Goal: Task Accomplishment & Management: Manage account settings

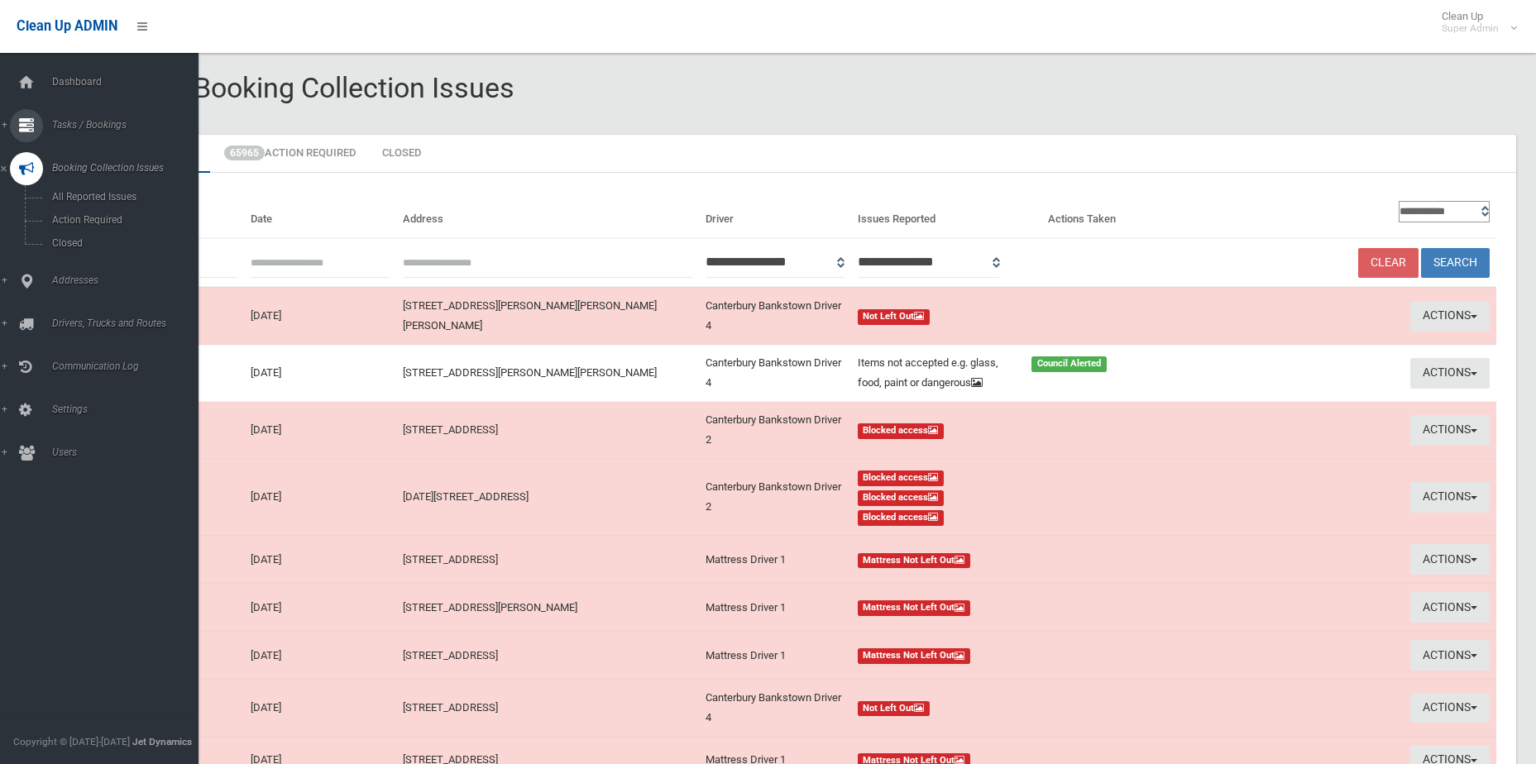
click at [45, 124] on link "Tasks / Bookings" at bounding box center [105, 125] width 211 height 33
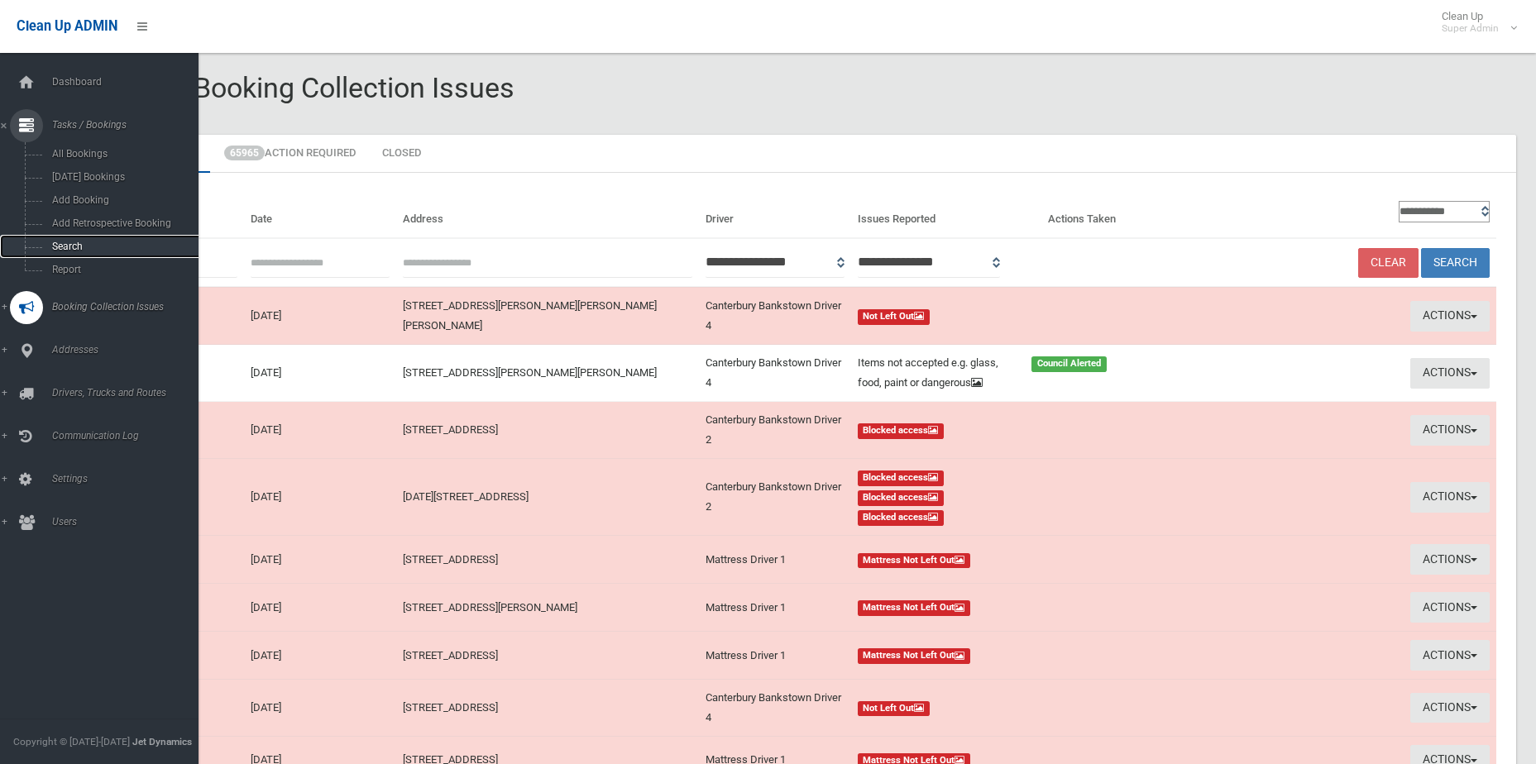
click at [89, 243] on span "Search" at bounding box center [122, 247] width 150 height 12
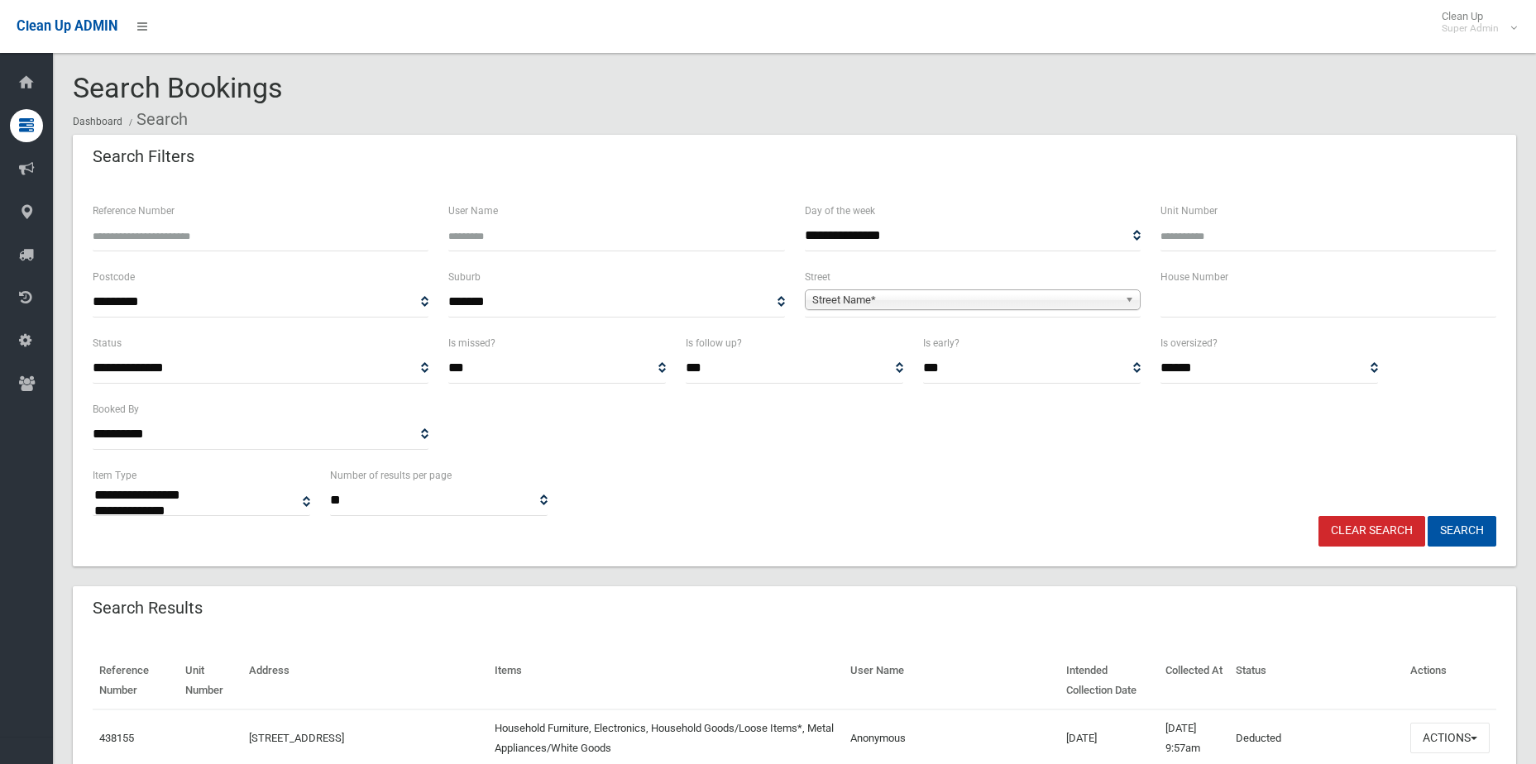
select select
click at [277, 208] on div "Reference Number" at bounding box center [261, 226] width 336 height 50
click at [275, 228] on input "Reference Number" at bounding box center [261, 236] width 336 height 31
paste input "******"
type input "******"
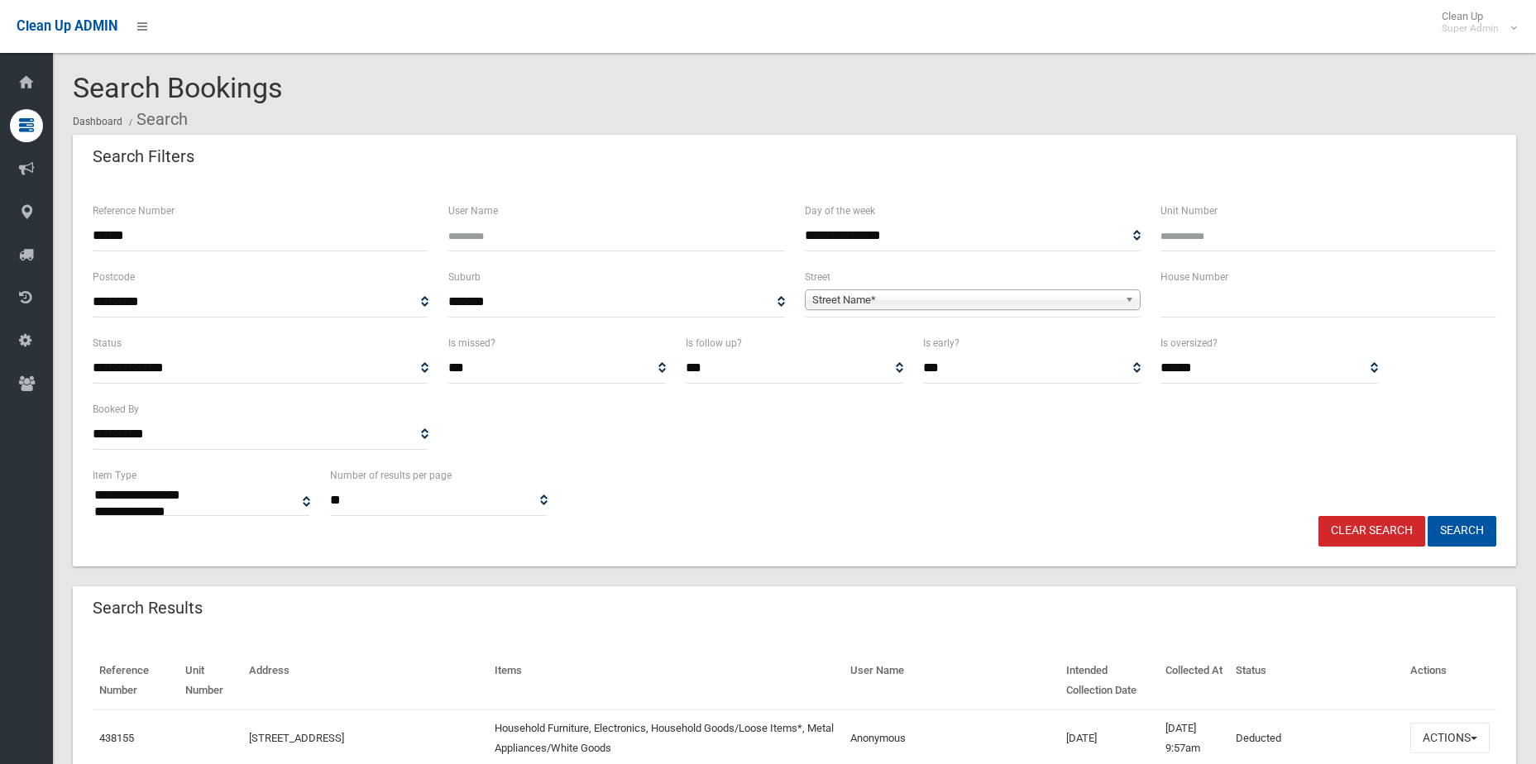
click at [1428, 516] on button "Search" at bounding box center [1462, 531] width 69 height 31
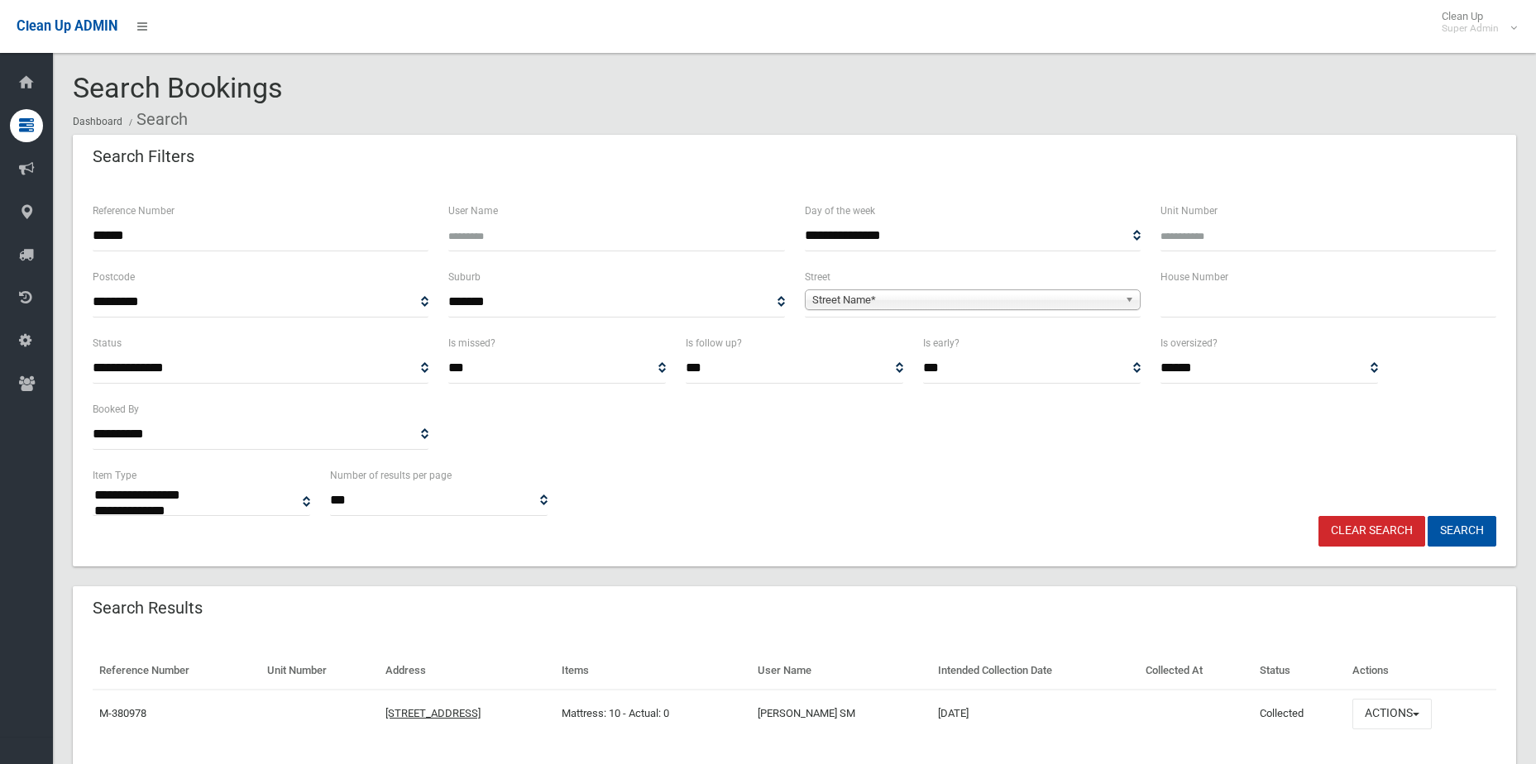
select select
click at [1397, 728] on button "Actions" at bounding box center [1392, 714] width 79 height 31
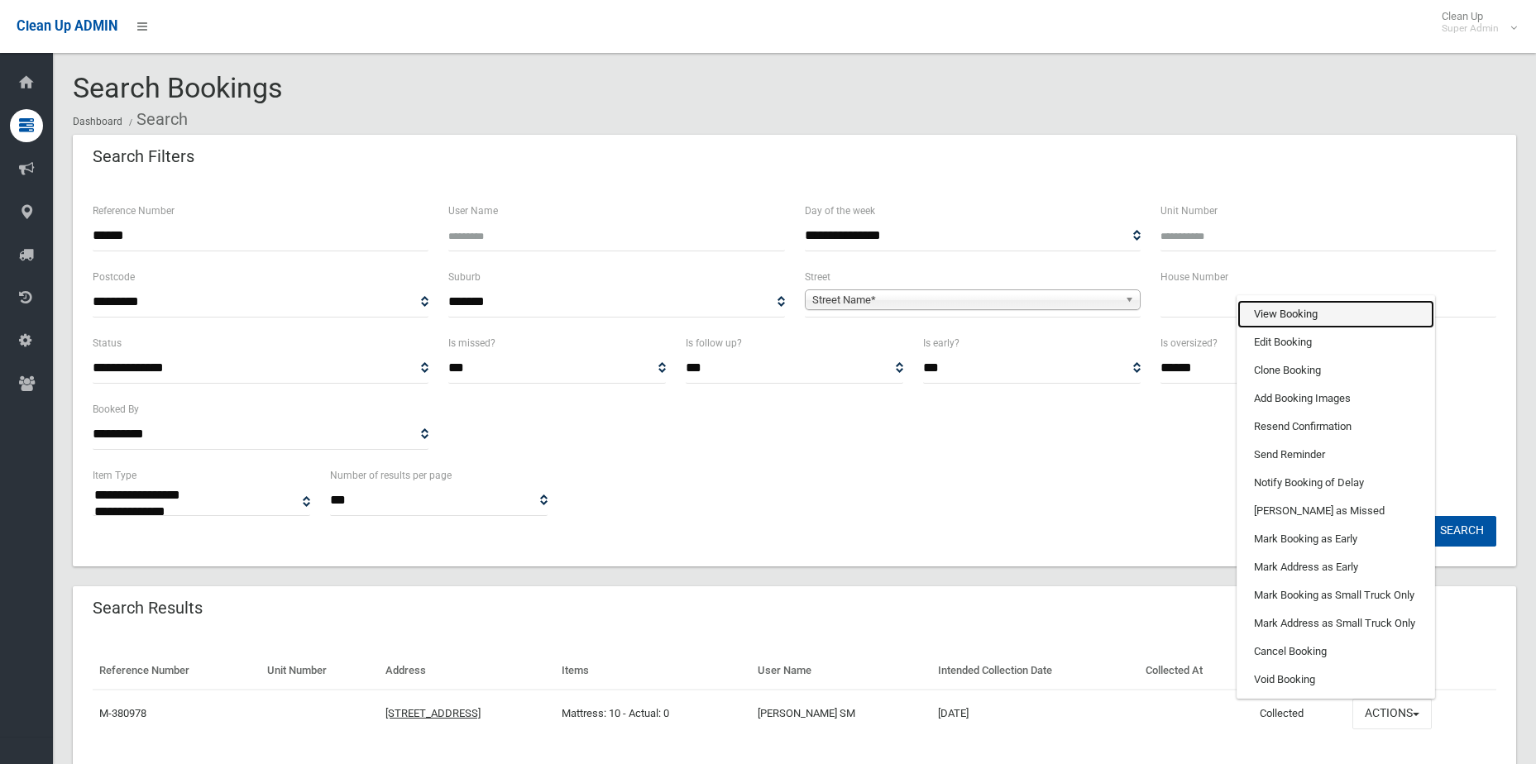
click at [1334, 317] on link "View Booking" at bounding box center [1336, 314] width 197 height 28
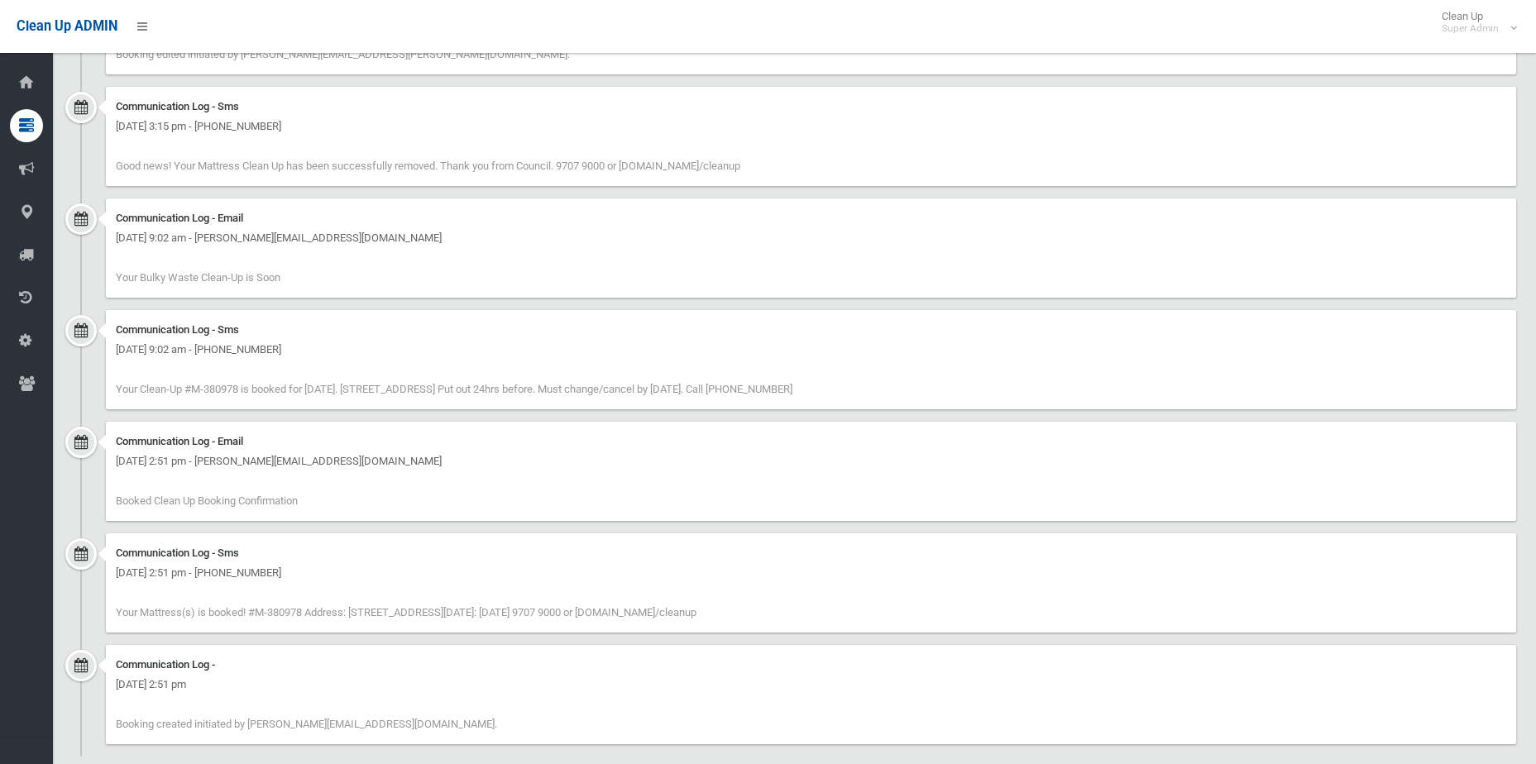
scroll to position [1891, 0]
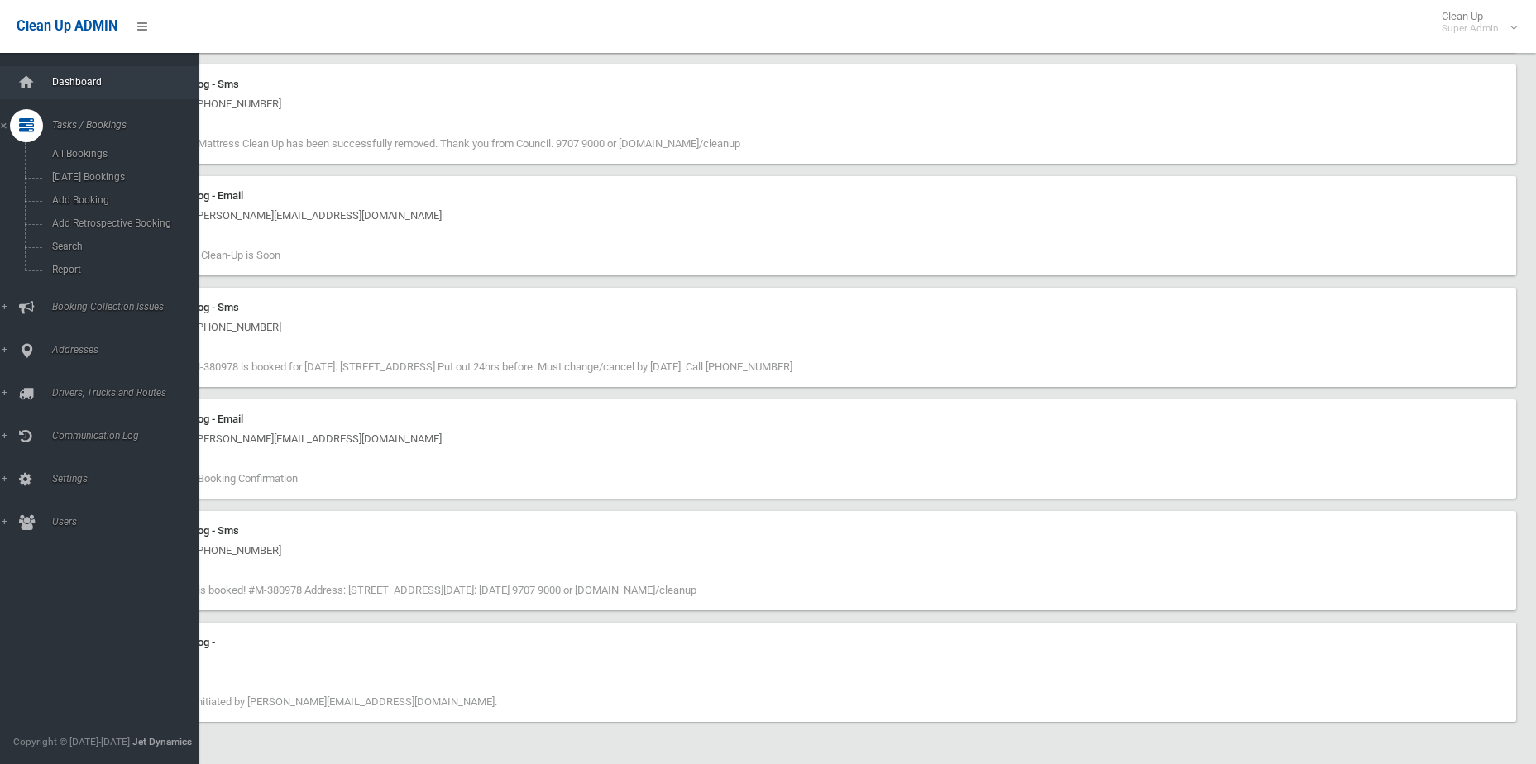
click at [48, 82] on span "Dashboard" at bounding box center [129, 82] width 164 height 12
click at [40, 85] on div at bounding box center [26, 82] width 33 height 33
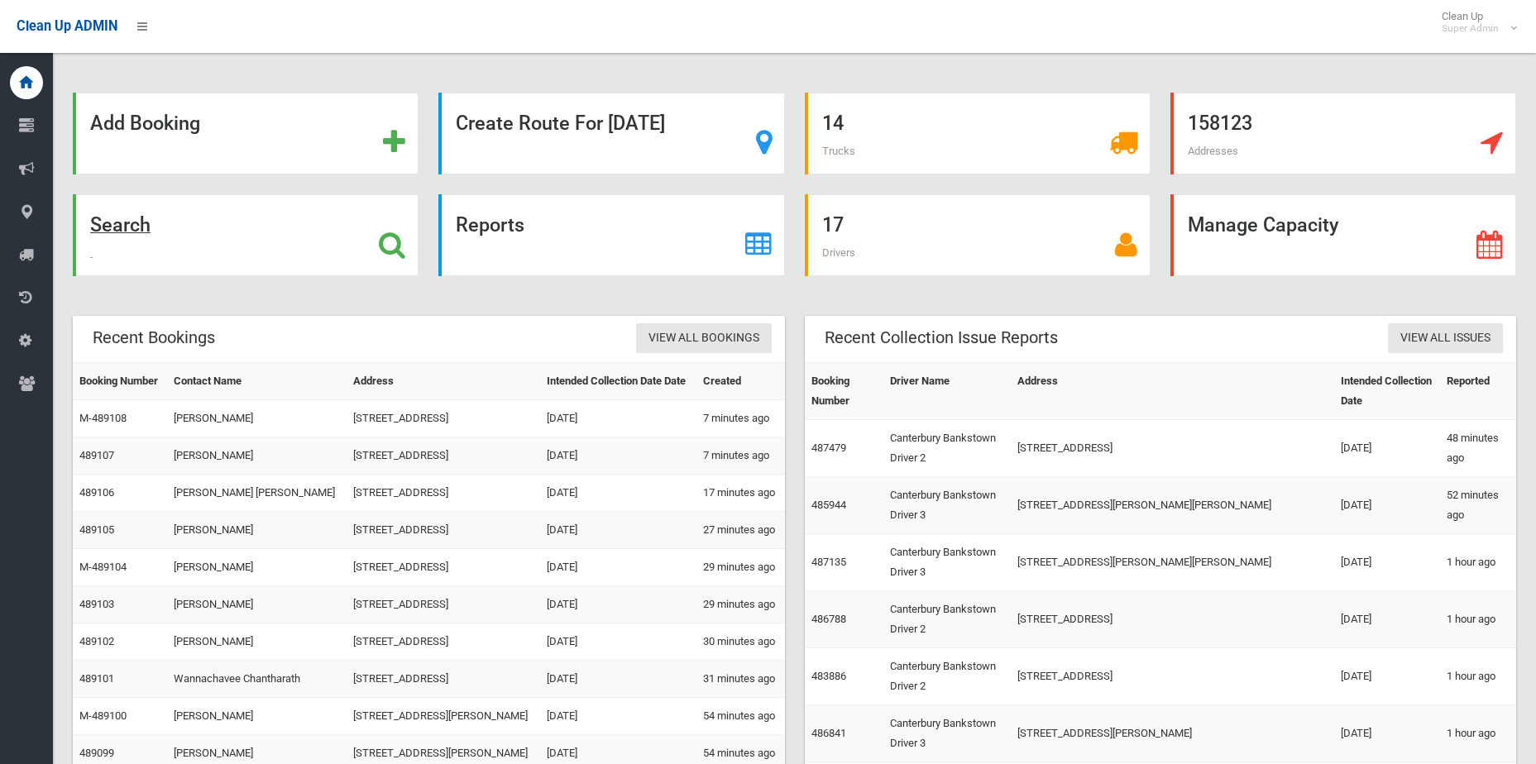
click at [403, 252] on icon at bounding box center [392, 245] width 26 height 28
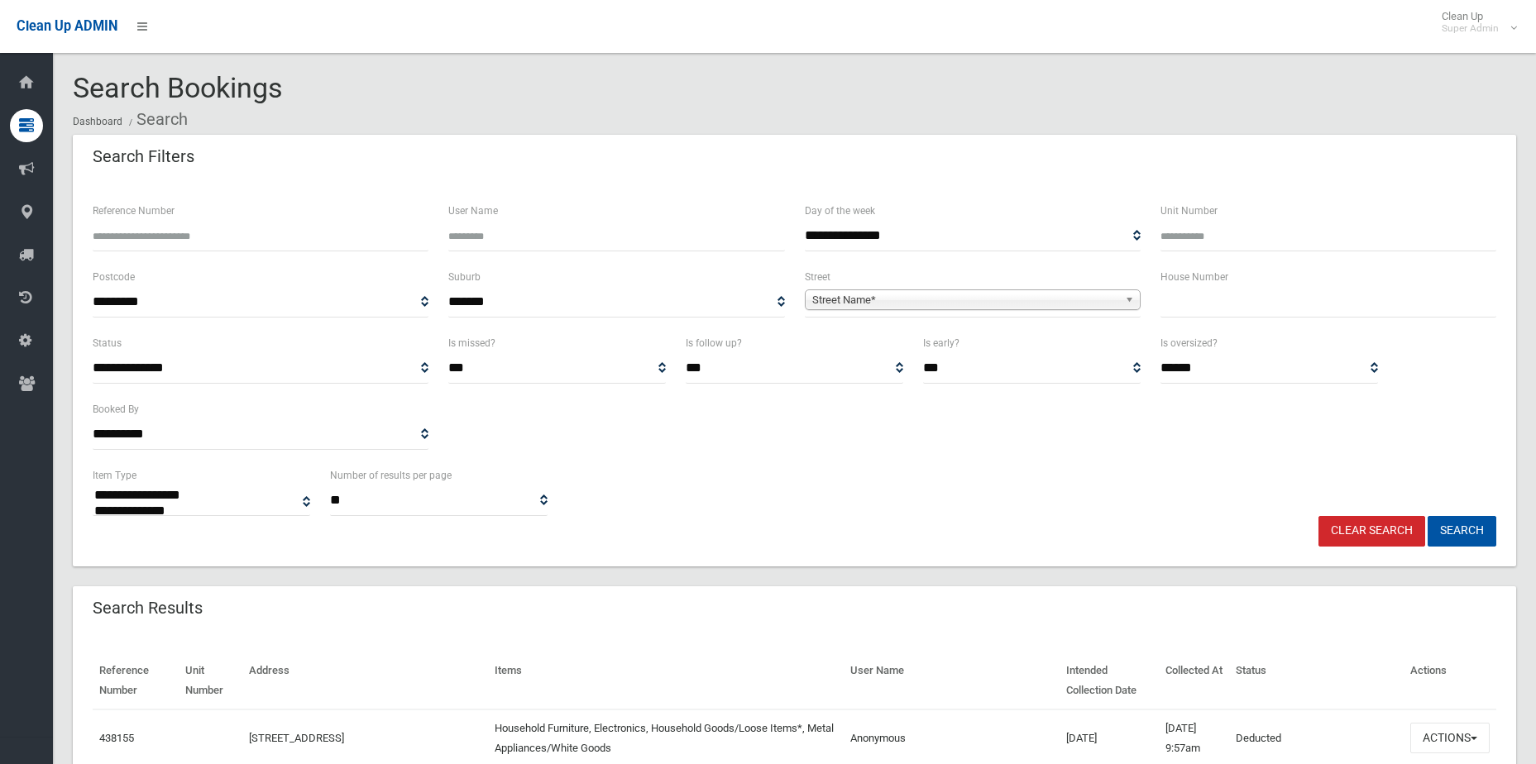
select select
click at [371, 230] on input "Reference Number" at bounding box center [261, 236] width 336 height 31
type input "******"
click at [1428, 516] on button "Search" at bounding box center [1462, 531] width 69 height 31
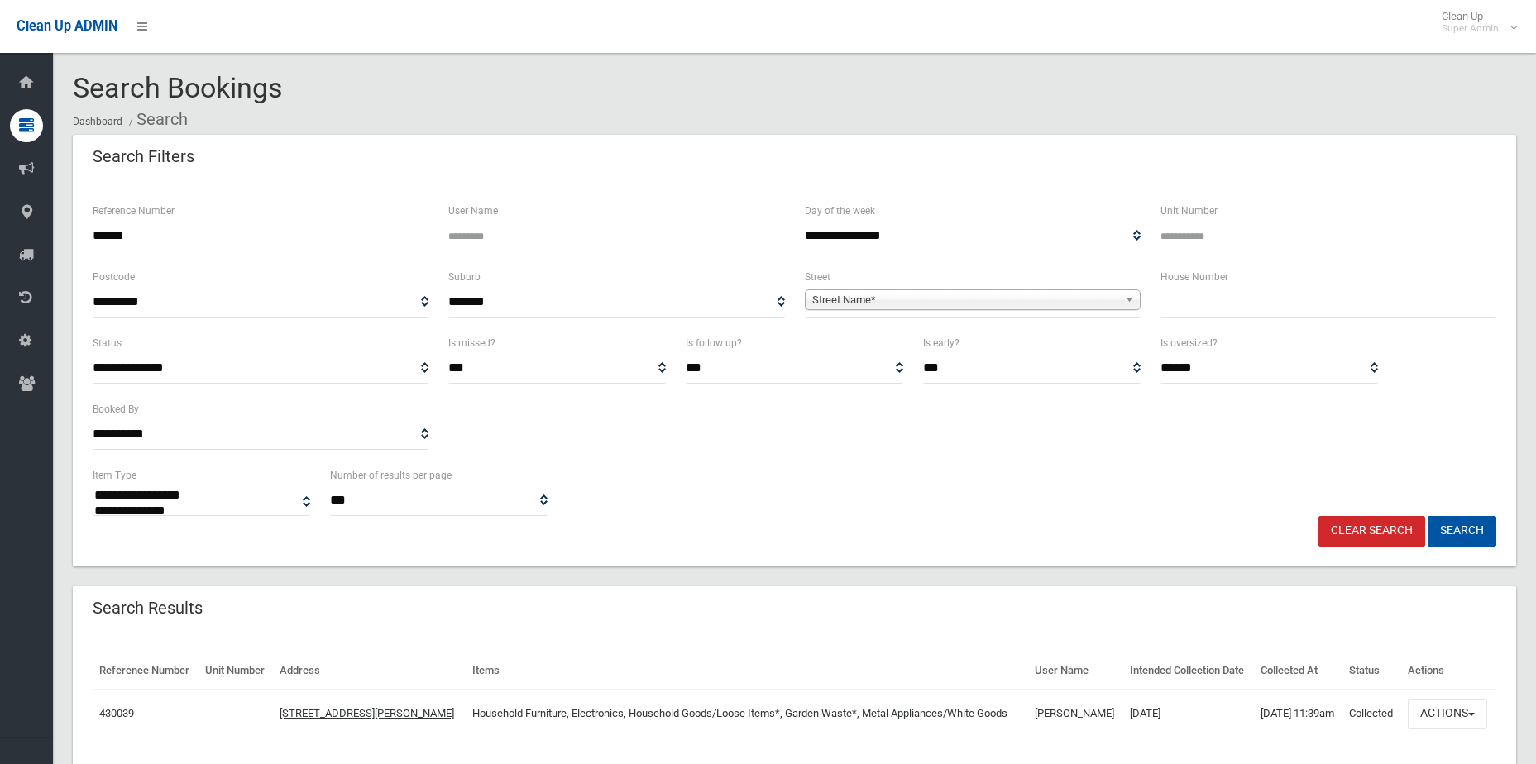
select select
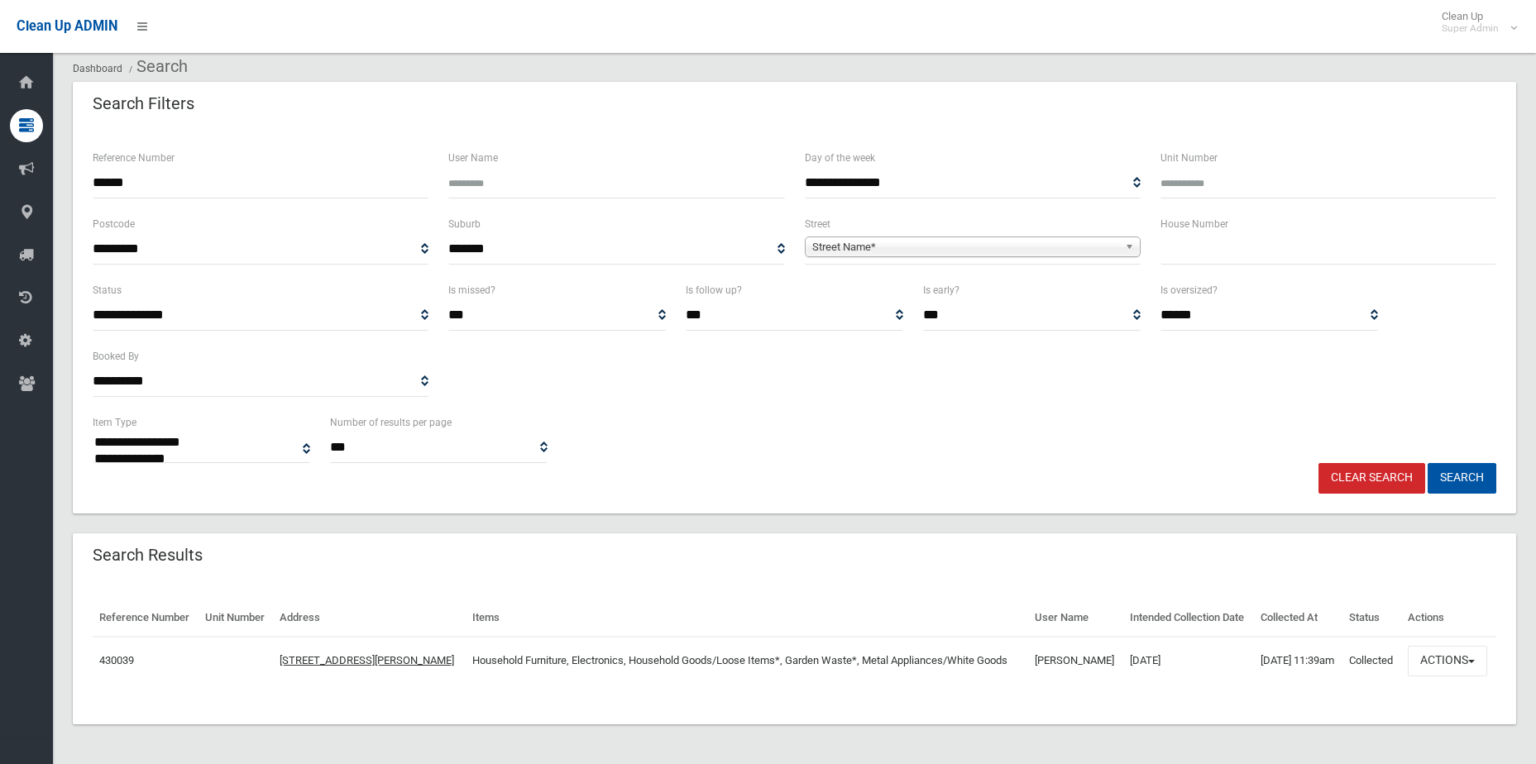
scroll to position [82, 0]
click at [1461, 653] on button "Actions" at bounding box center [1447, 661] width 79 height 31
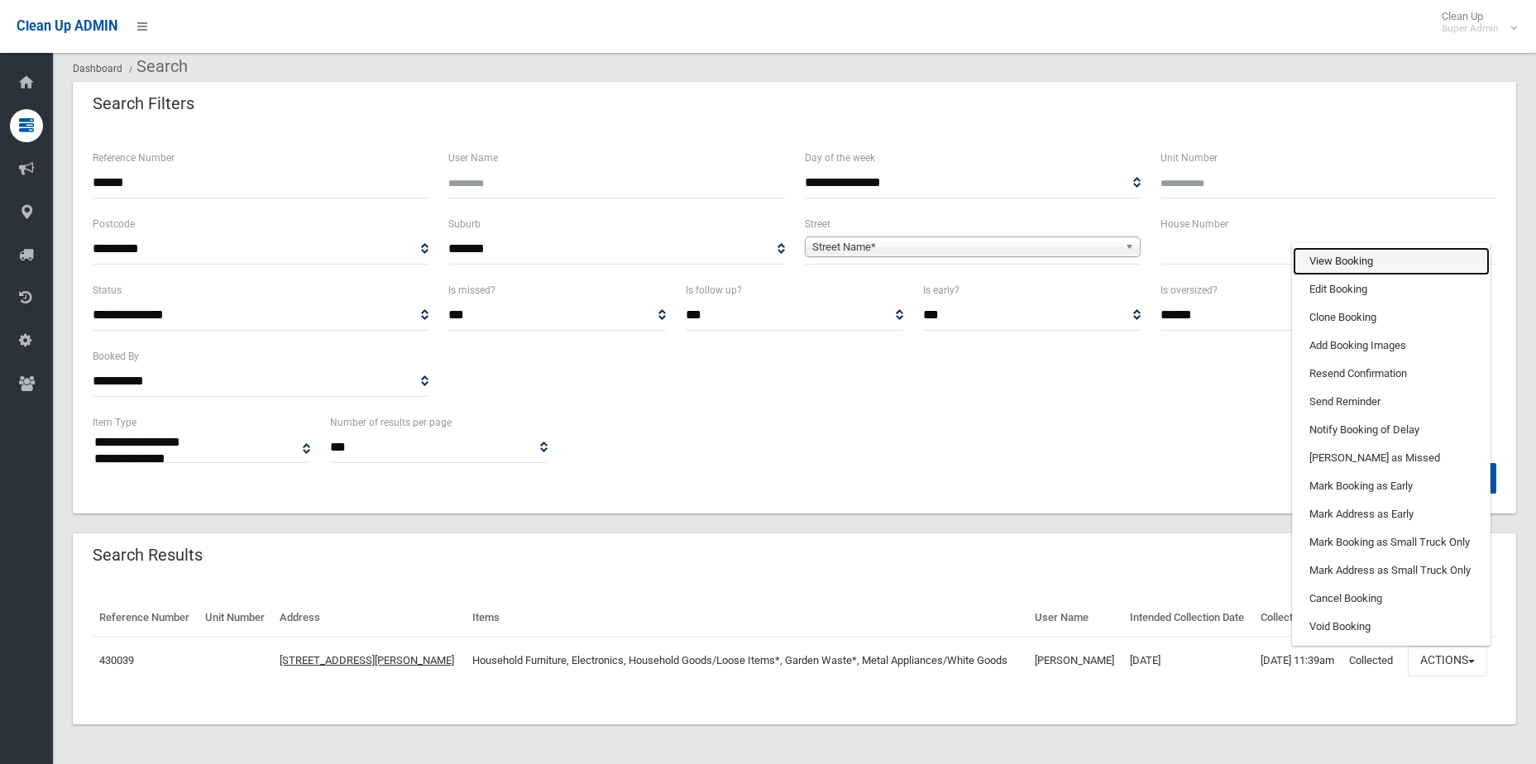
click at [1401, 257] on link "View Booking" at bounding box center [1391, 261] width 197 height 28
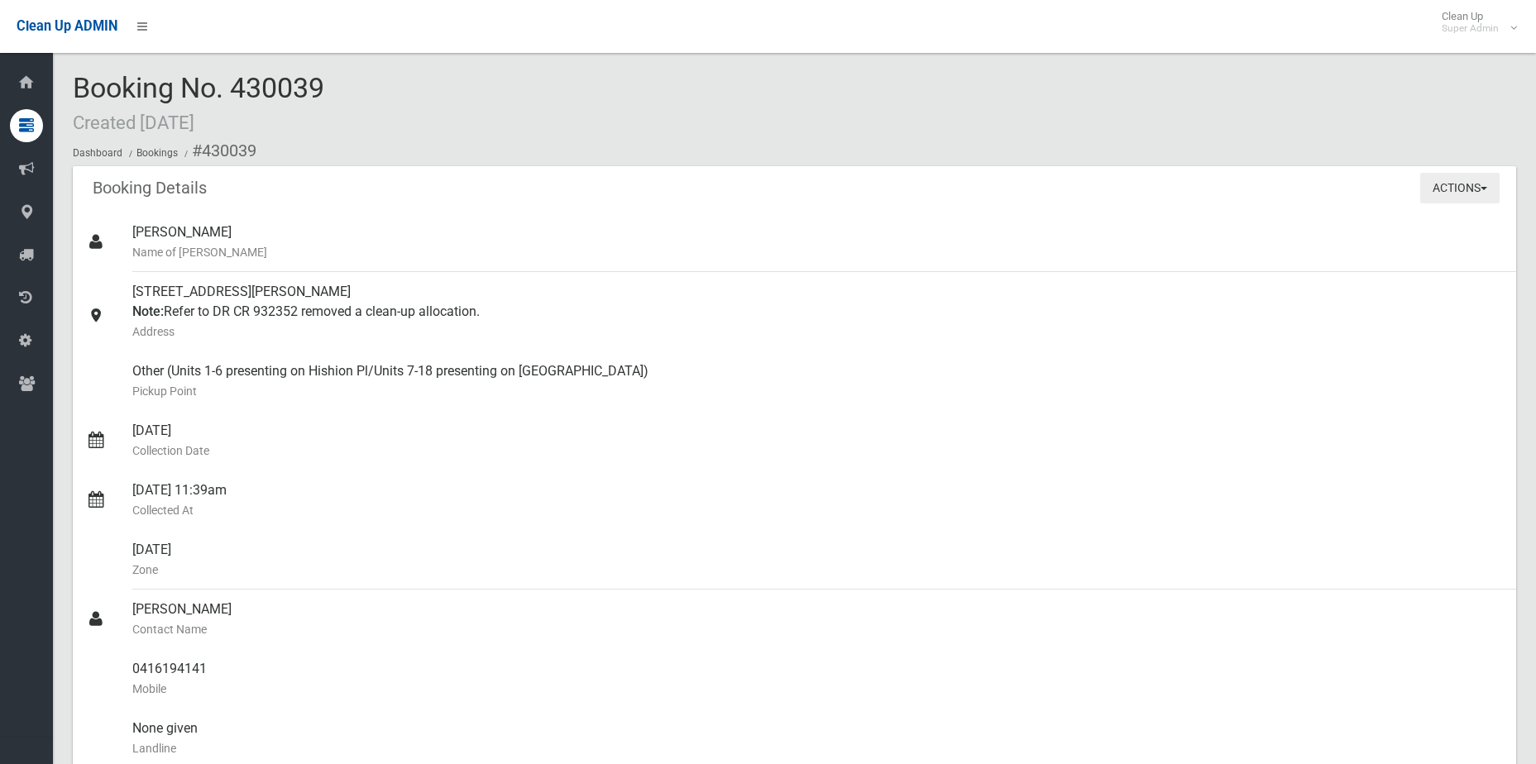
click at [1482, 187] on span "button" at bounding box center [1484, 188] width 7 height 3
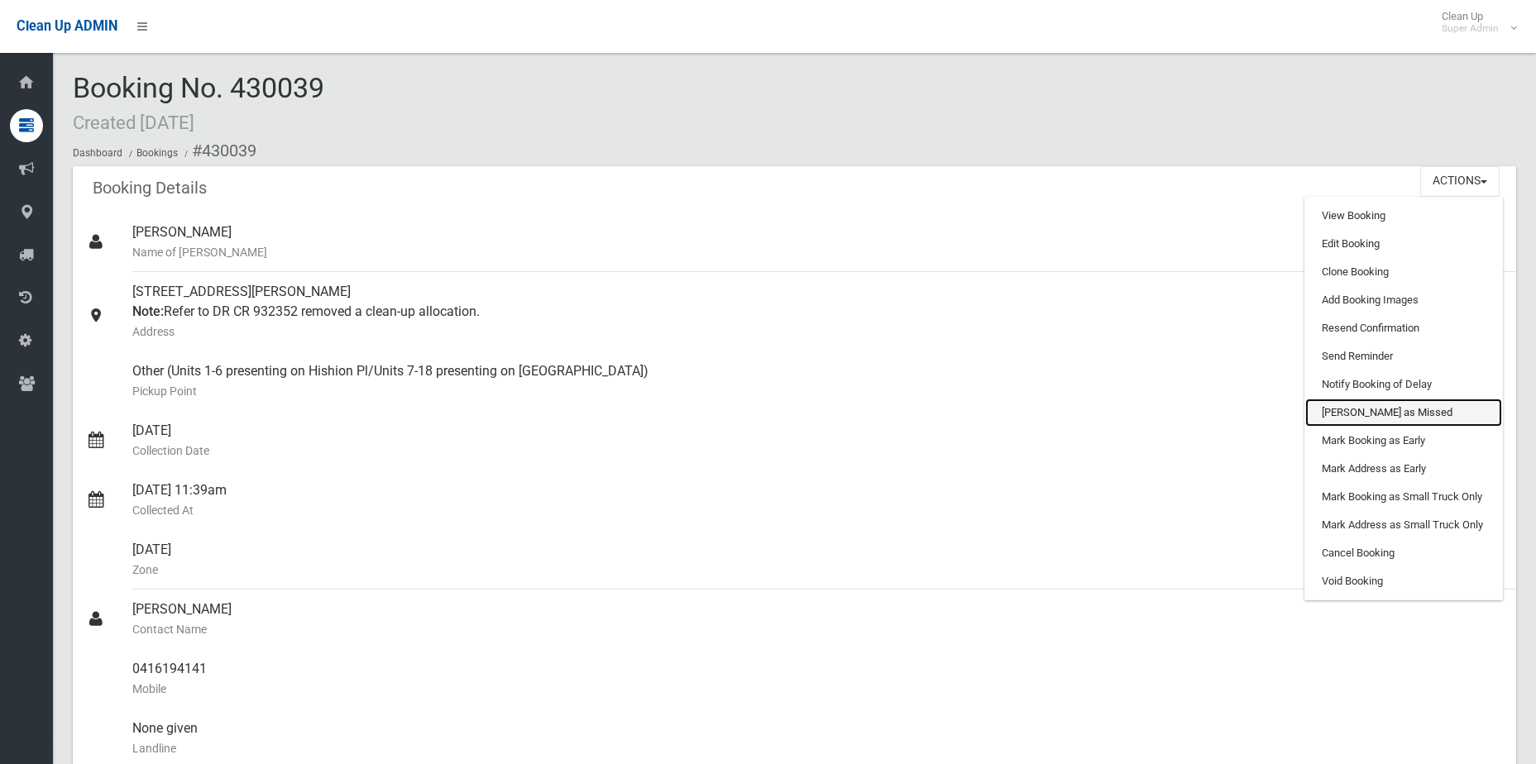
drag, startPoint x: 1438, startPoint y: 405, endPoint x: 845, endPoint y: 51, distance: 690.4
click at [1439, 405] on link "[PERSON_NAME] as Missed" at bounding box center [1403, 413] width 197 height 28
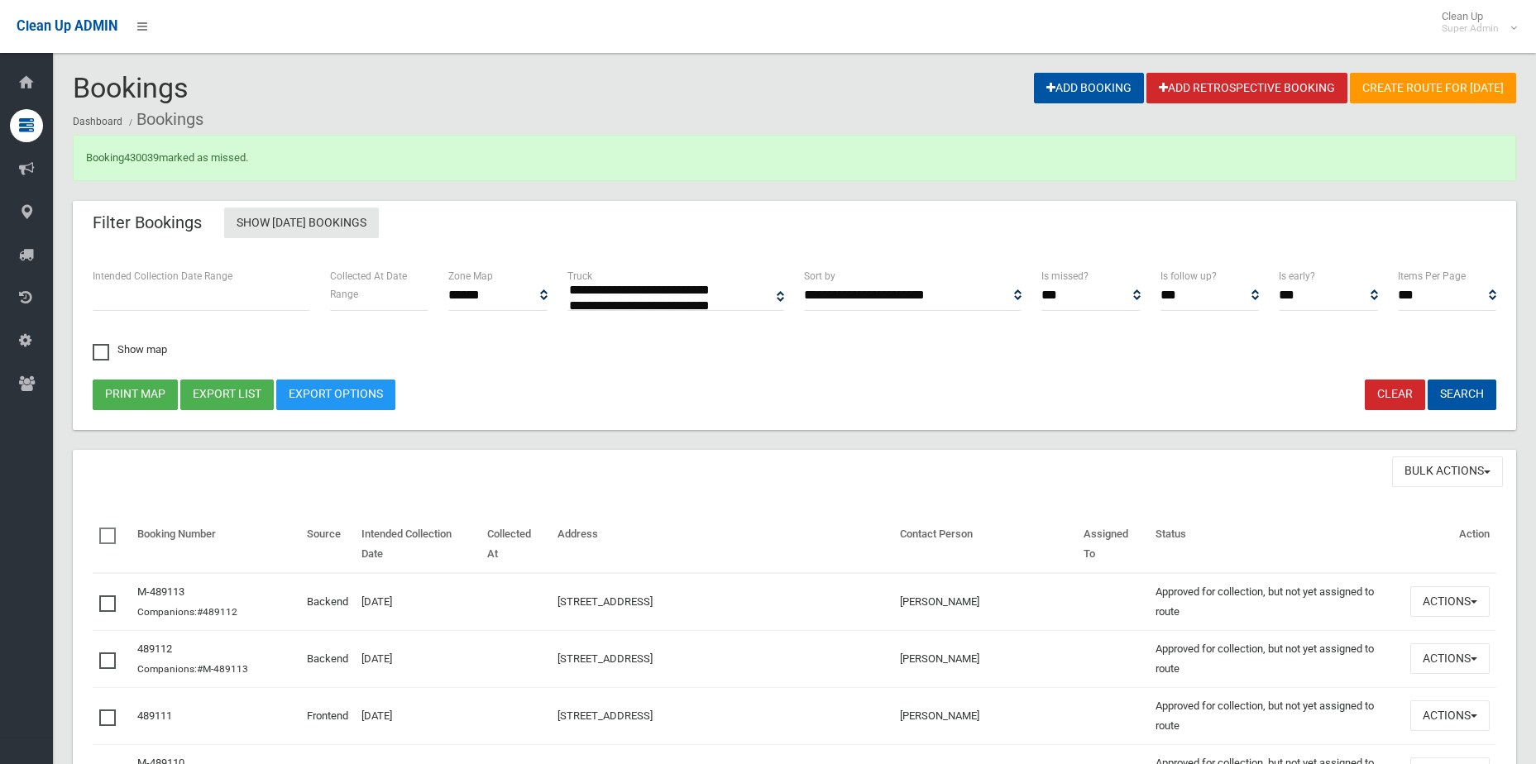
select select
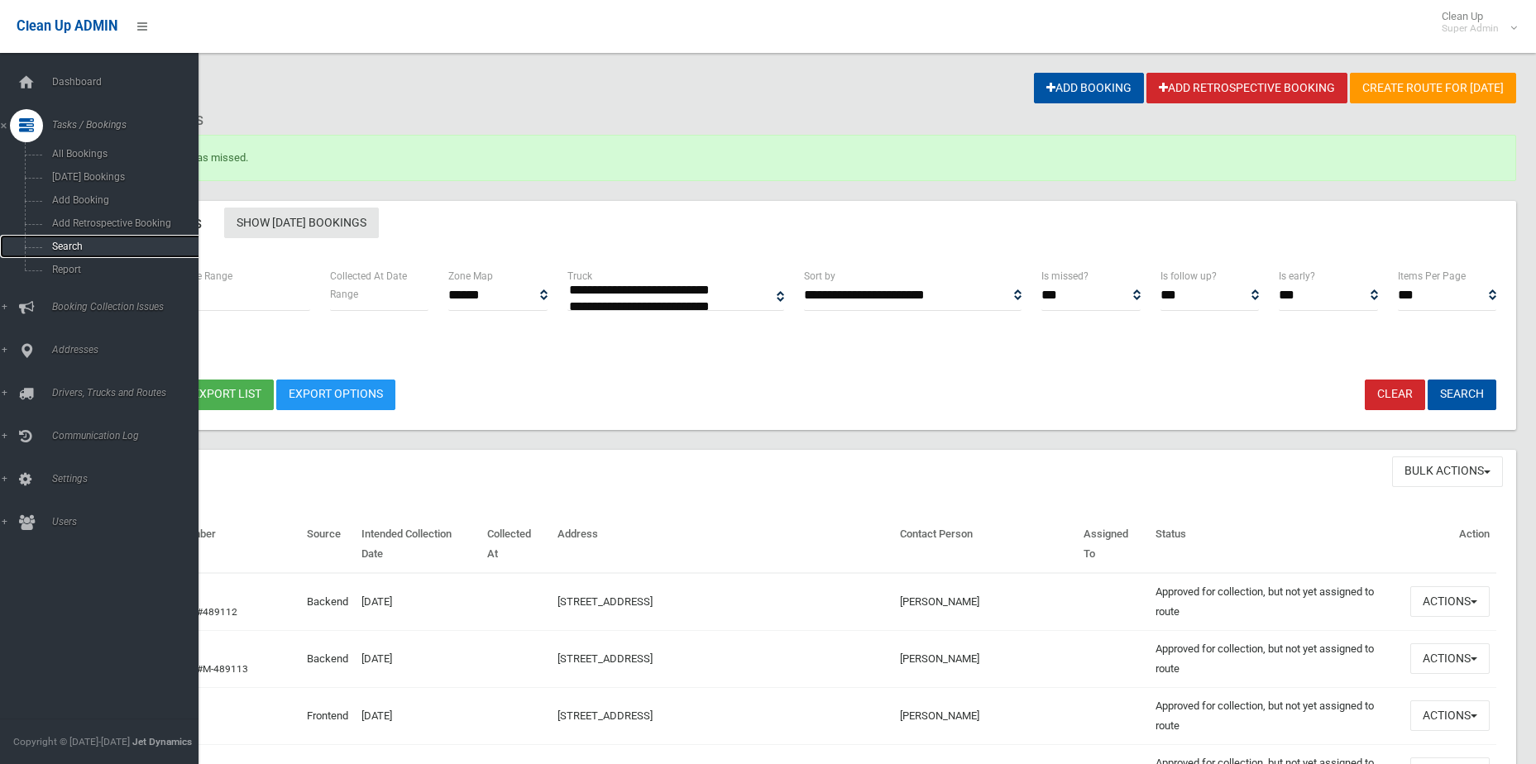
click at [47, 245] on span "Search" at bounding box center [122, 247] width 150 height 12
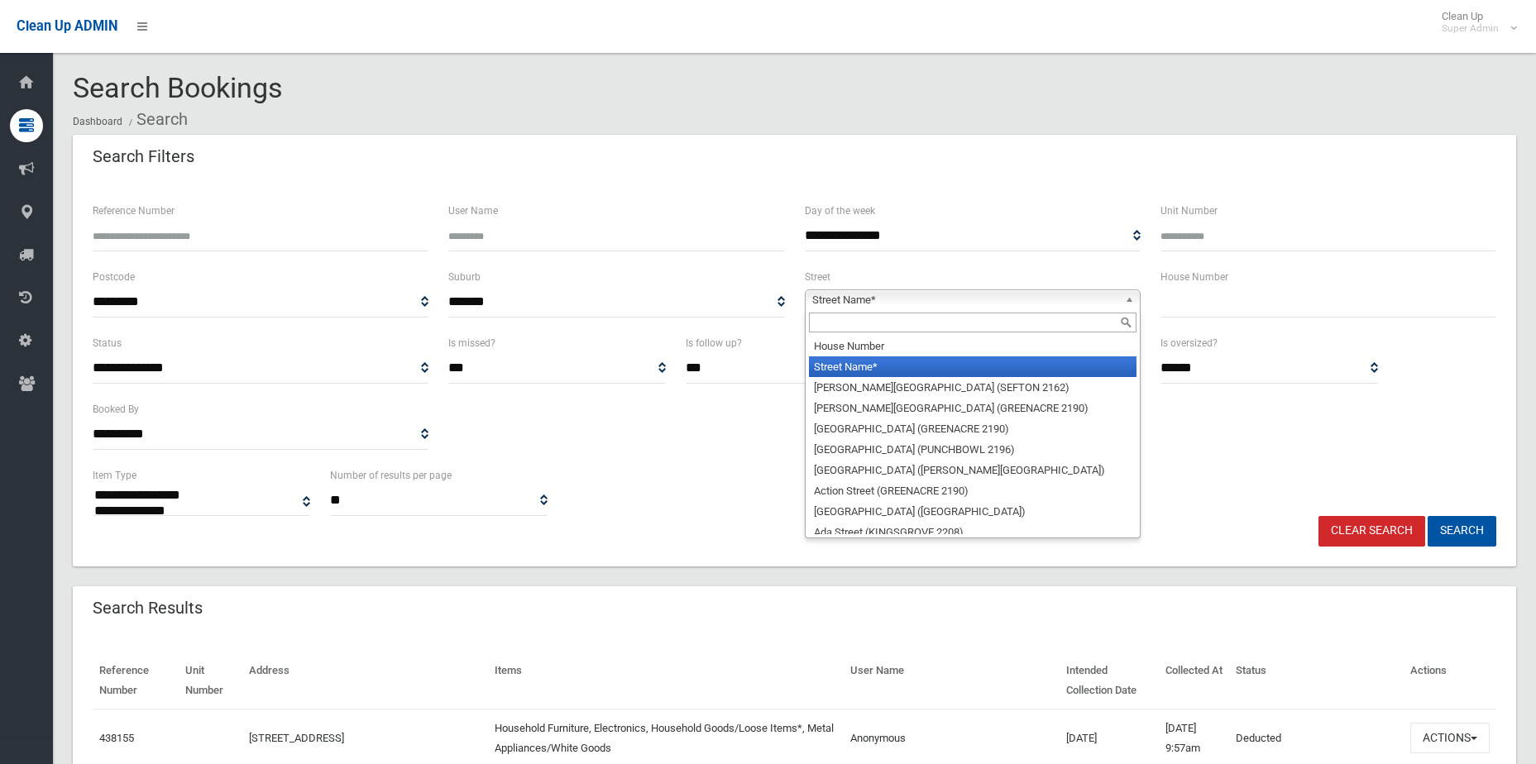
select select
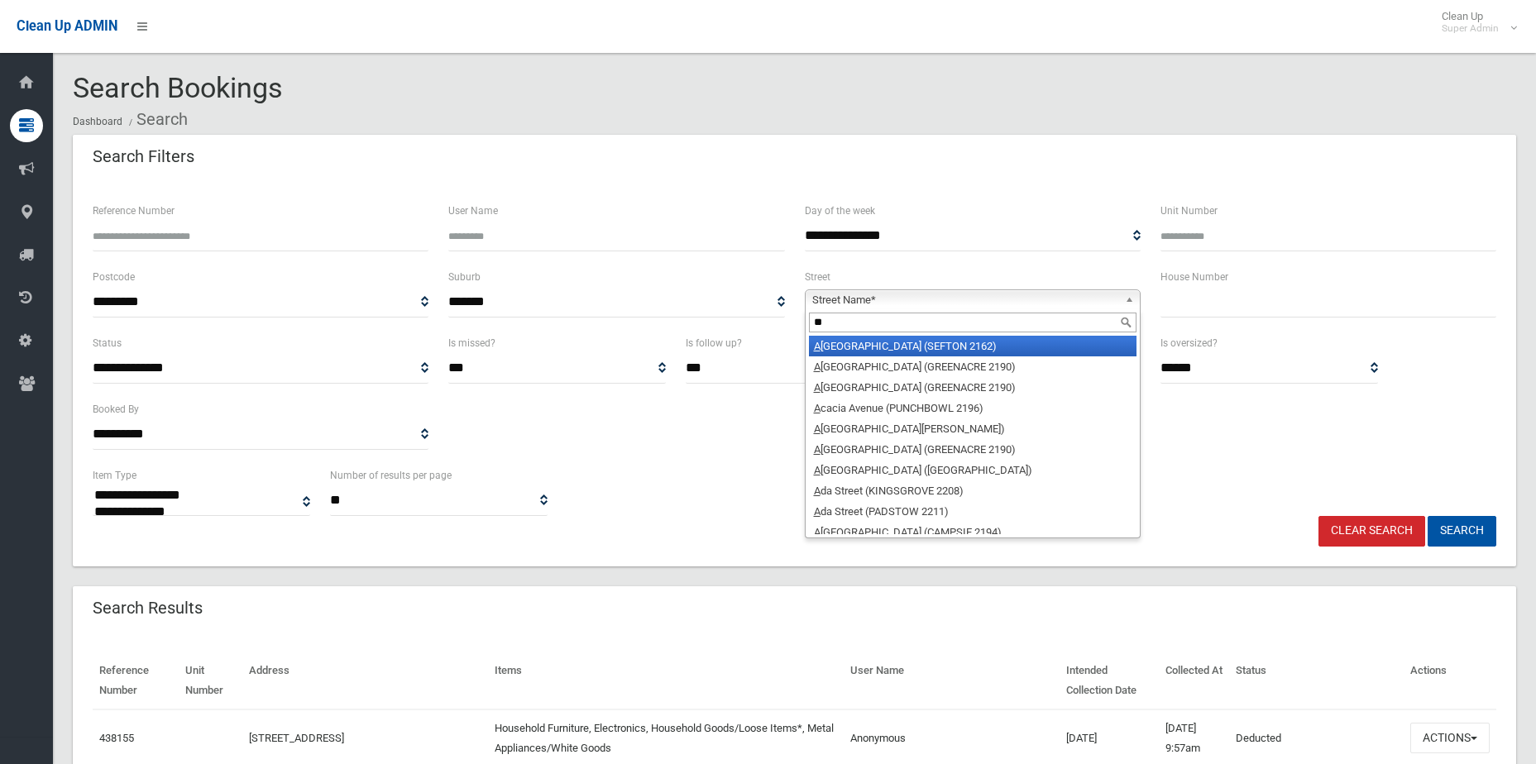
type input "***"
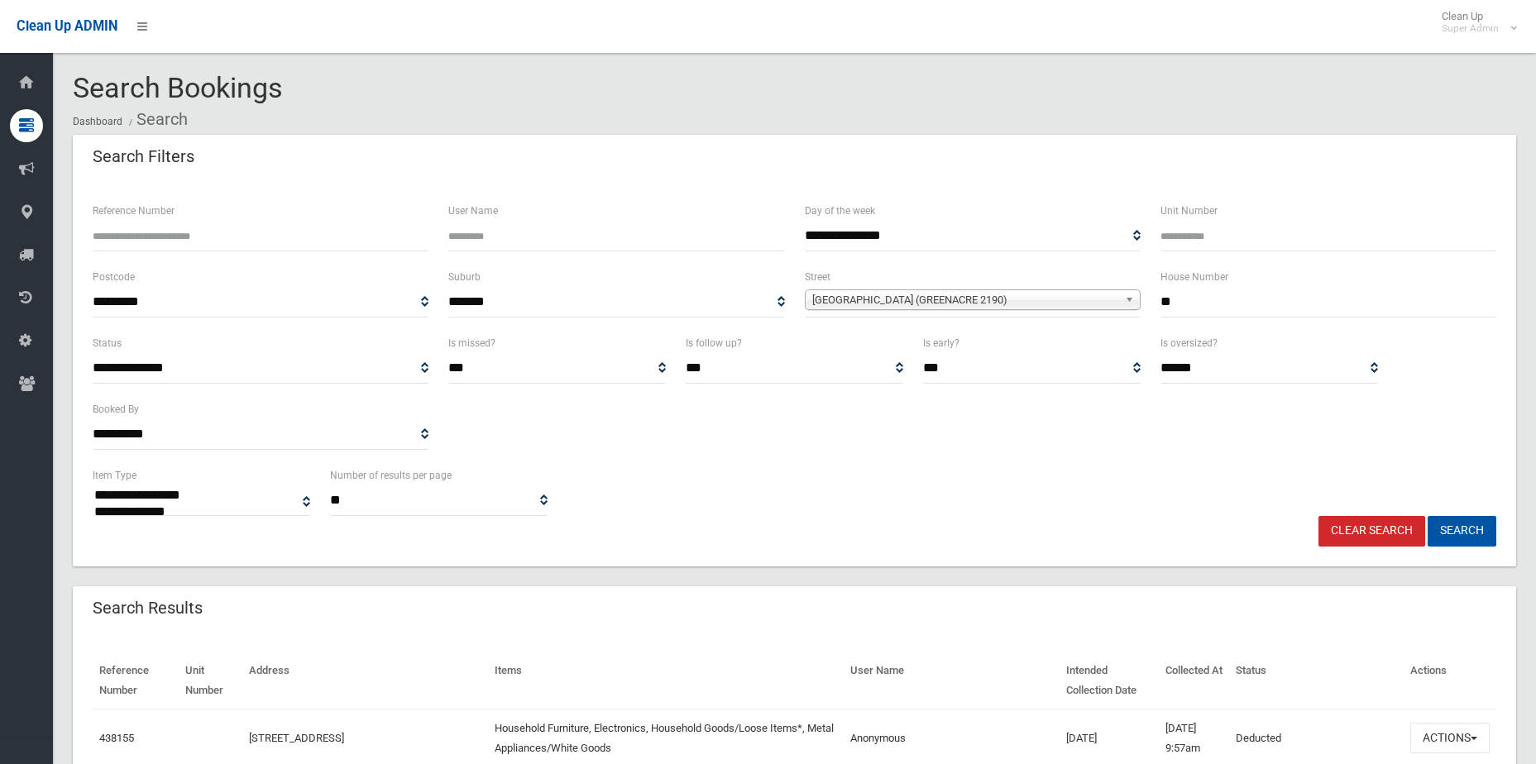
type input "**"
click at [1428, 516] on button "Search" at bounding box center [1462, 531] width 69 height 31
click at [935, 285] on div "**********" at bounding box center [973, 292] width 336 height 50
click at [935, 298] on span "Acacia Avenue (GREENACRE 2190)" at bounding box center [965, 300] width 306 height 20
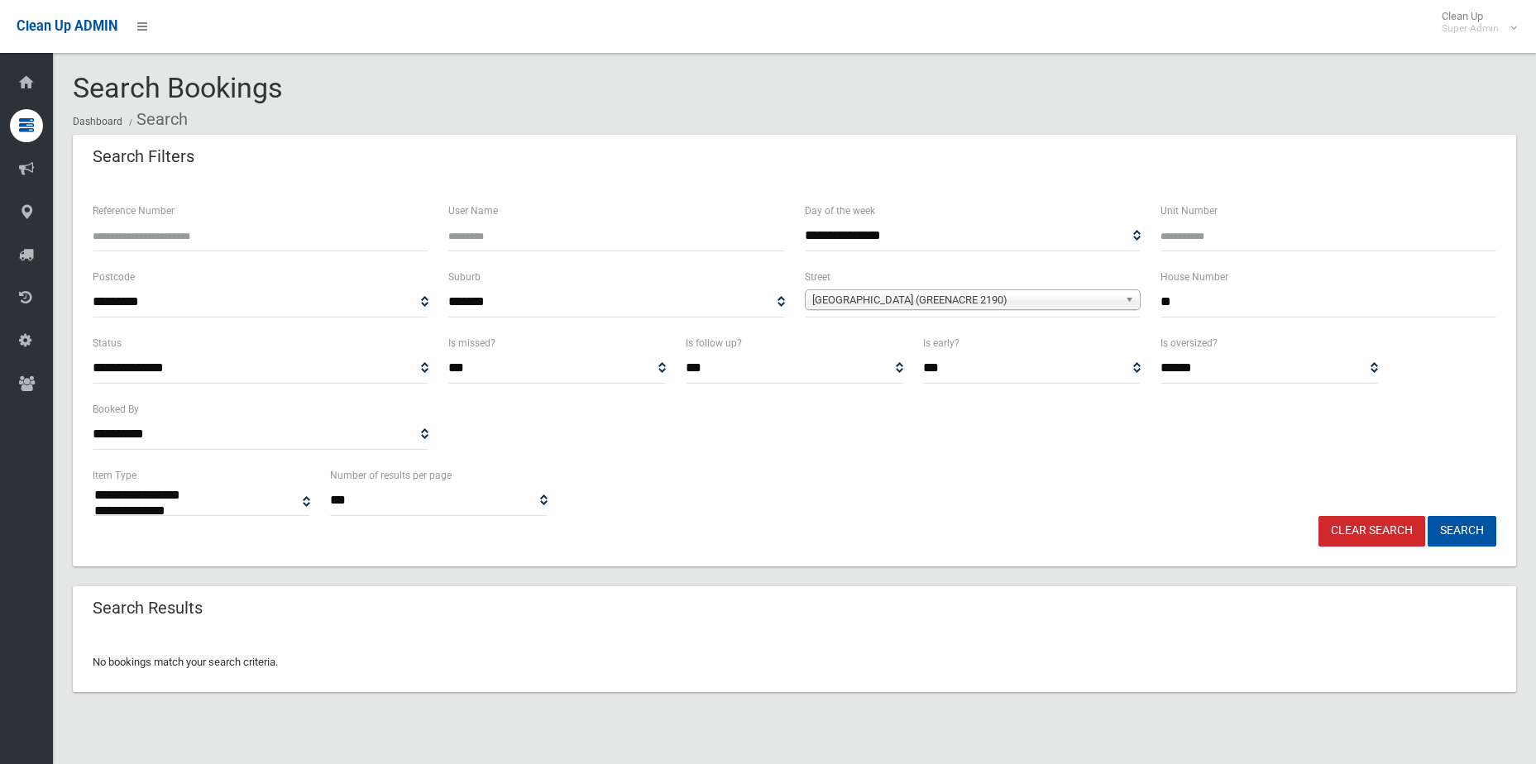
select select
click at [912, 299] on span "[GEOGRAPHIC_DATA] (GREENACRE 2190)" at bounding box center [965, 300] width 306 height 20
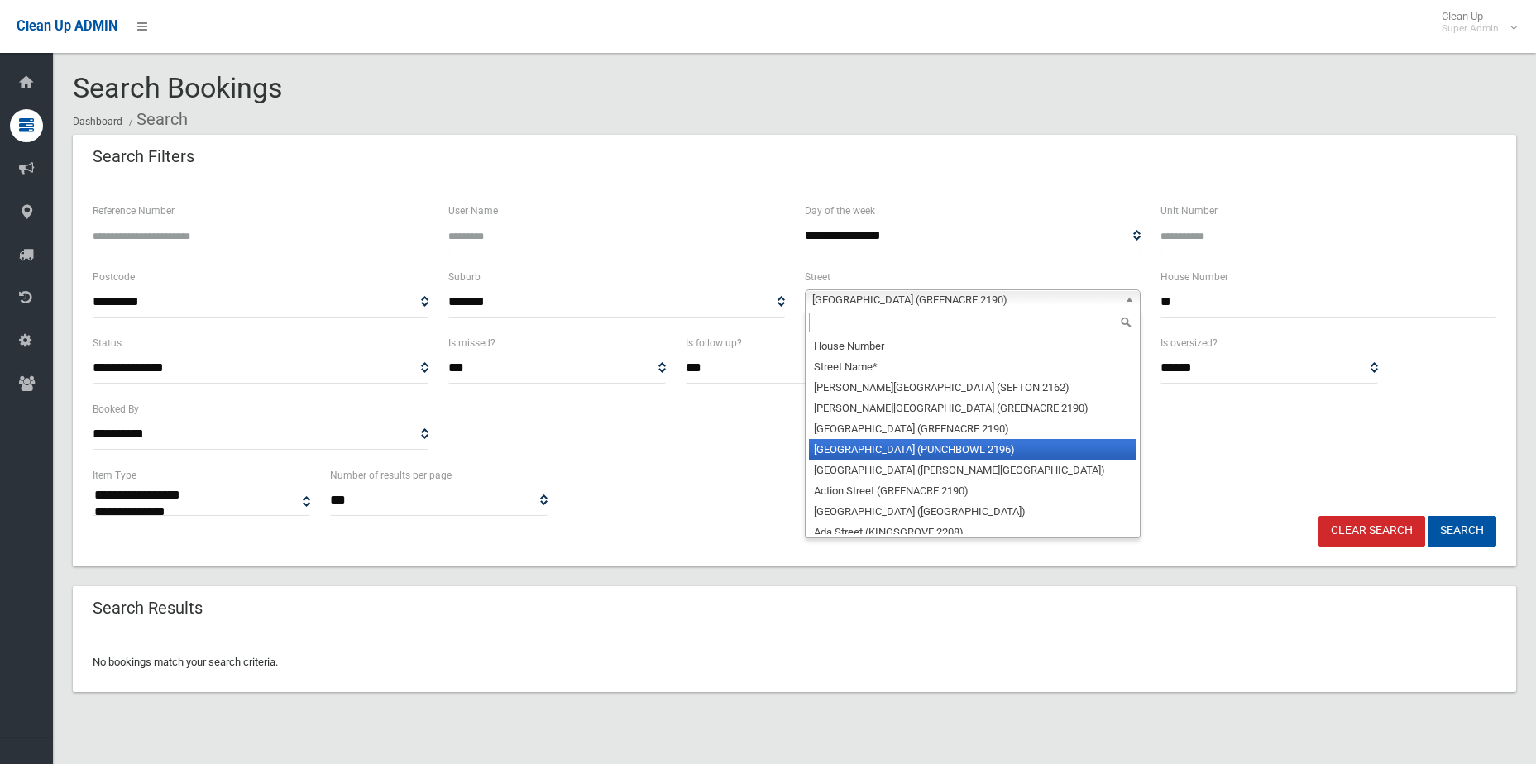
click at [913, 453] on li "[GEOGRAPHIC_DATA] (PUNCHBOWL 2196)" at bounding box center [973, 449] width 328 height 21
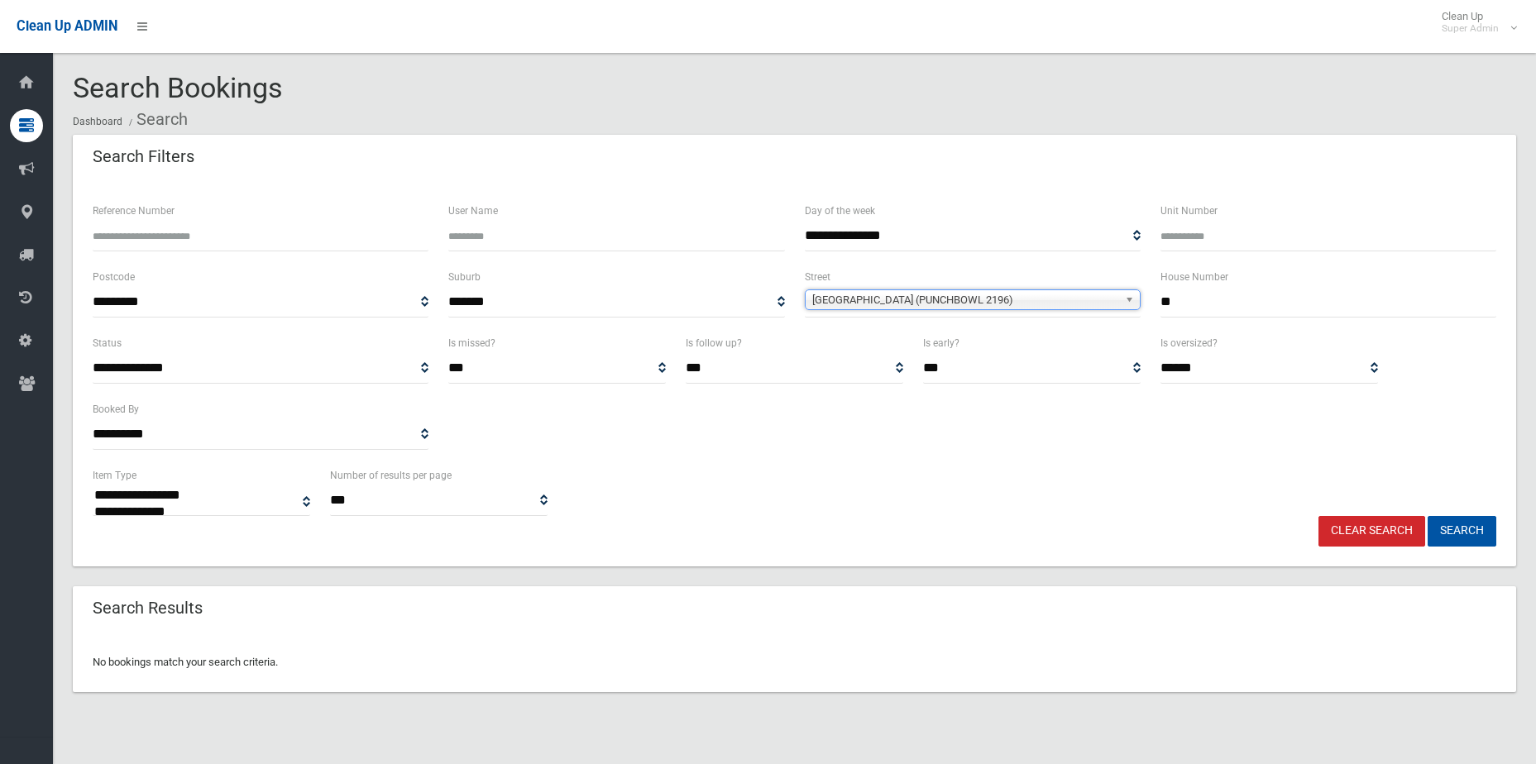
click at [1372, 532] on link "Clear Search" at bounding box center [1372, 531] width 107 height 31
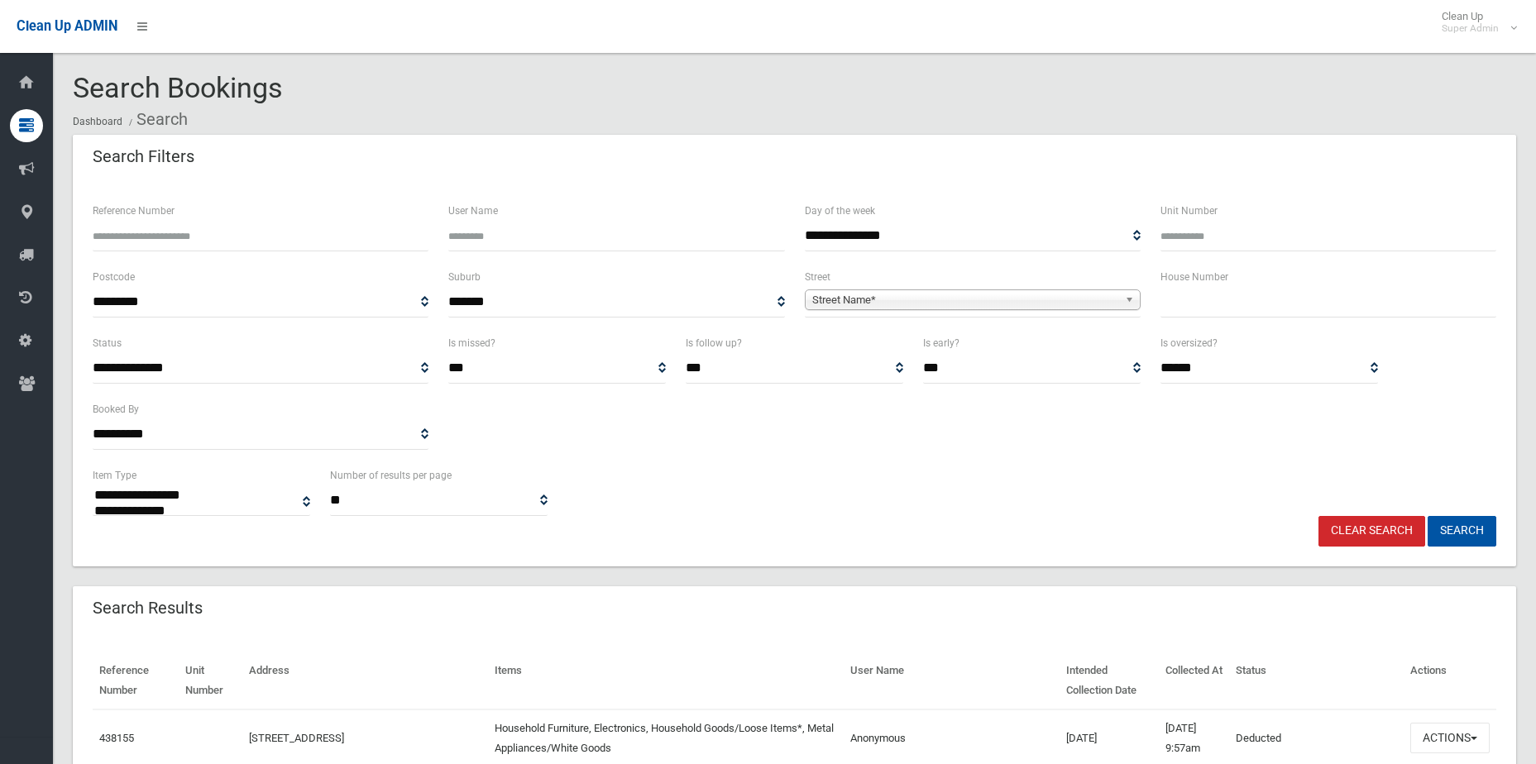
select select
click at [1480, 536] on button "Search" at bounding box center [1462, 531] width 69 height 31
click at [964, 300] on span "Street Name*" at bounding box center [965, 300] width 306 height 20
select select
click at [964, 300] on span "Street Name*" at bounding box center [965, 300] width 306 height 20
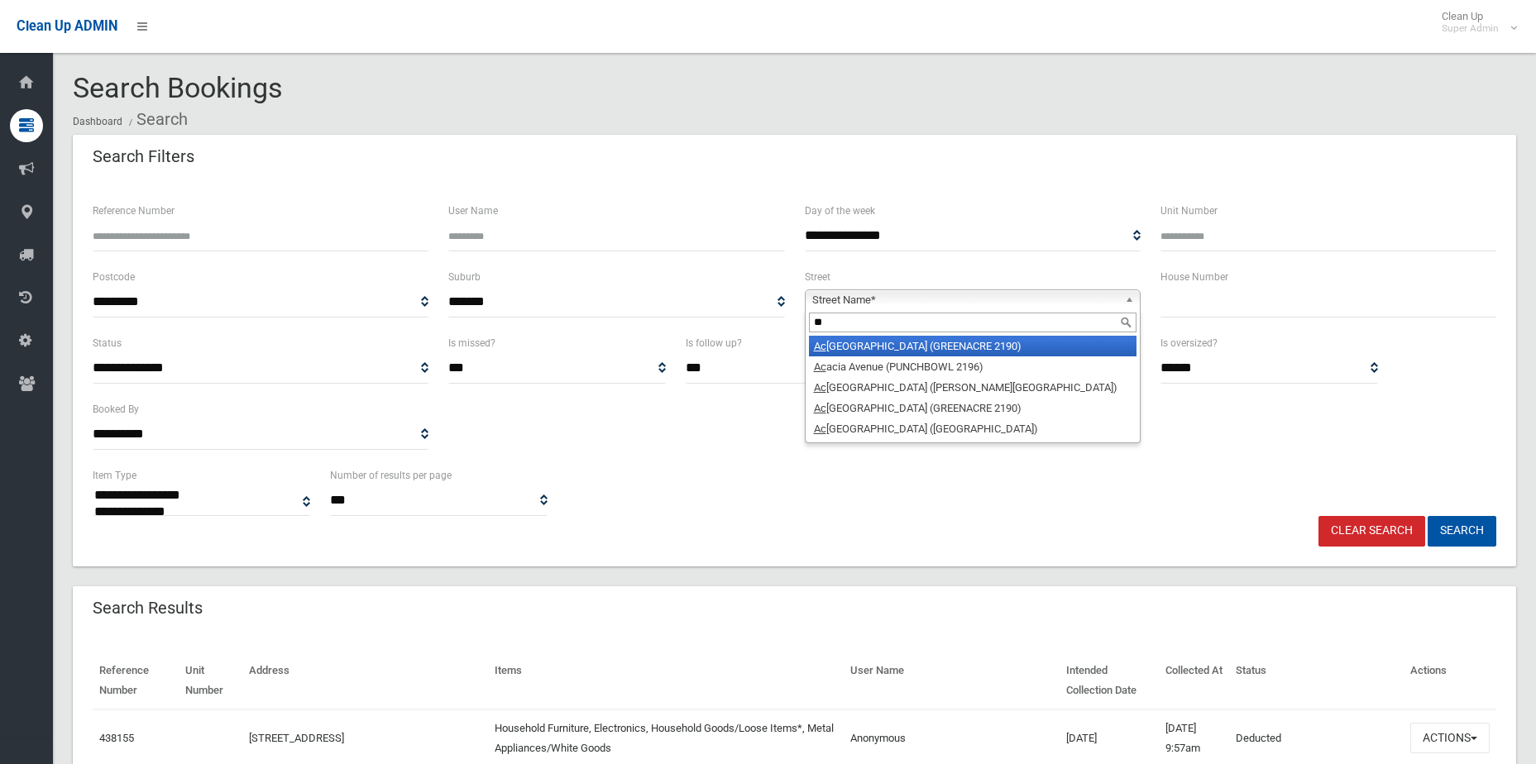
type input "***"
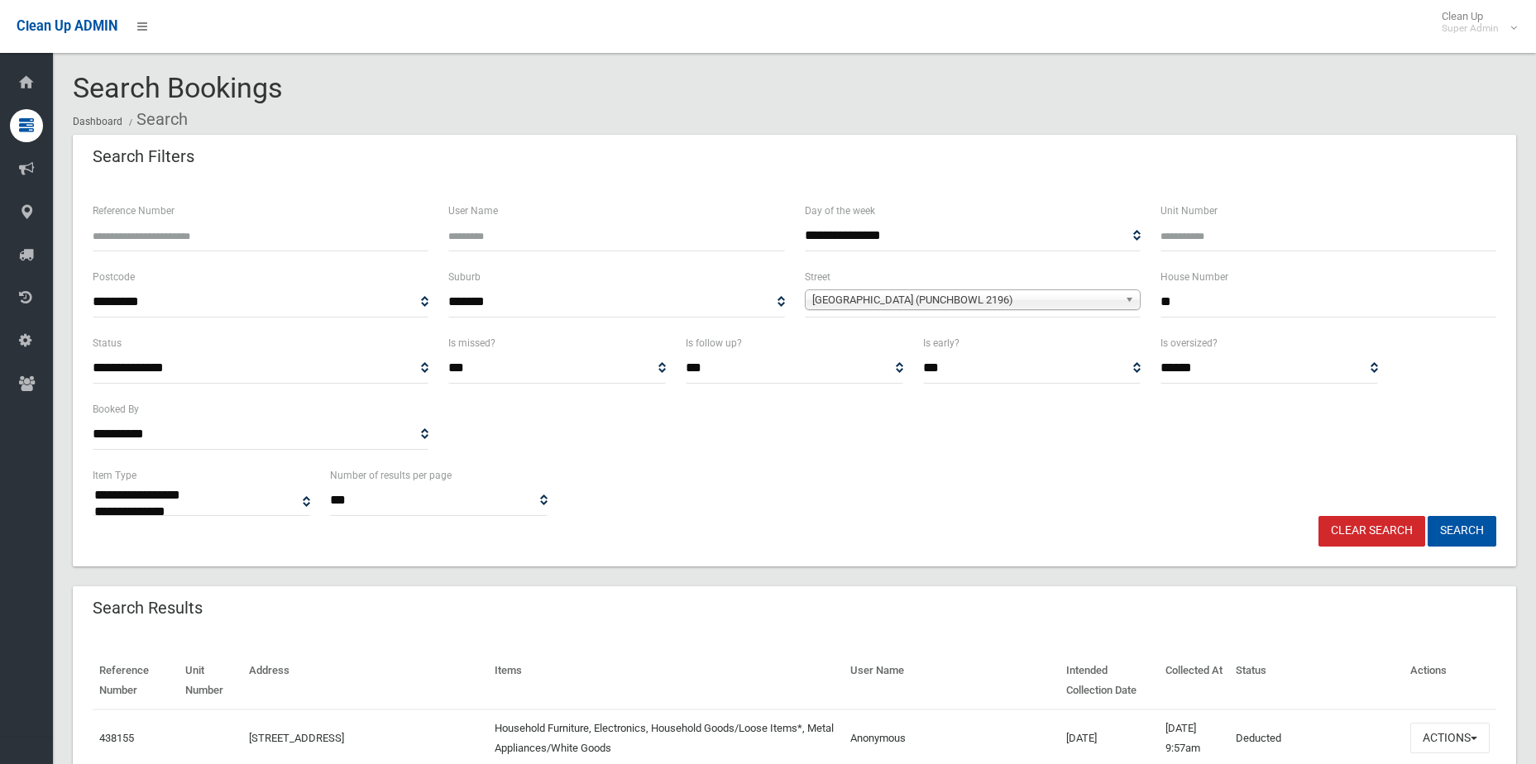
type input "**"
click at [1428, 516] on button "Search" at bounding box center [1462, 531] width 69 height 31
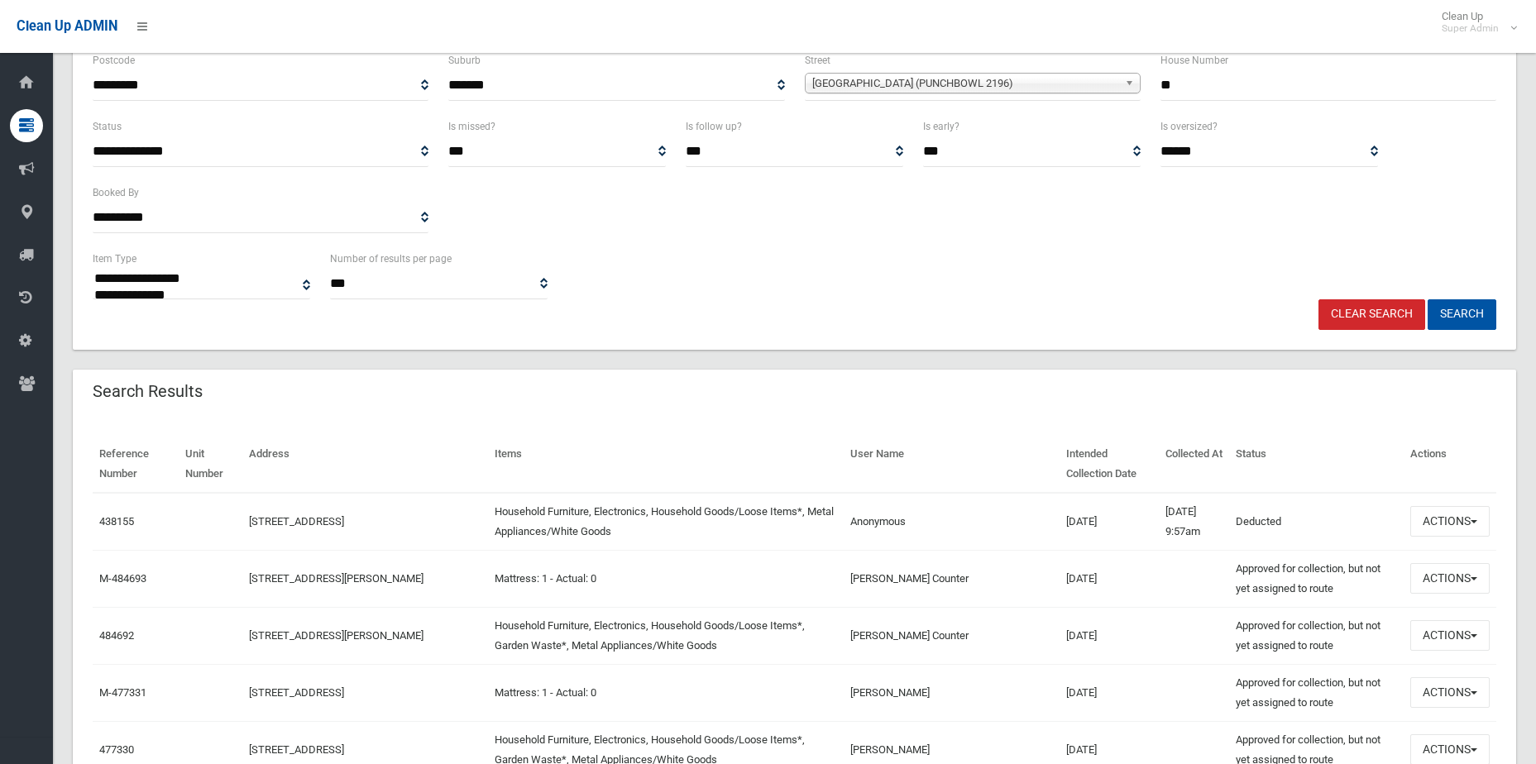
scroll to position [248, 0]
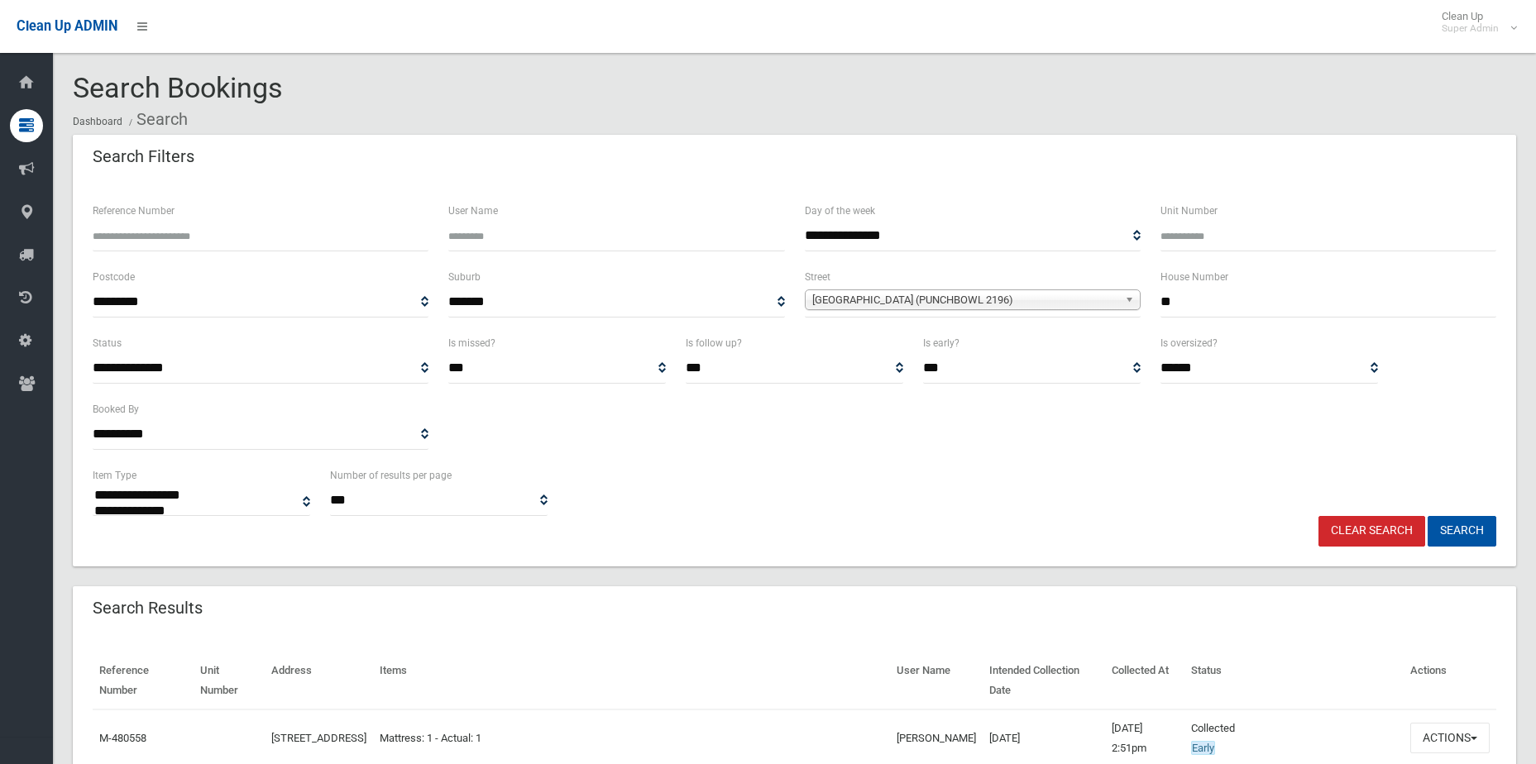
select select
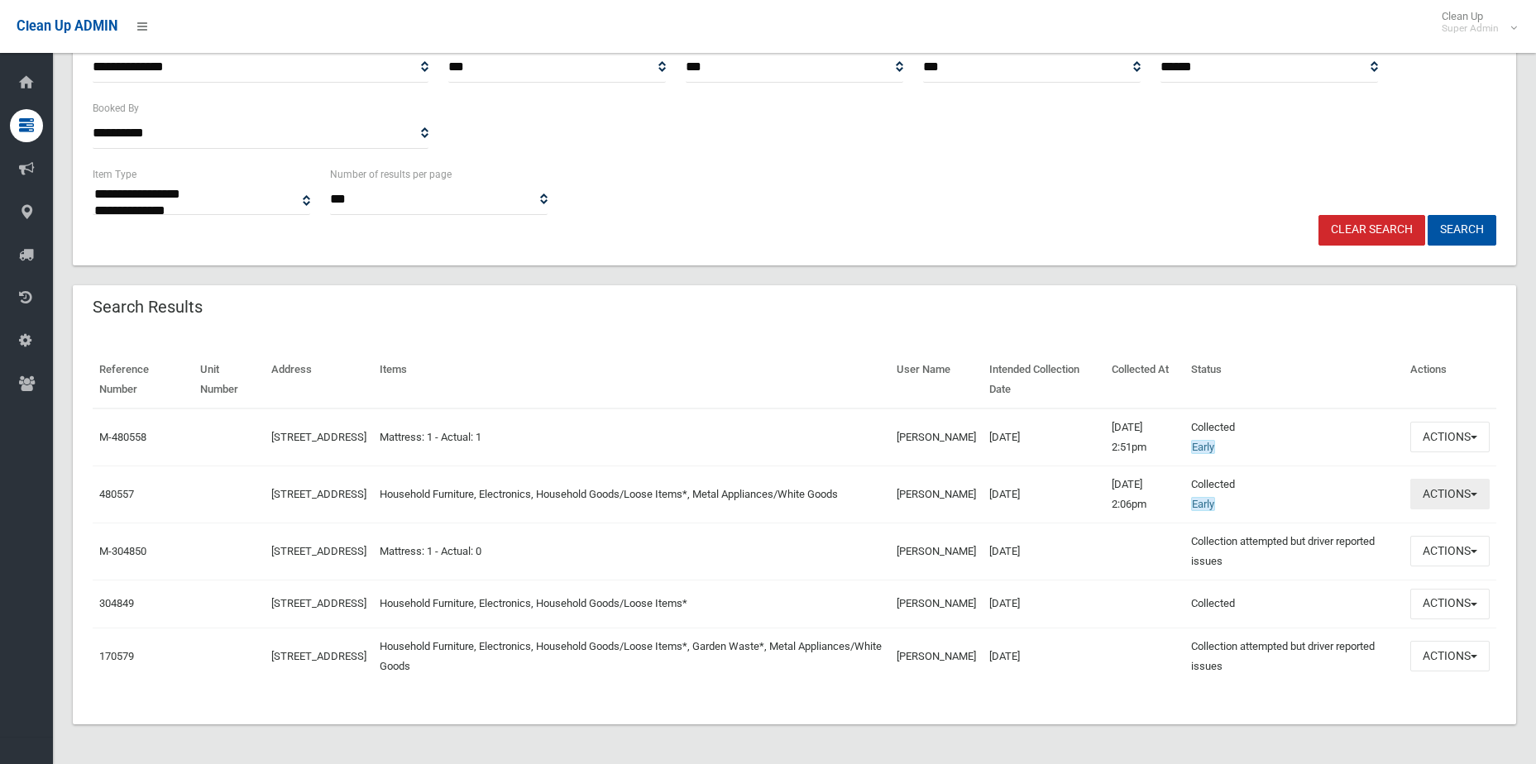
click at [1437, 490] on button "Actions" at bounding box center [1449, 494] width 79 height 31
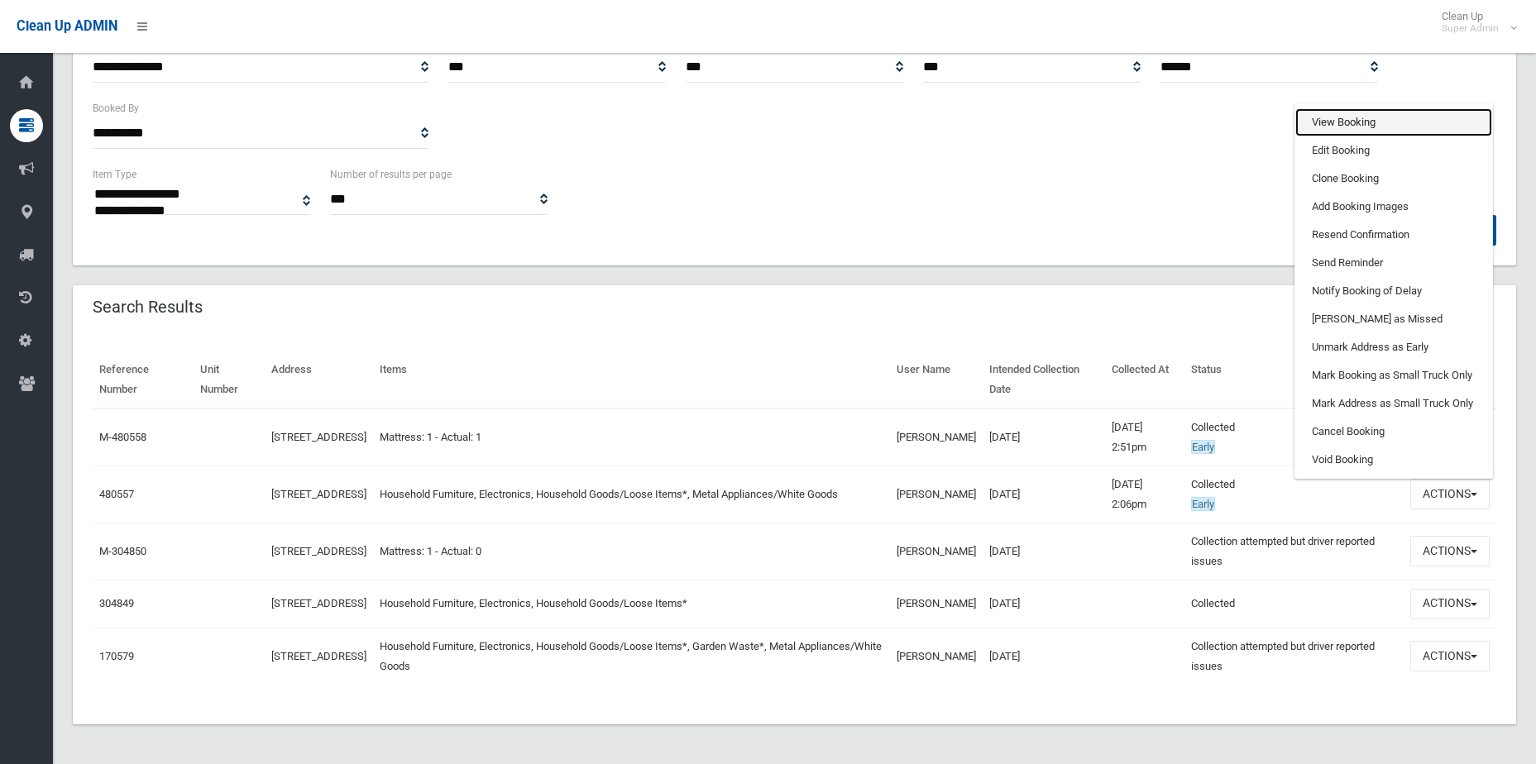
click at [1325, 117] on link "View Booking" at bounding box center [1393, 122] width 197 height 28
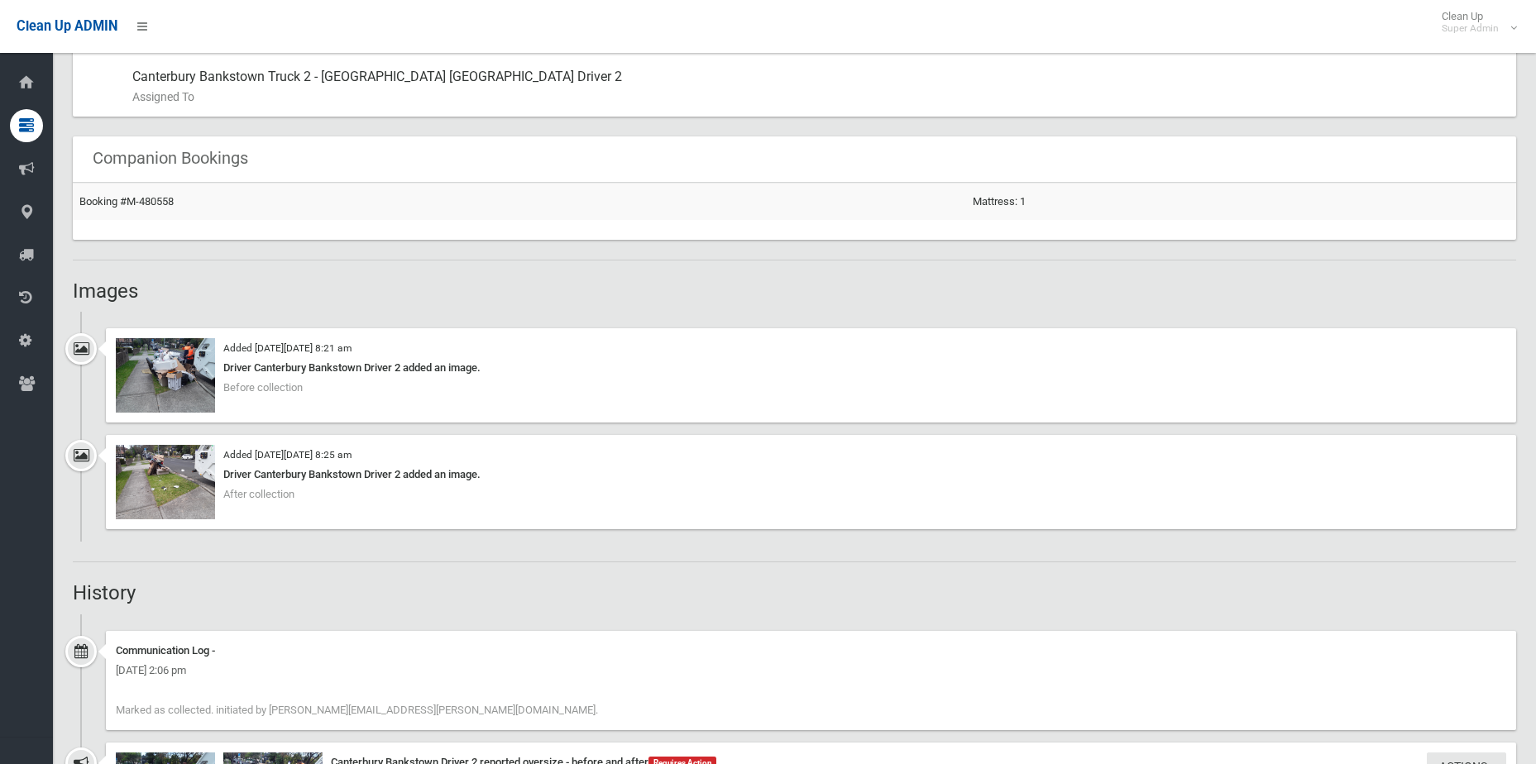
scroll to position [1158, 0]
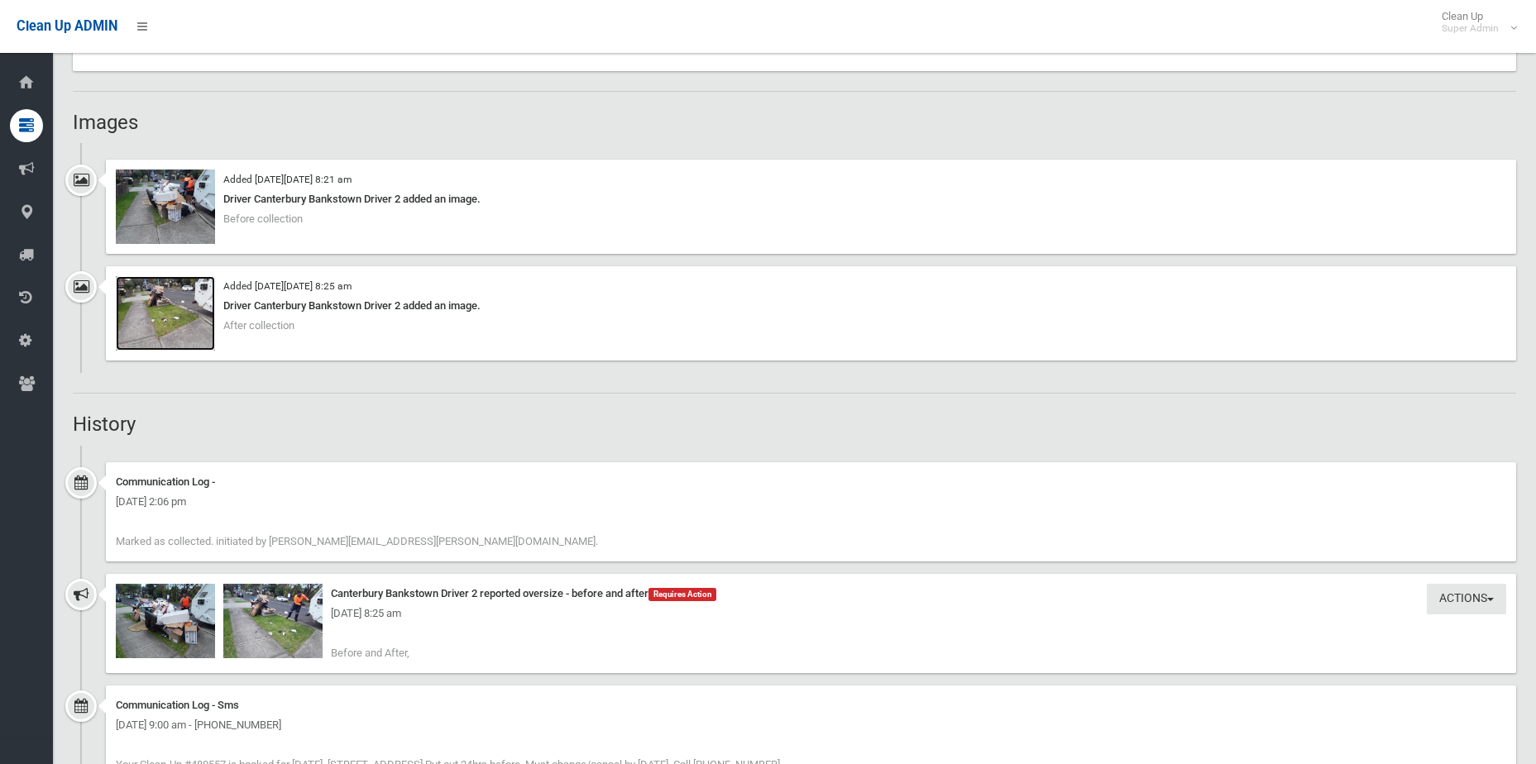
click at [155, 306] on img at bounding box center [165, 313] width 99 height 74
click at [191, 201] on img at bounding box center [165, 207] width 99 height 74
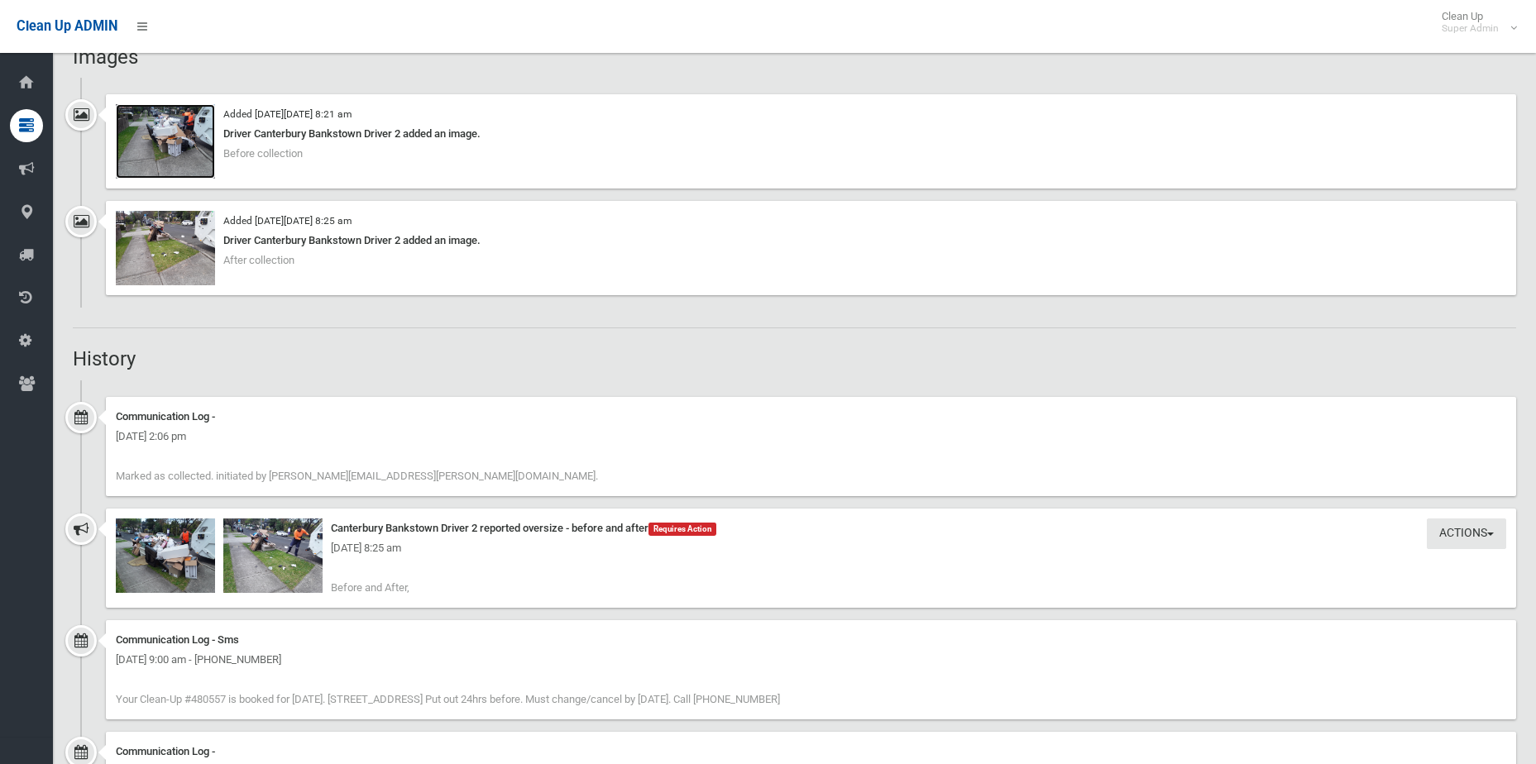
scroll to position [1444, 0]
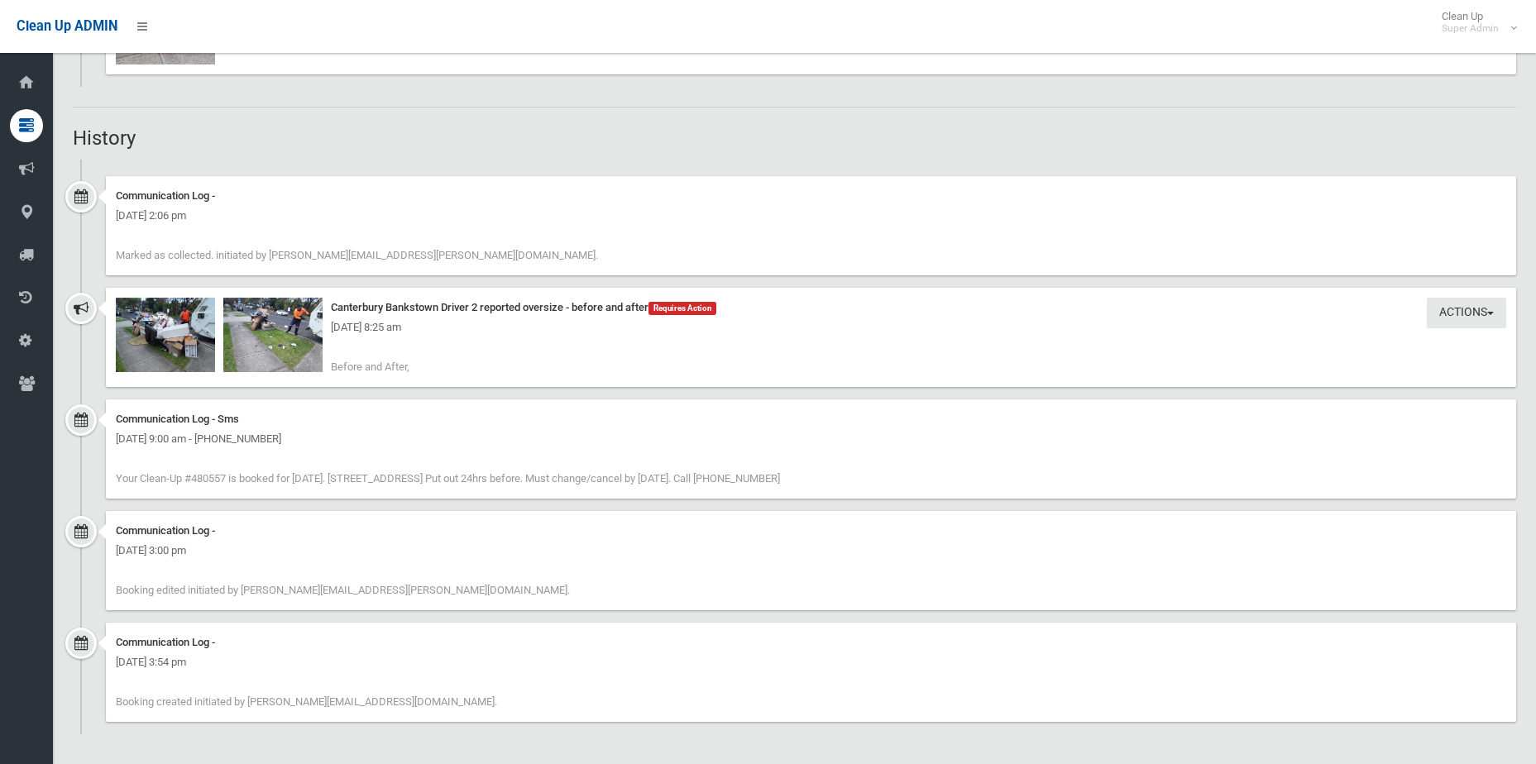
click at [180, 331] on div "Monday 29th September 2025 - 8:25 am" at bounding box center [811, 328] width 1391 height 20
click at [146, 367] on img at bounding box center [165, 335] width 99 height 74
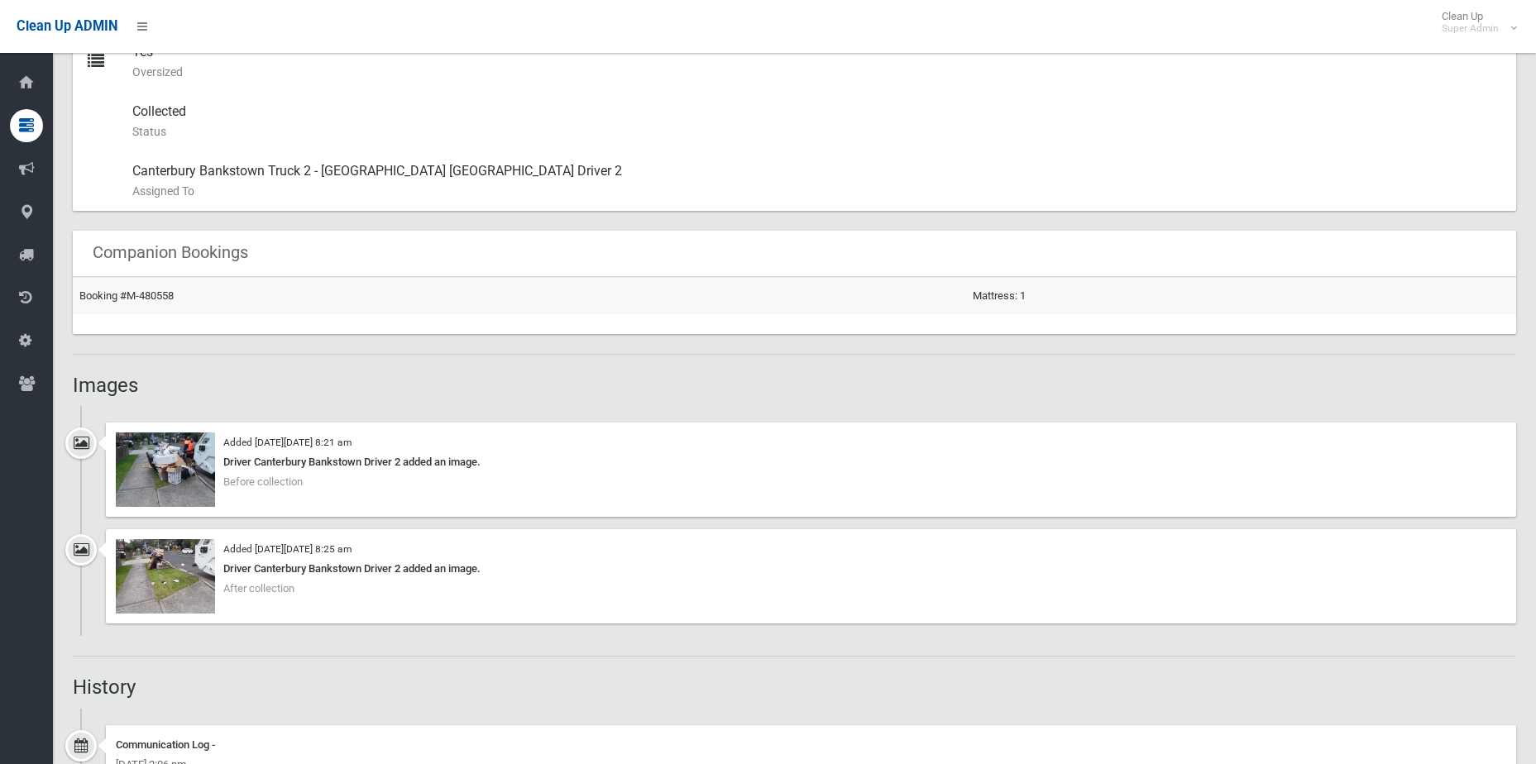
scroll to position [1279, 0]
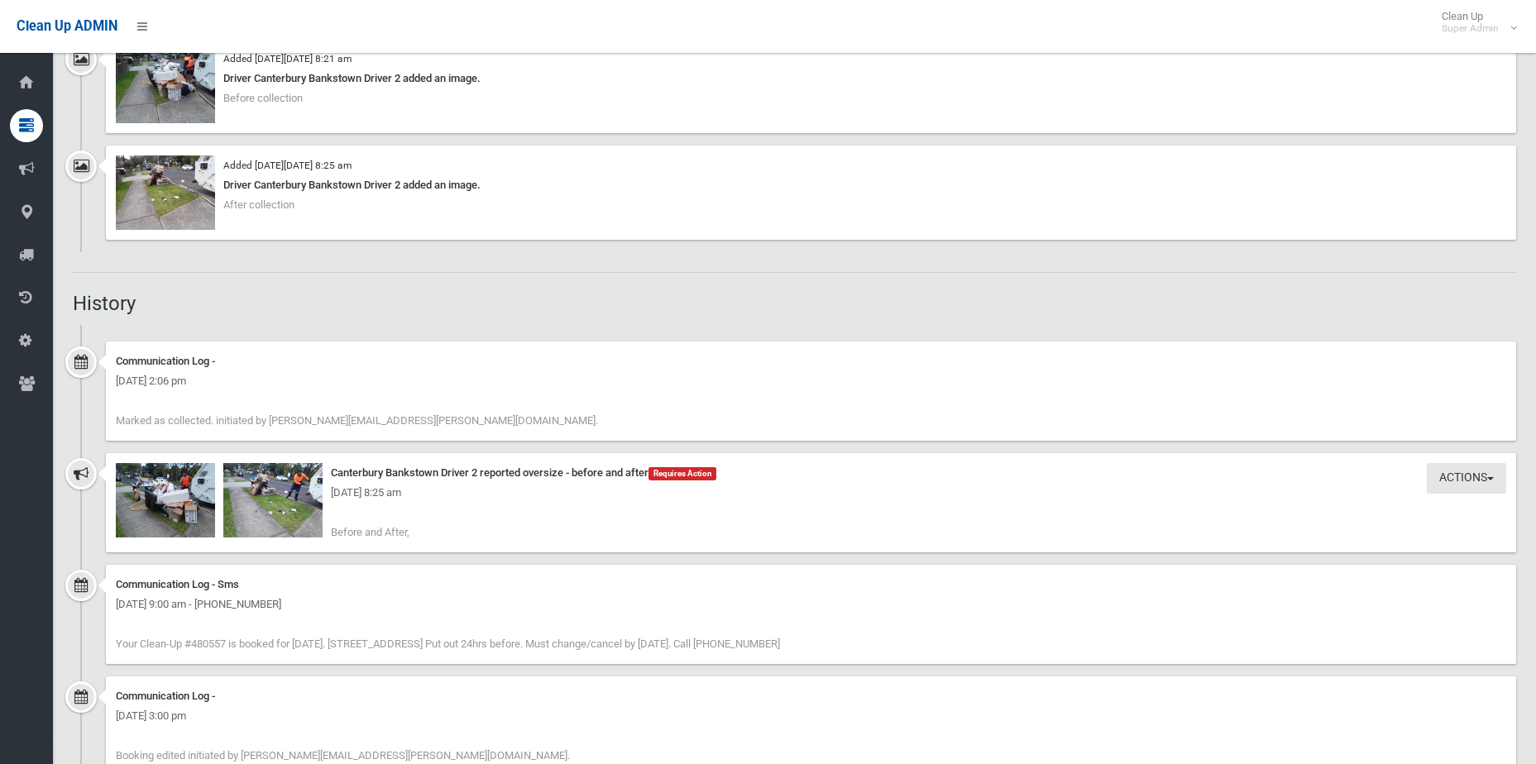
click at [188, 491] on div "Monday 29th September 2025 - 8:25 am" at bounding box center [811, 493] width 1391 height 20
click at [185, 505] on img at bounding box center [165, 500] width 99 height 74
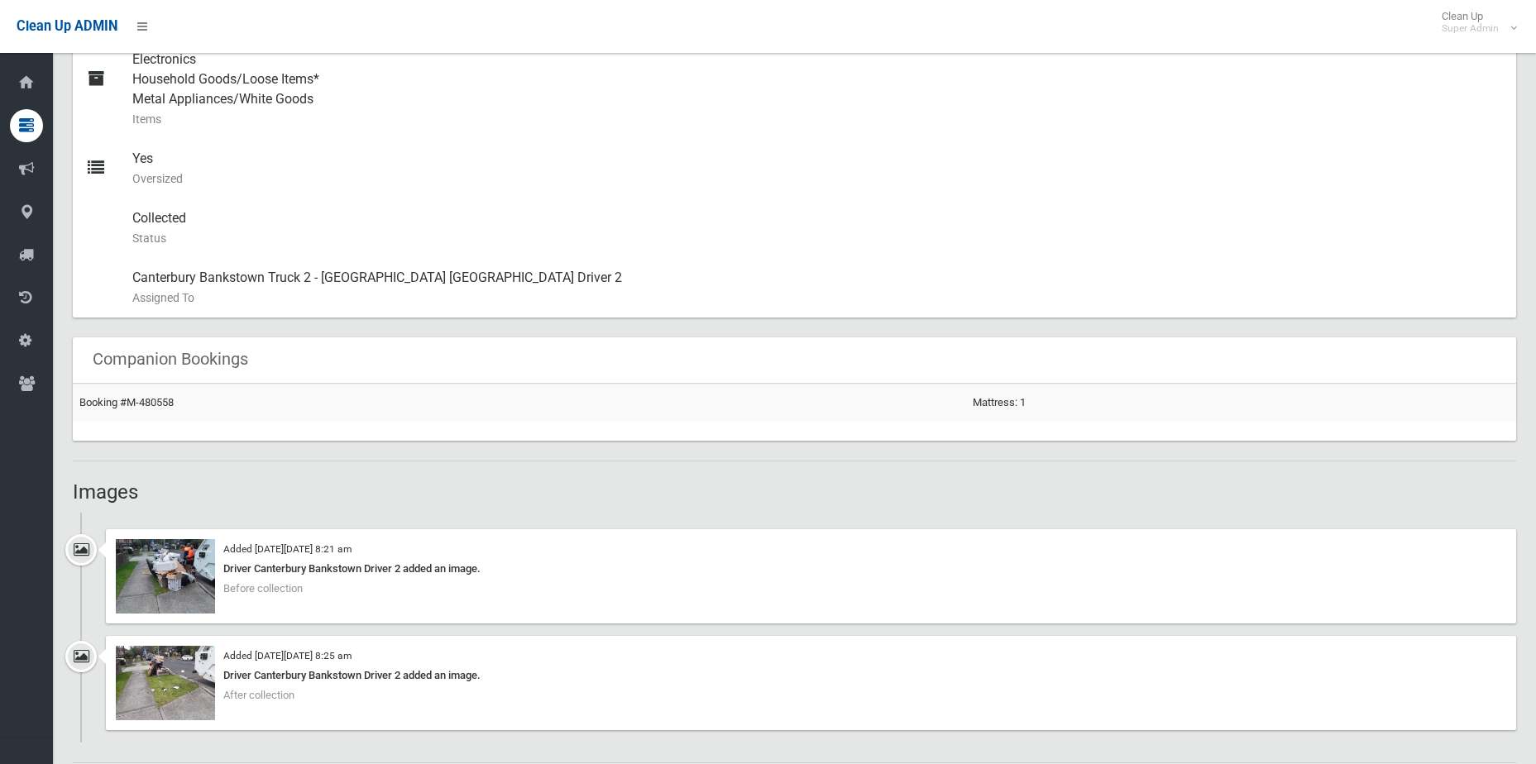
scroll to position [783, 0]
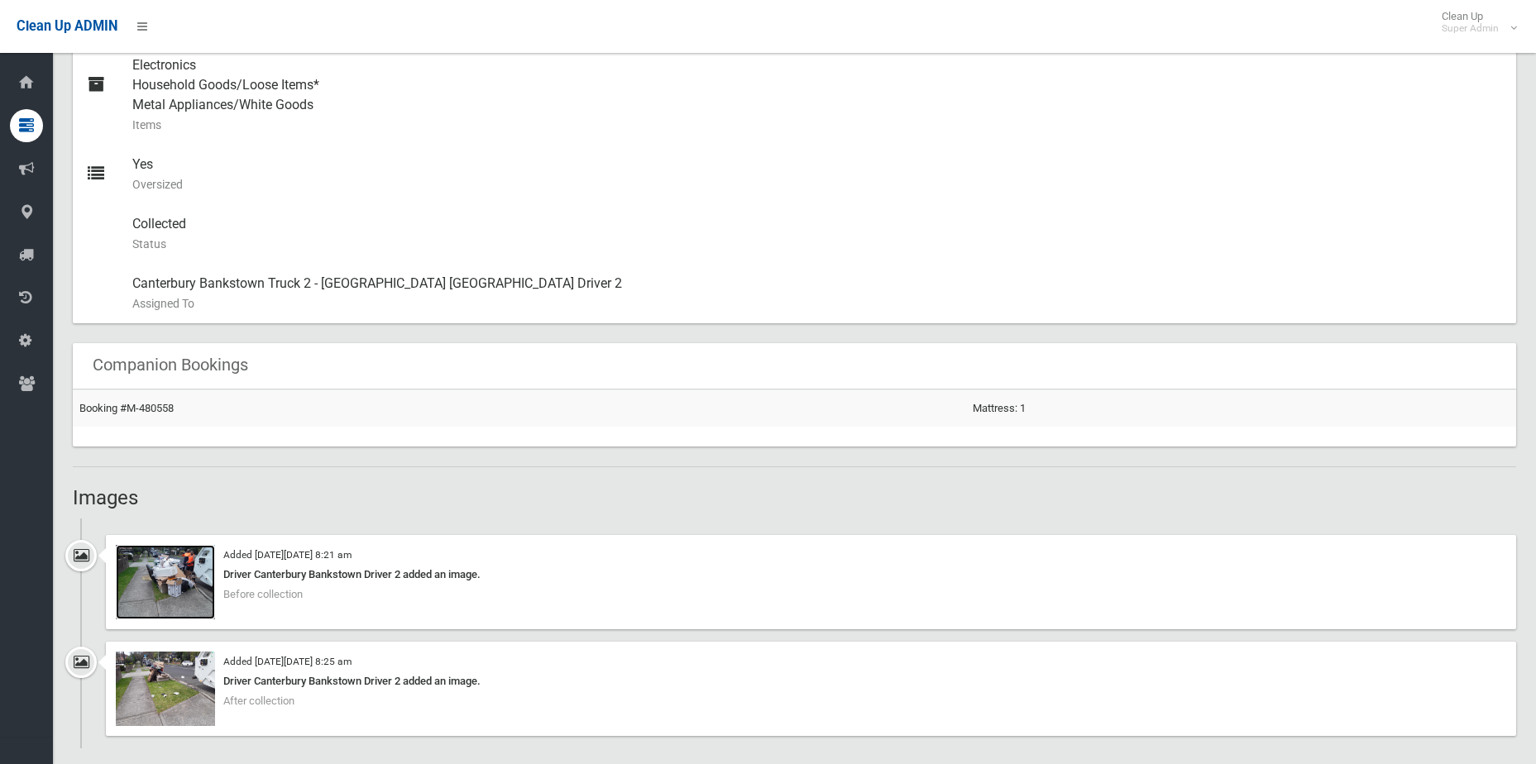
click at [152, 582] on img at bounding box center [165, 582] width 99 height 74
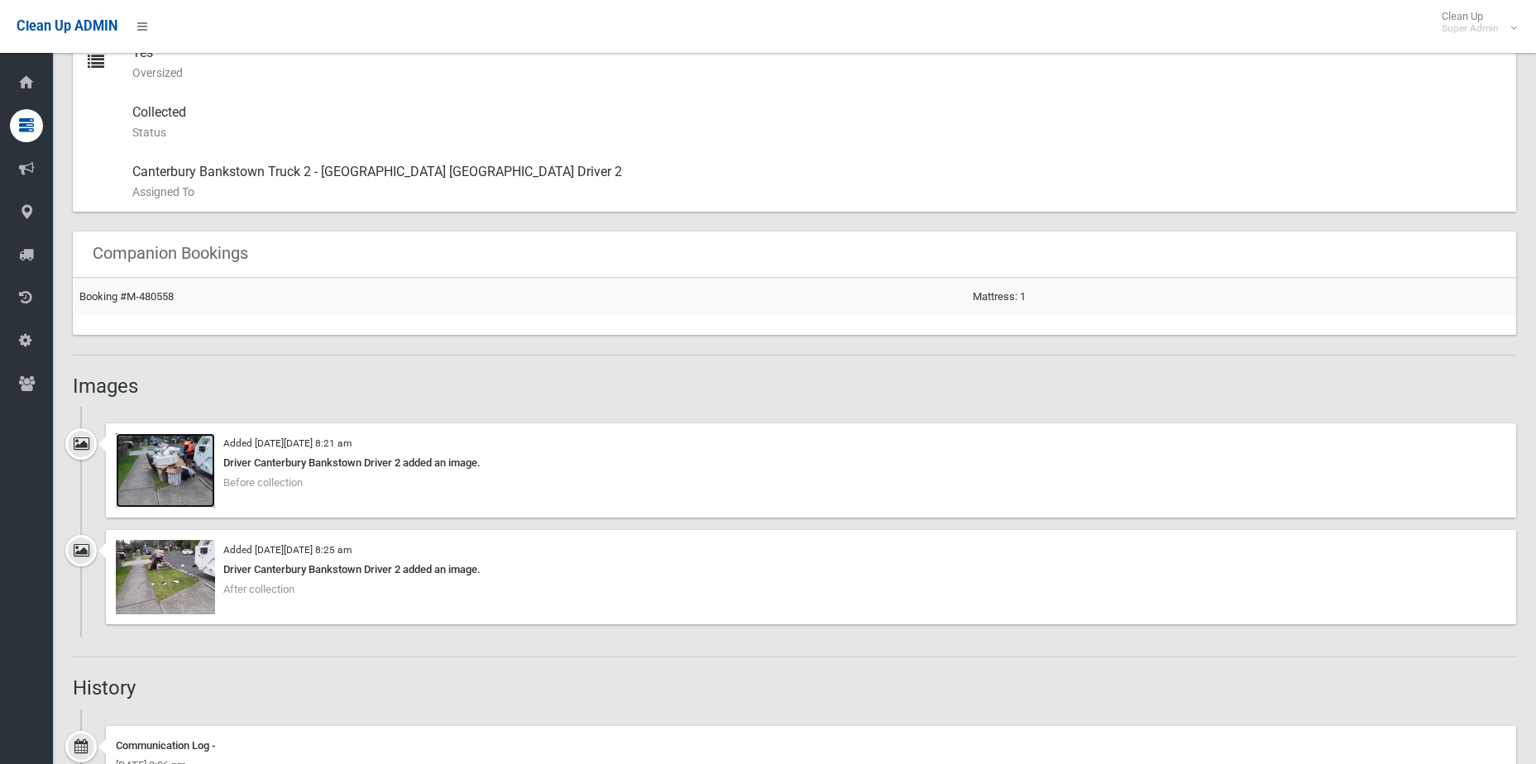
scroll to position [865, 0]
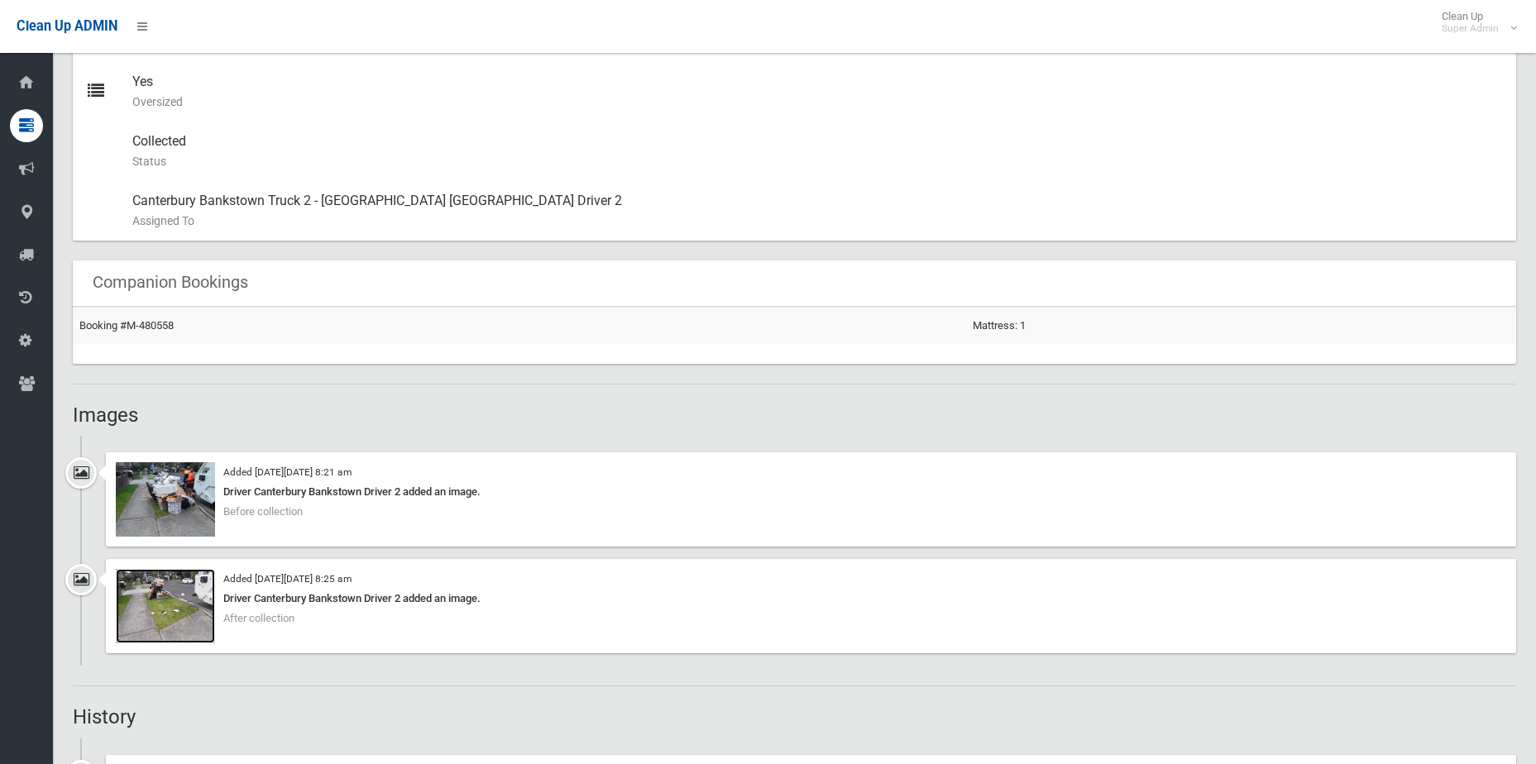
click at [169, 593] on img at bounding box center [165, 606] width 99 height 74
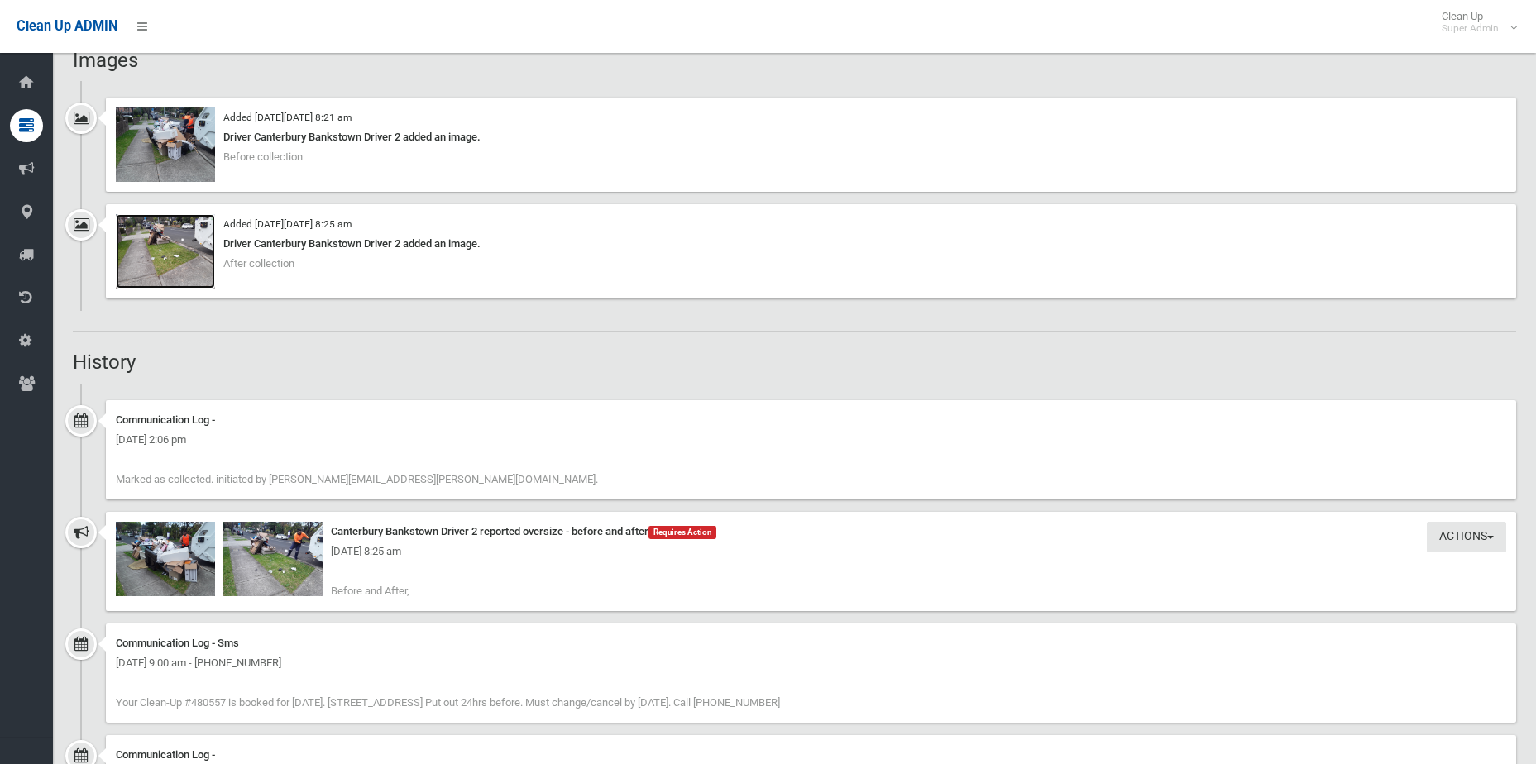
scroll to position [1196, 0]
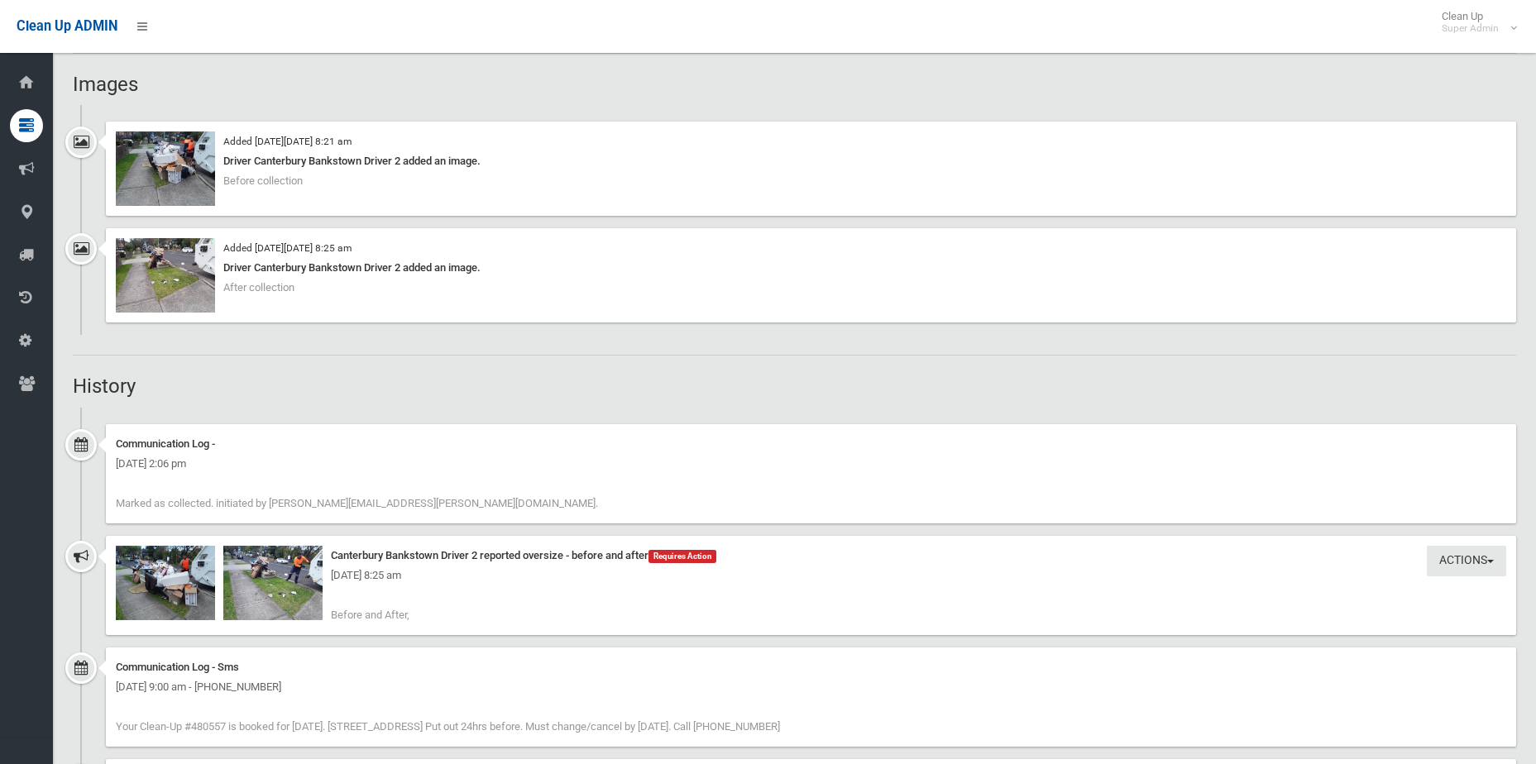
click at [275, 582] on div "[DATE] 8:25 am" at bounding box center [811, 576] width 1391 height 20
click at [271, 614] on img at bounding box center [272, 583] width 99 height 74
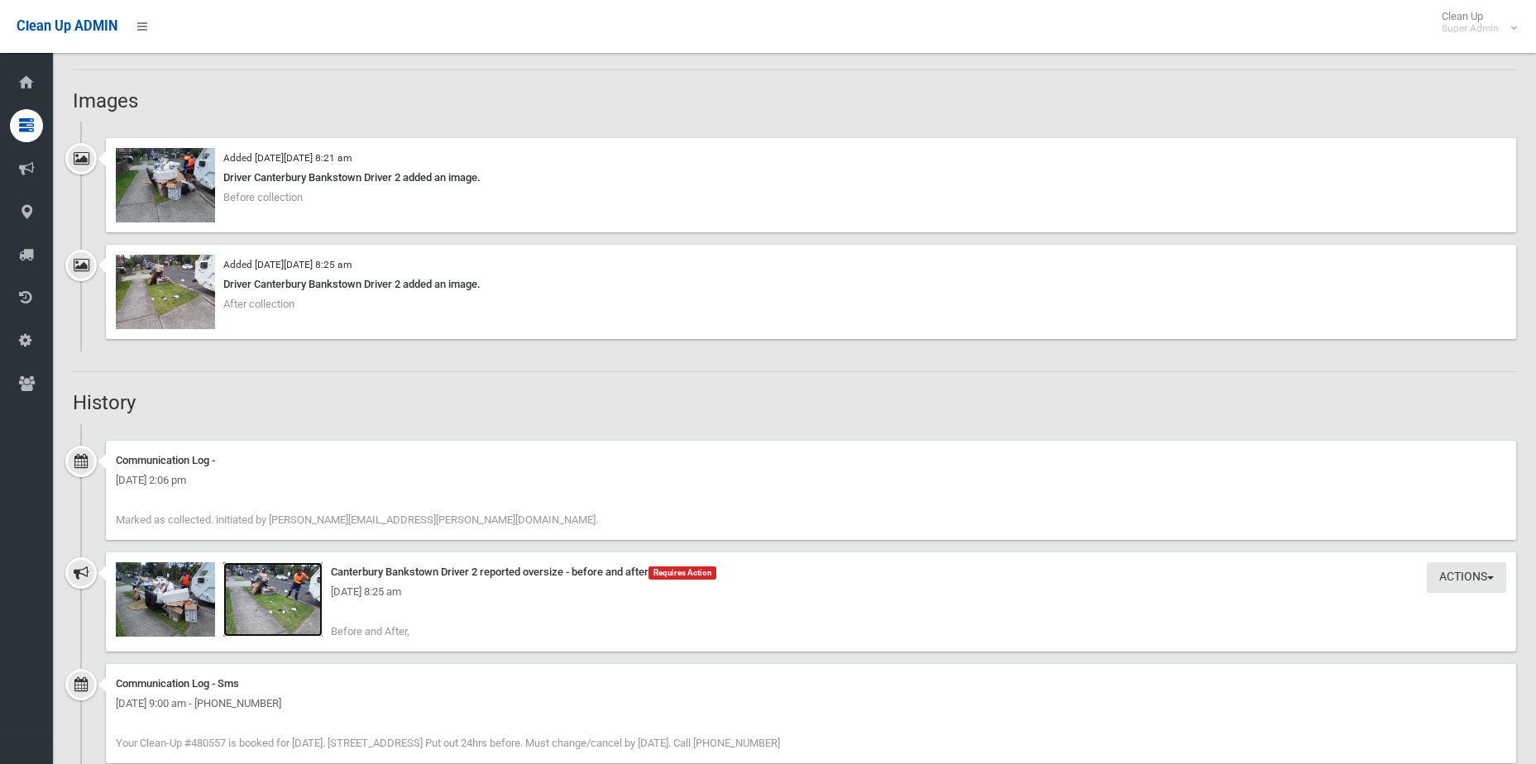
scroll to position [1324, 0]
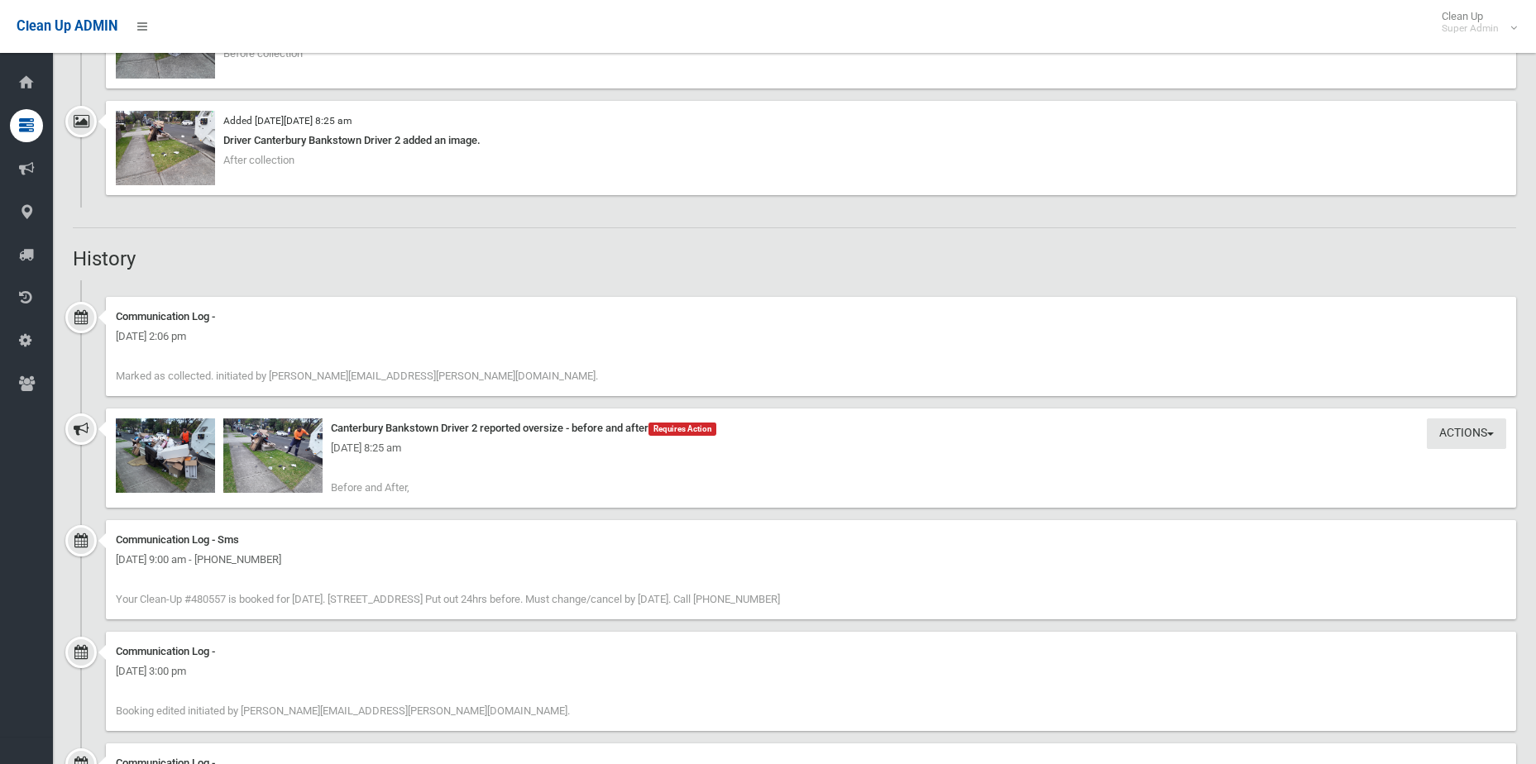
drag, startPoint x: 375, startPoint y: 591, endPoint x: 703, endPoint y: 560, distance: 329.8
click at [703, 560] on div "Communication Log - Sms Wednesday 24th September 2025 - 9:00 am - +61406720960 …" at bounding box center [811, 569] width 1410 height 99
drag, startPoint x: 703, startPoint y: 560, endPoint x: 761, endPoint y: 553, distance: 58.4
click at [771, 554] on div "[DATE] 9:00 am - [PHONE_NUMBER]" at bounding box center [811, 560] width 1391 height 20
click at [180, 487] on img at bounding box center [165, 456] width 99 height 74
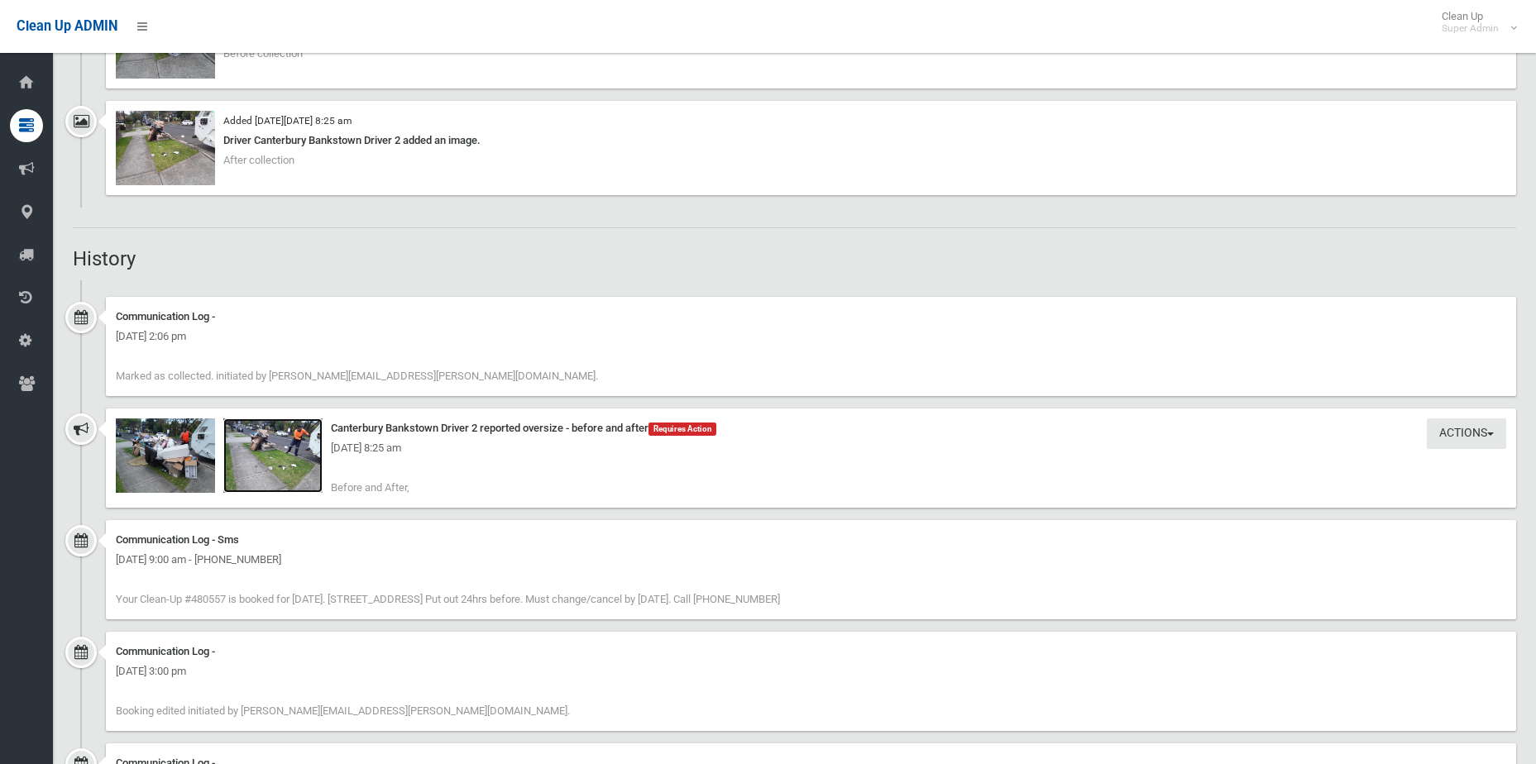
click at [301, 481] on img at bounding box center [272, 456] width 99 height 74
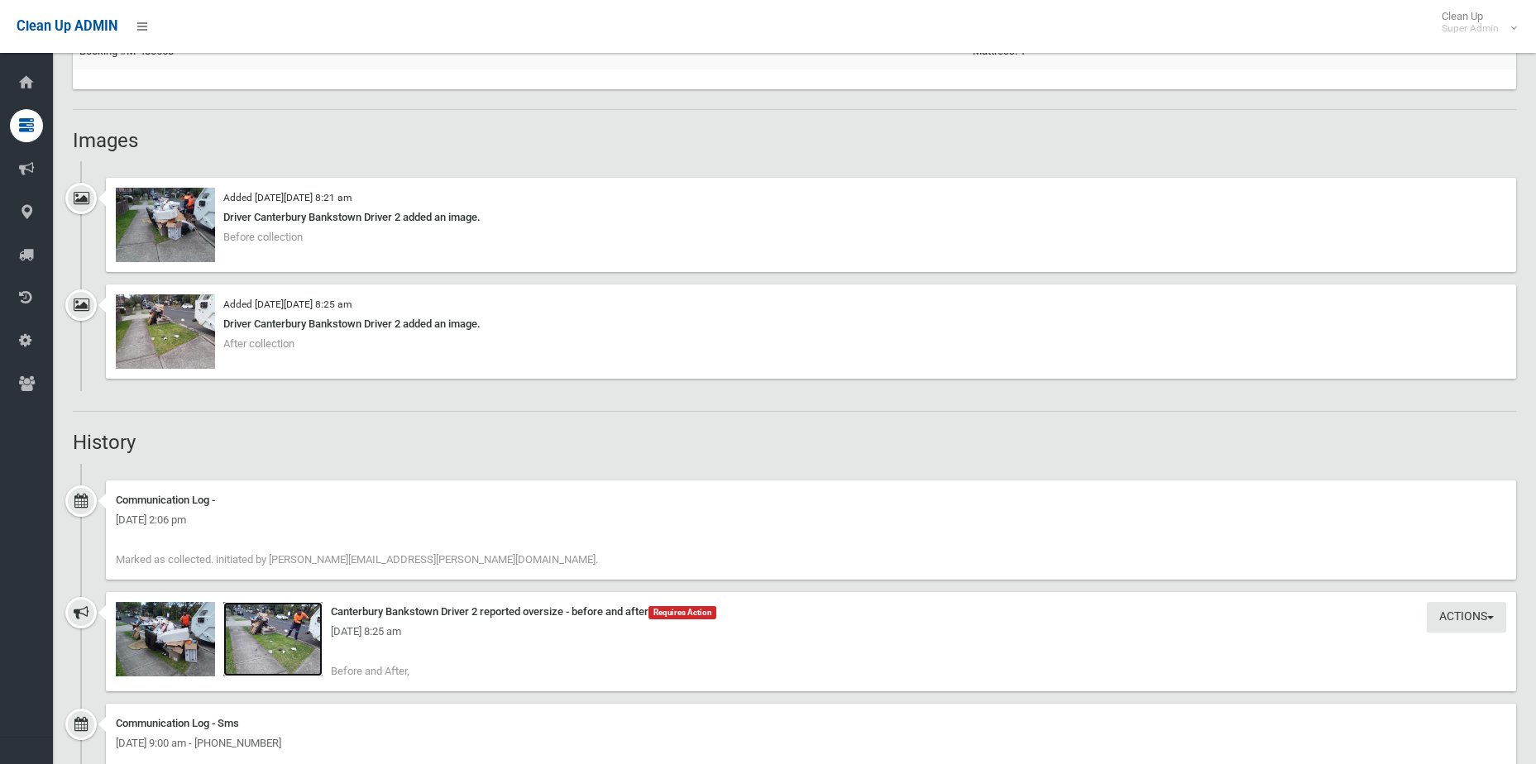
scroll to position [1113, 0]
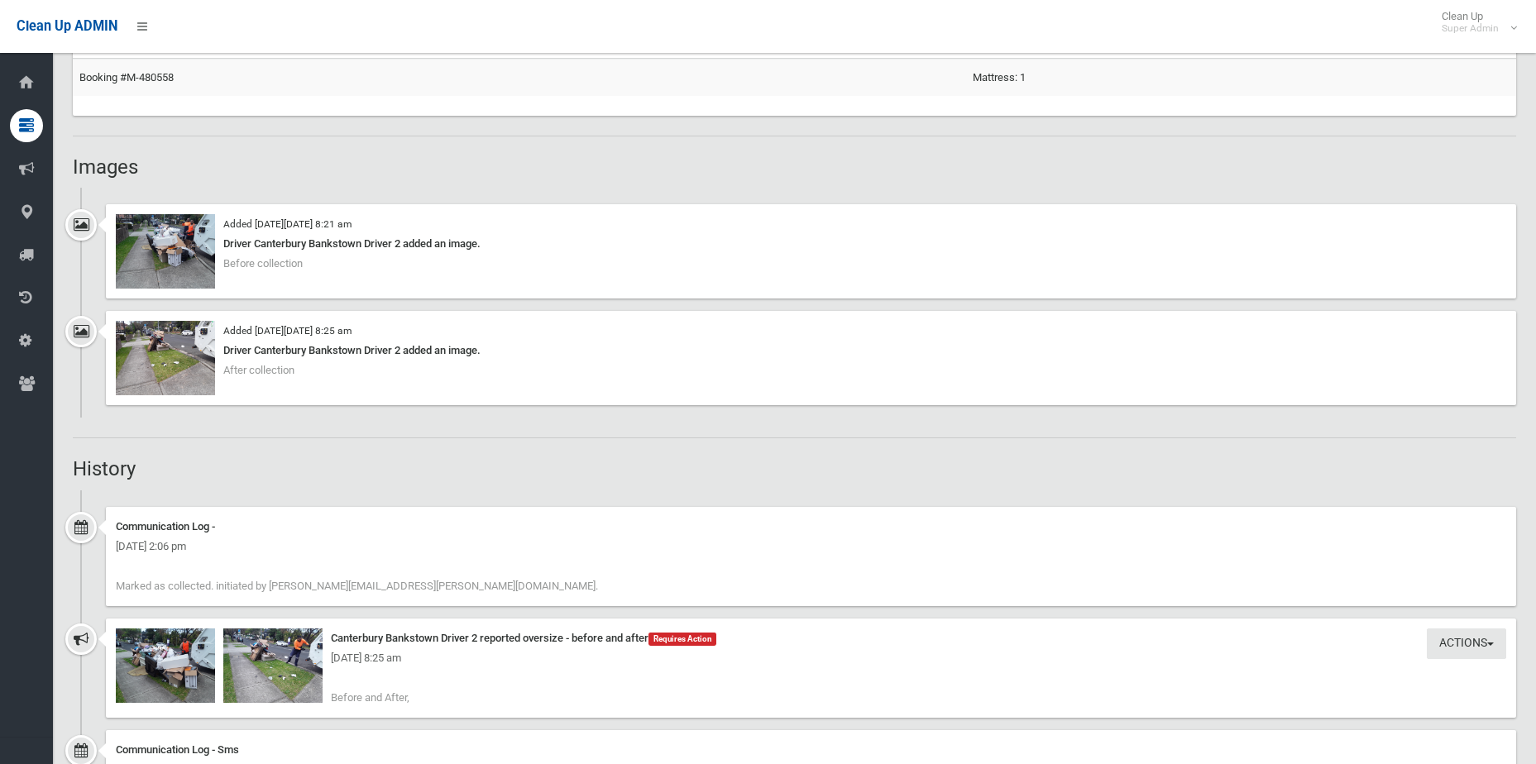
click at [331, 662] on div "[DATE] 8:25 am" at bounding box center [811, 659] width 1391 height 20
click at [303, 679] on img at bounding box center [272, 666] width 99 height 74
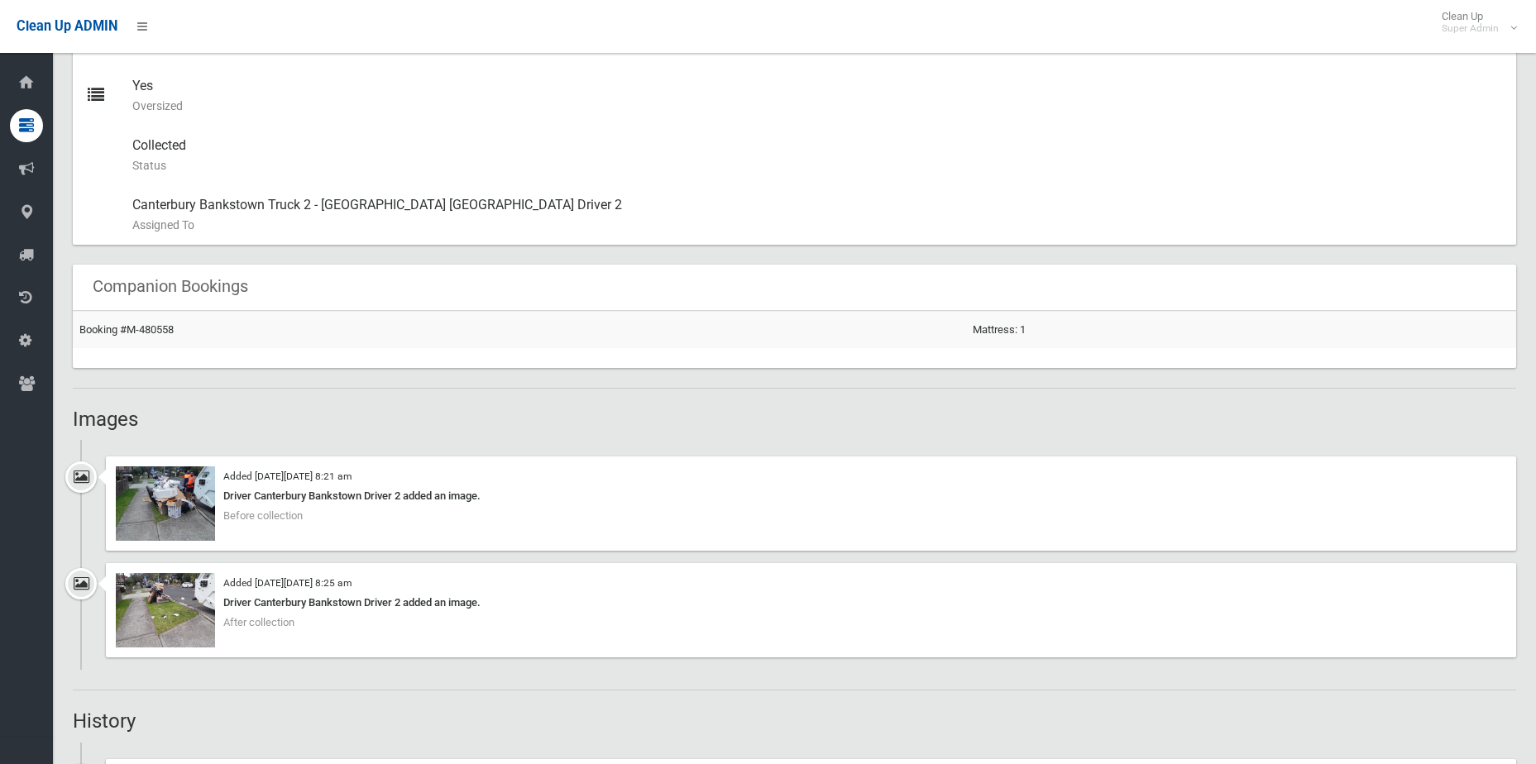
scroll to position [993, 0]
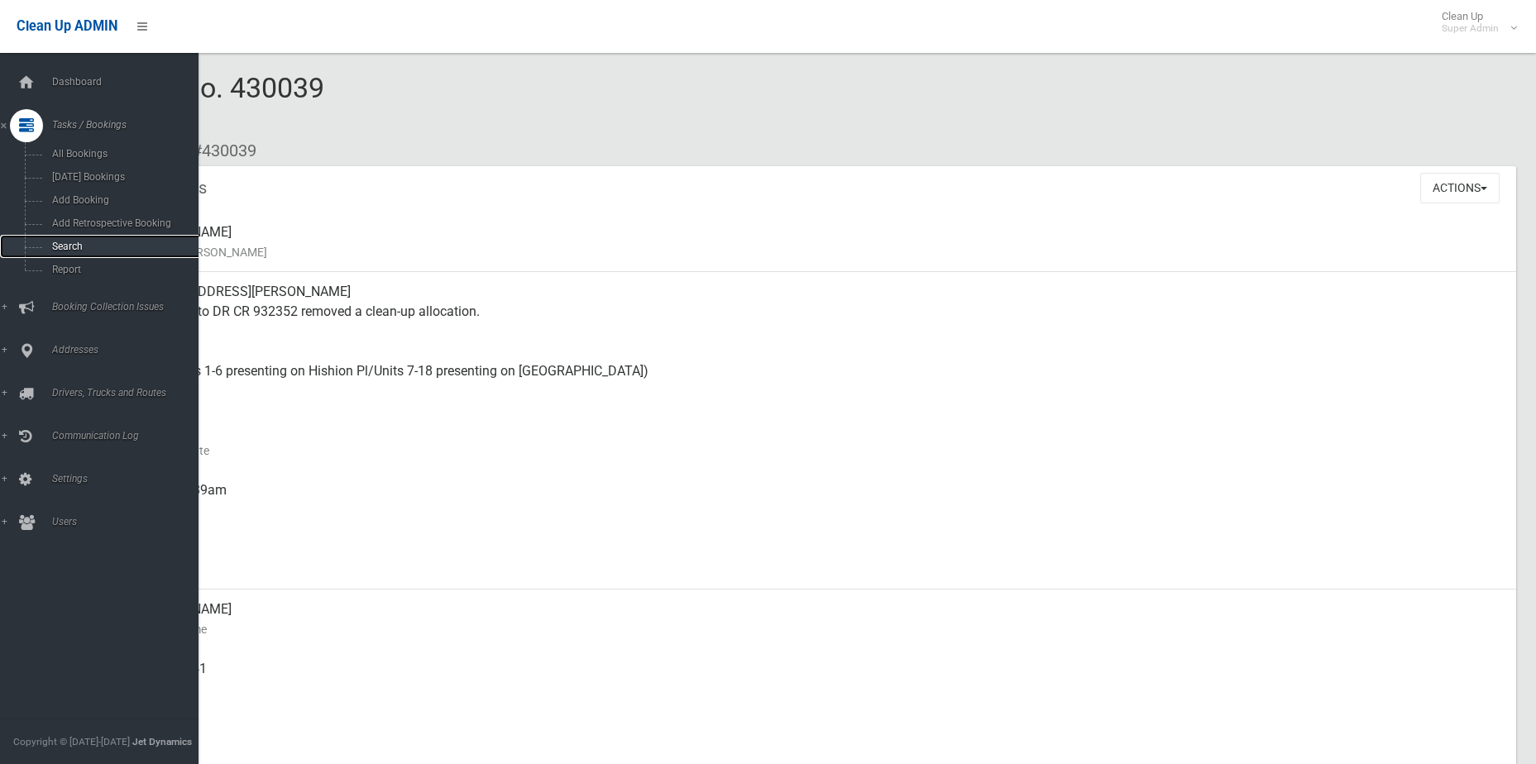
click at [69, 252] on link "Search" at bounding box center [105, 246] width 211 height 23
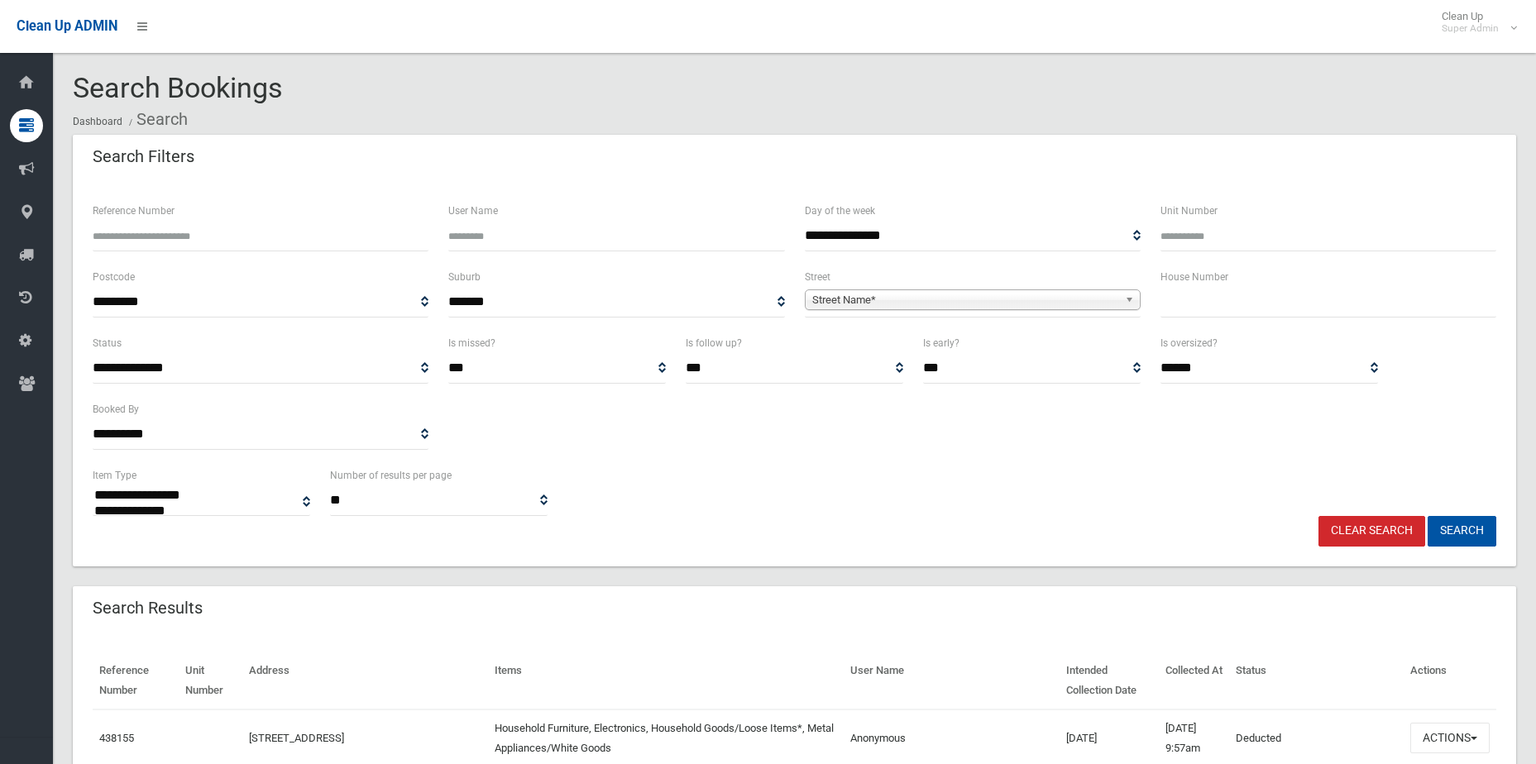
select select
type input "******"
click at [1428, 516] on button "Search" at bounding box center [1462, 531] width 69 height 31
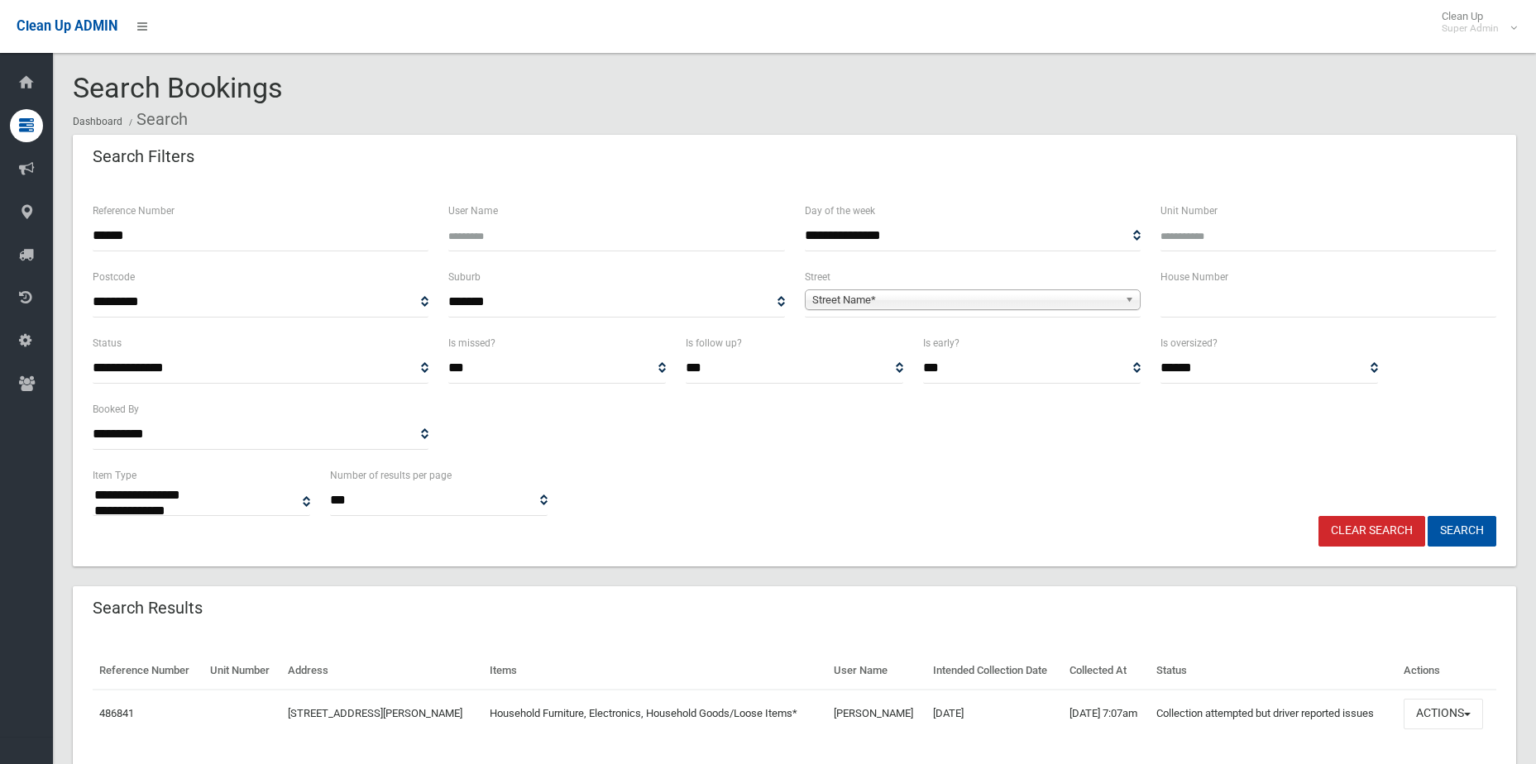
select select
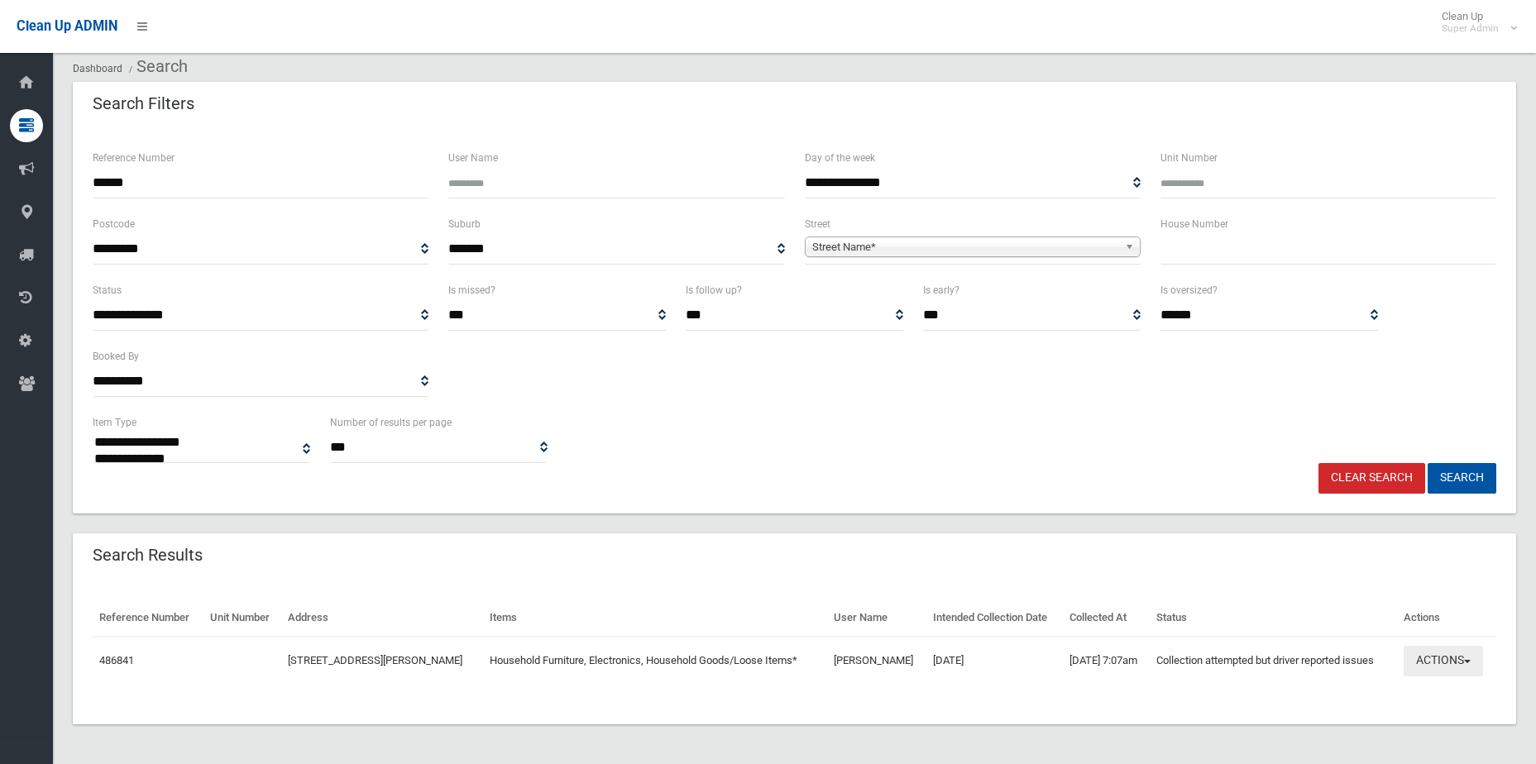
click at [1434, 647] on button "Actions" at bounding box center [1443, 661] width 79 height 31
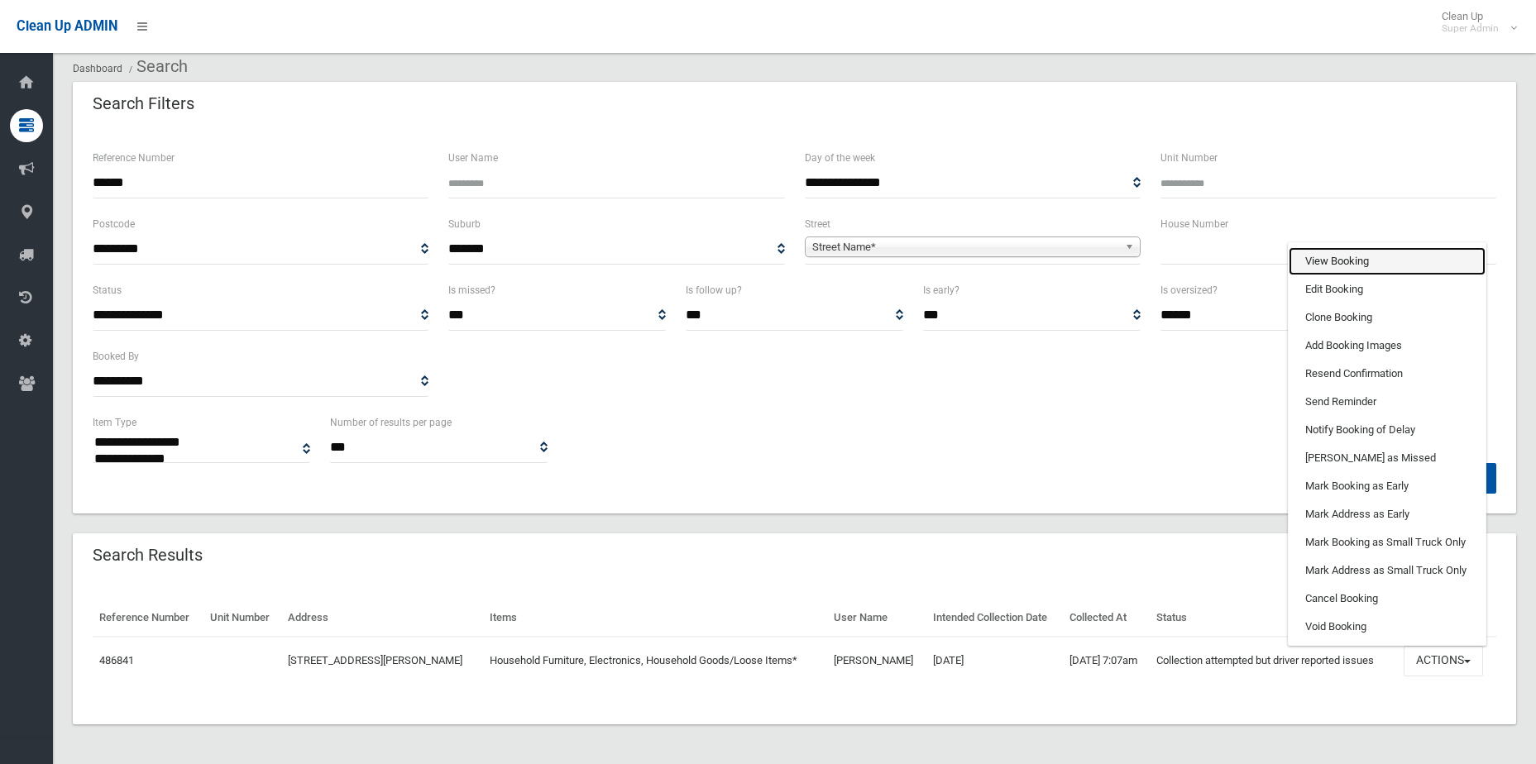
click at [1339, 266] on link "View Booking" at bounding box center [1387, 261] width 197 height 28
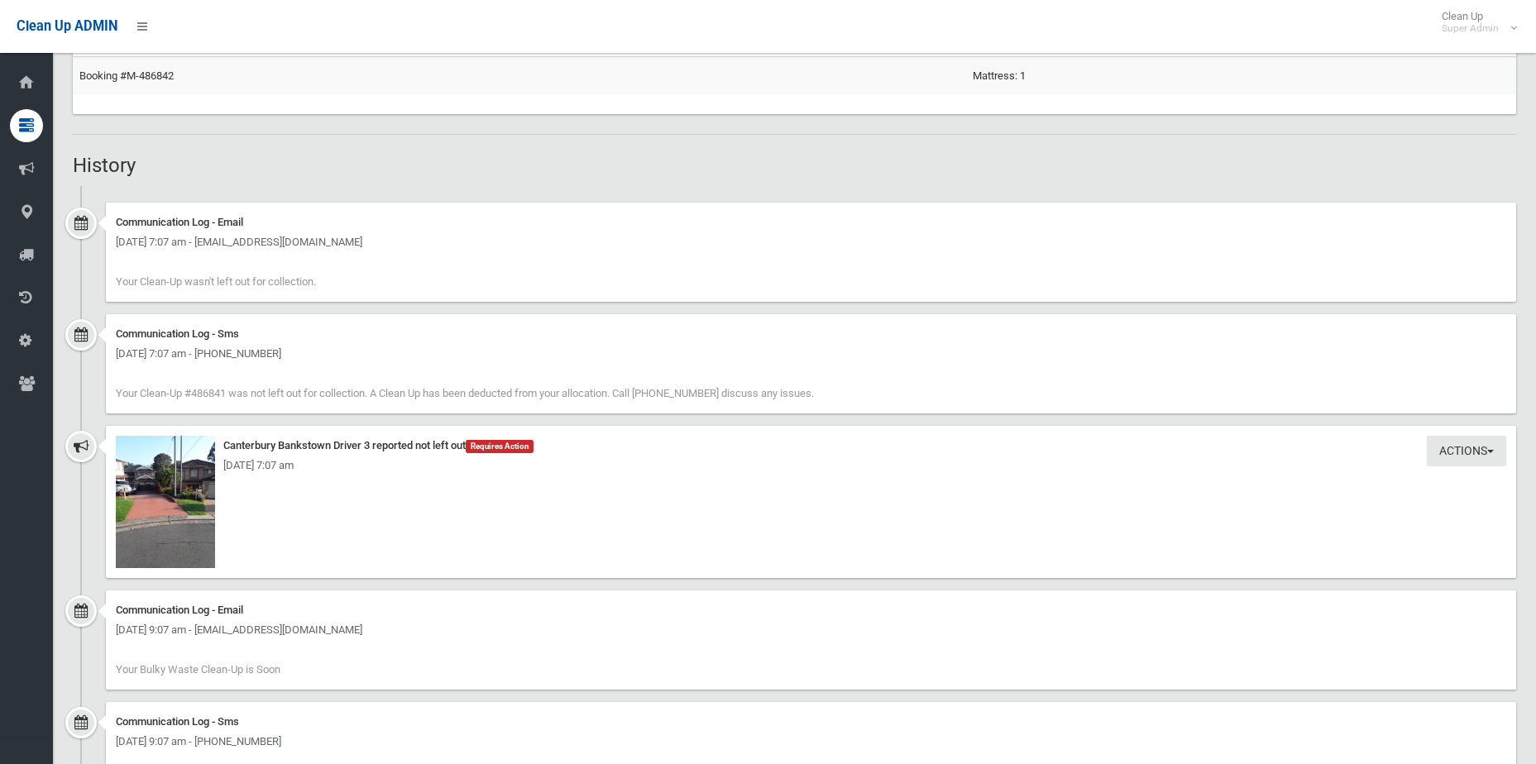
scroll to position [1241, 0]
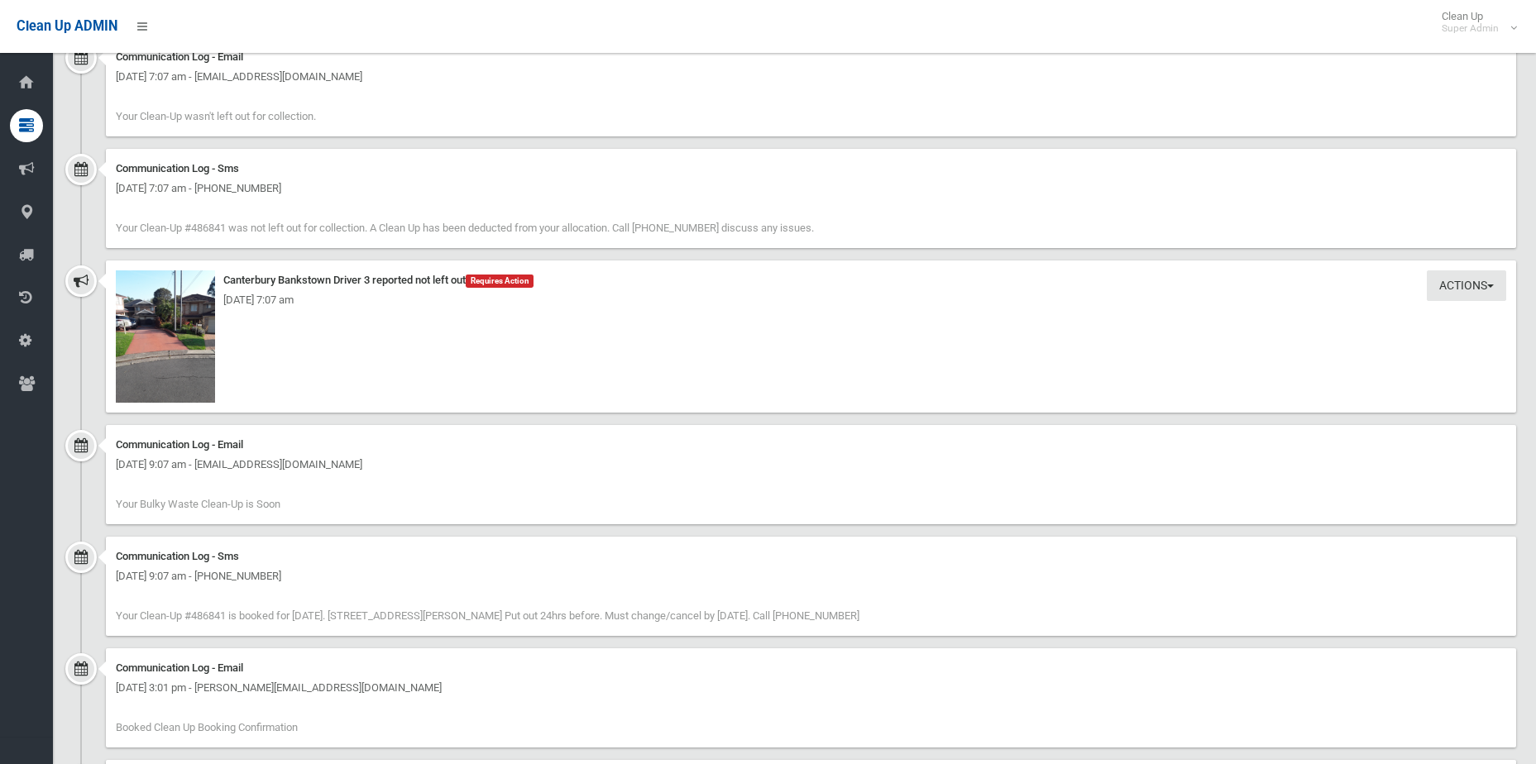
click at [163, 310] on div "[DATE] 7:07 am" at bounding box center [811, 300] width 1391 height 20
click at [163, 356] on img at bounding box center [165, 337] width 99 height 132
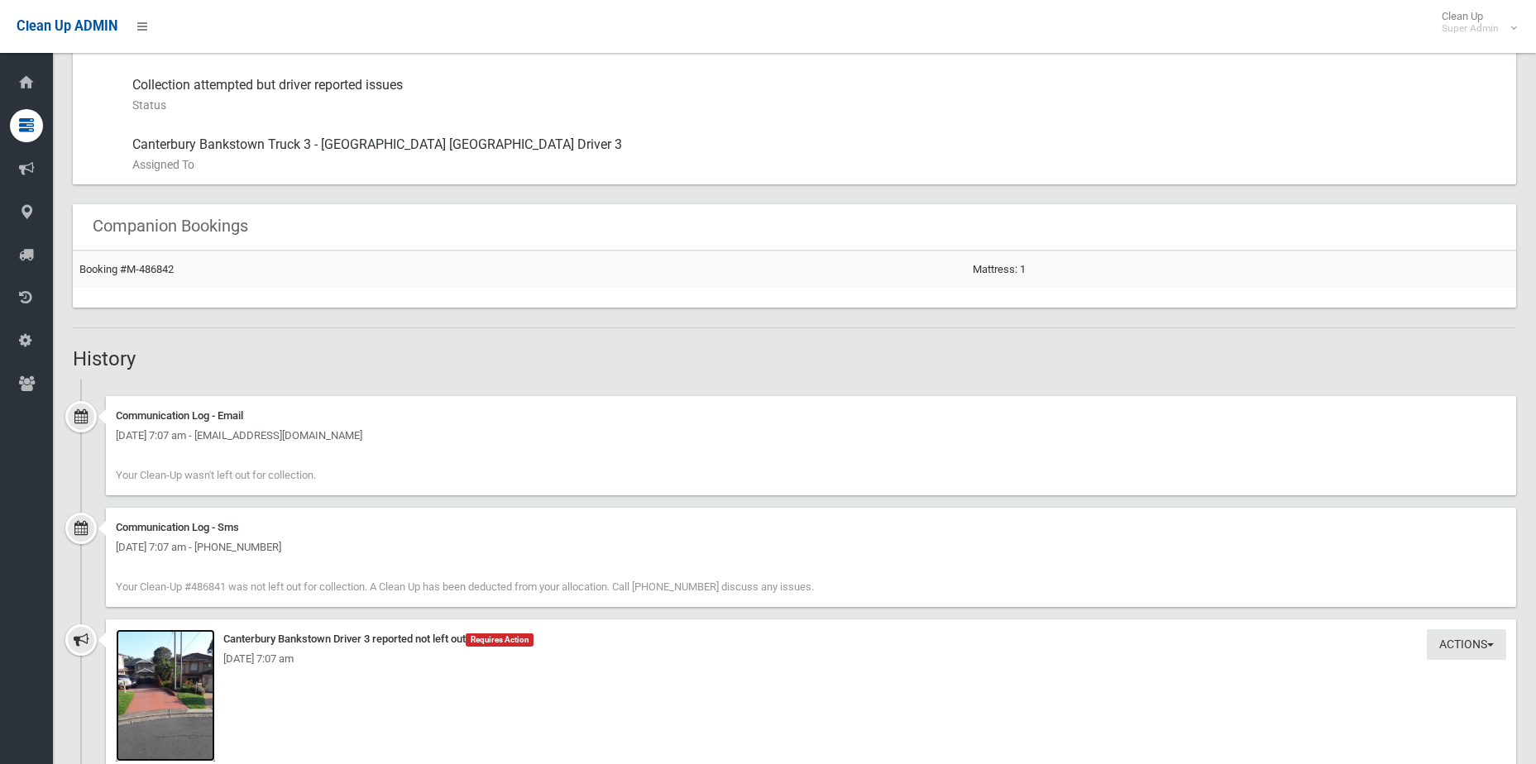
scroll to position [551, 0]
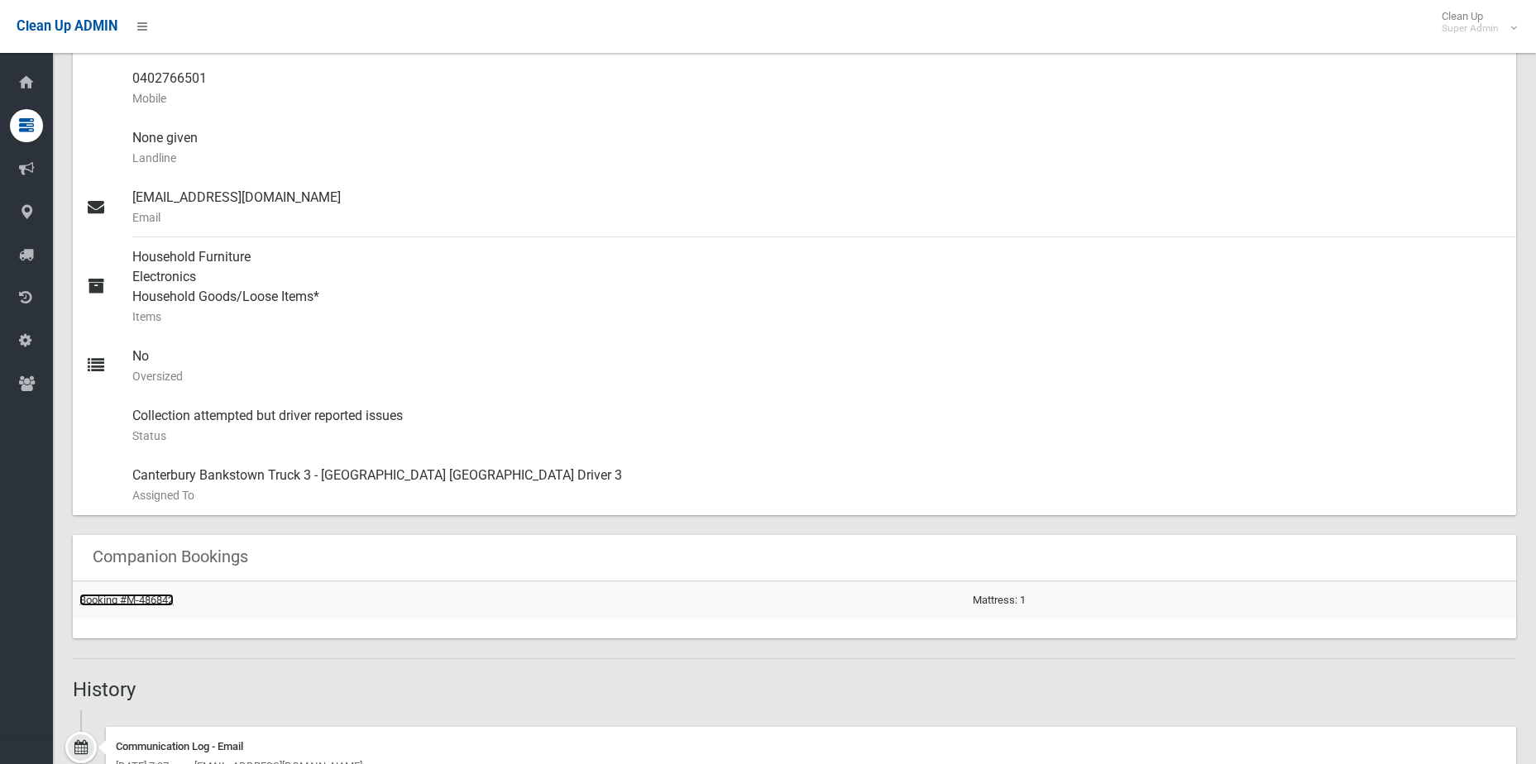
click at [158, 601] on link "Booking #M-486842" at bounding box center [126, 600] width 94 height 12
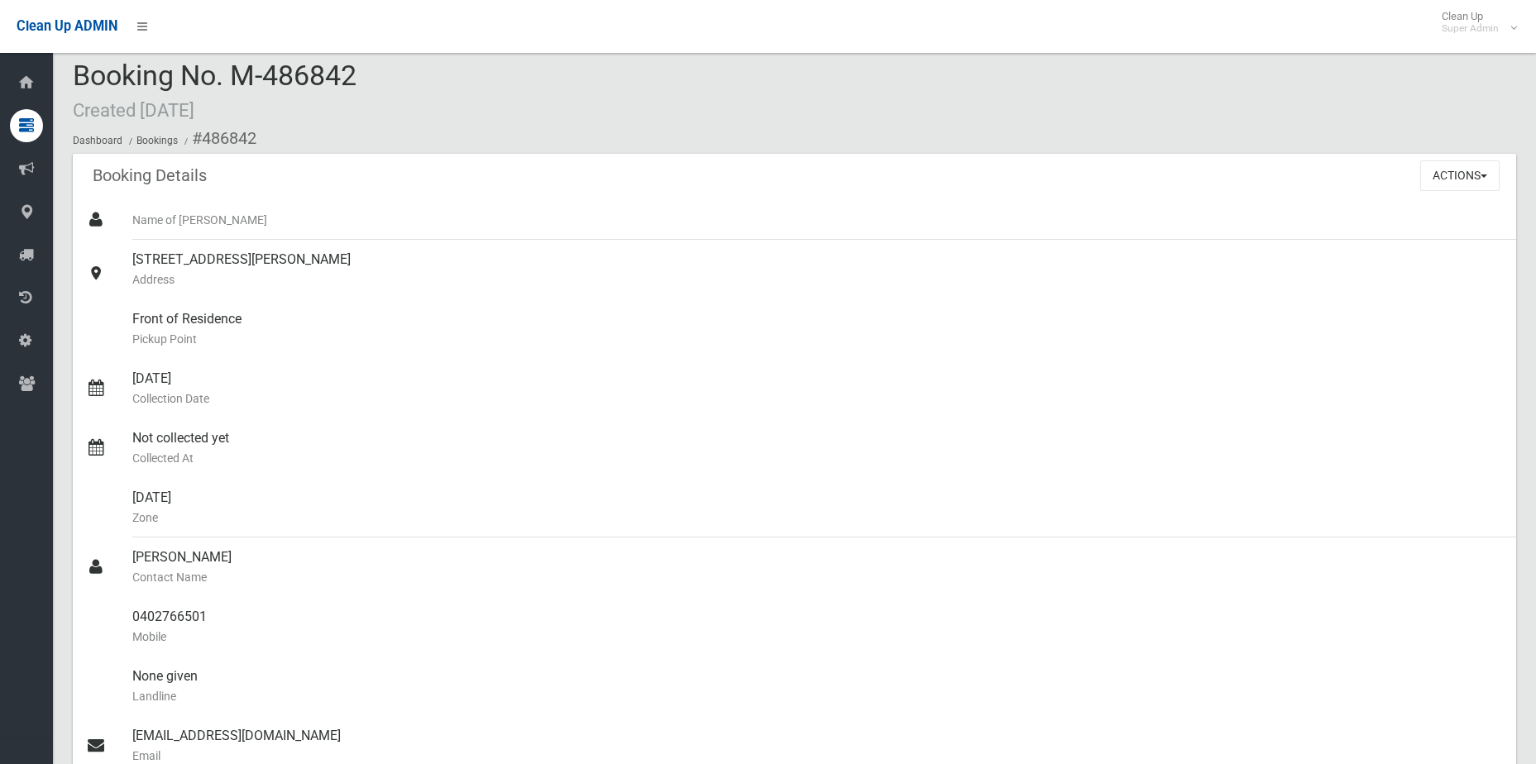
scroll to position [579, 0]
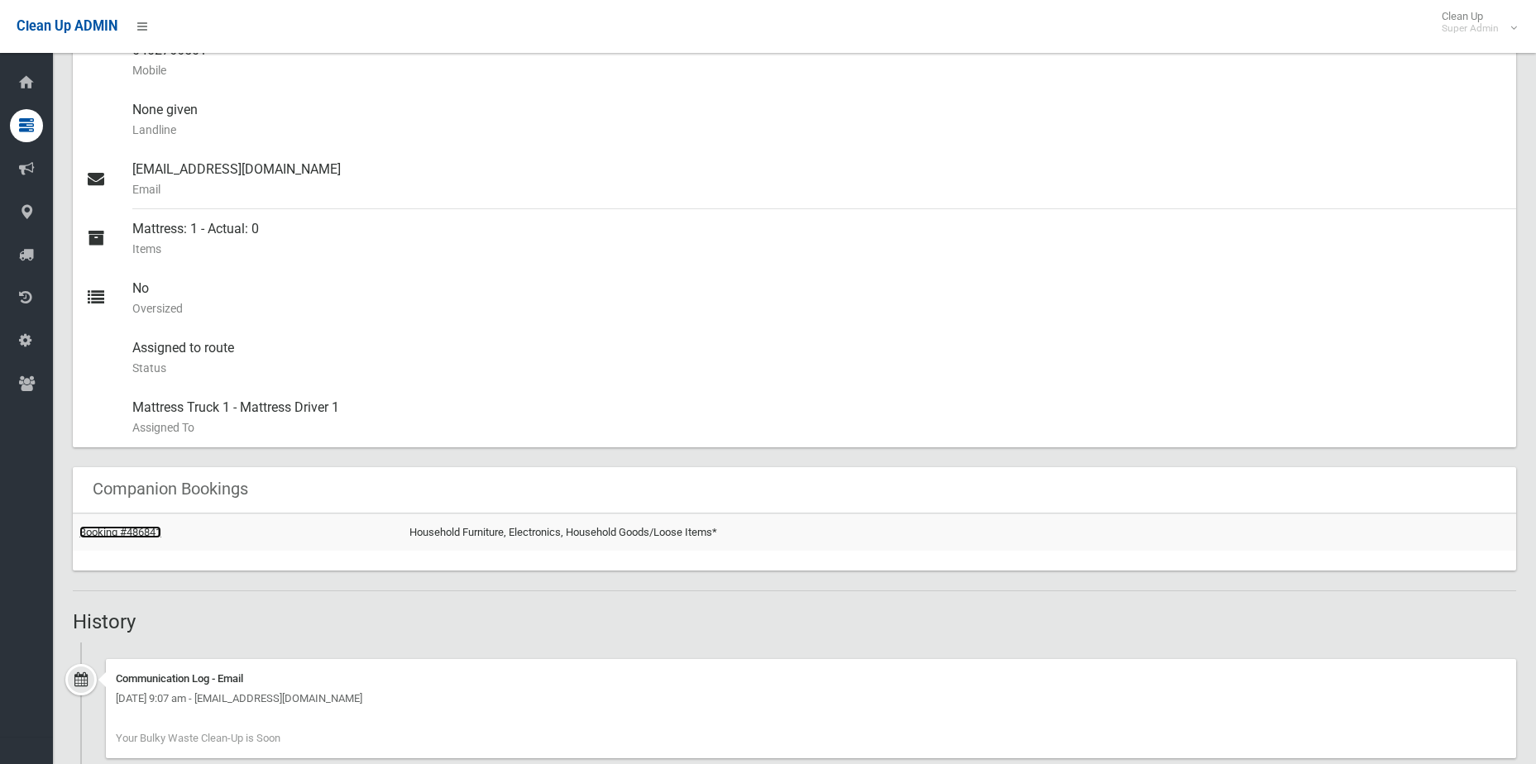
click at [156, 529] on link "Booking #486841" at bounding box center [120, 532] width 82 height 12
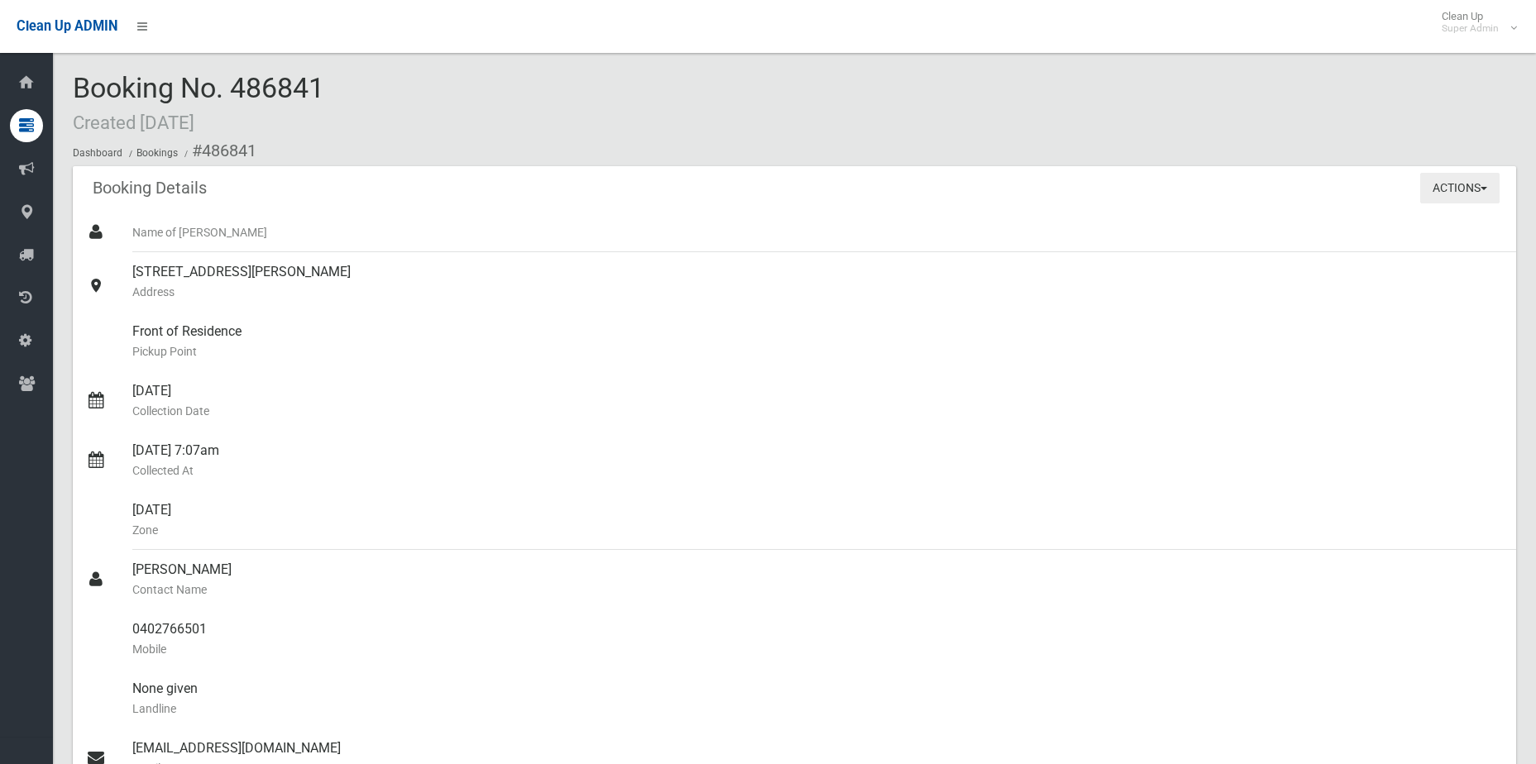
click at [1438, 193] on button "Actions" at bounding box center [1459, 188] width 79 height 31
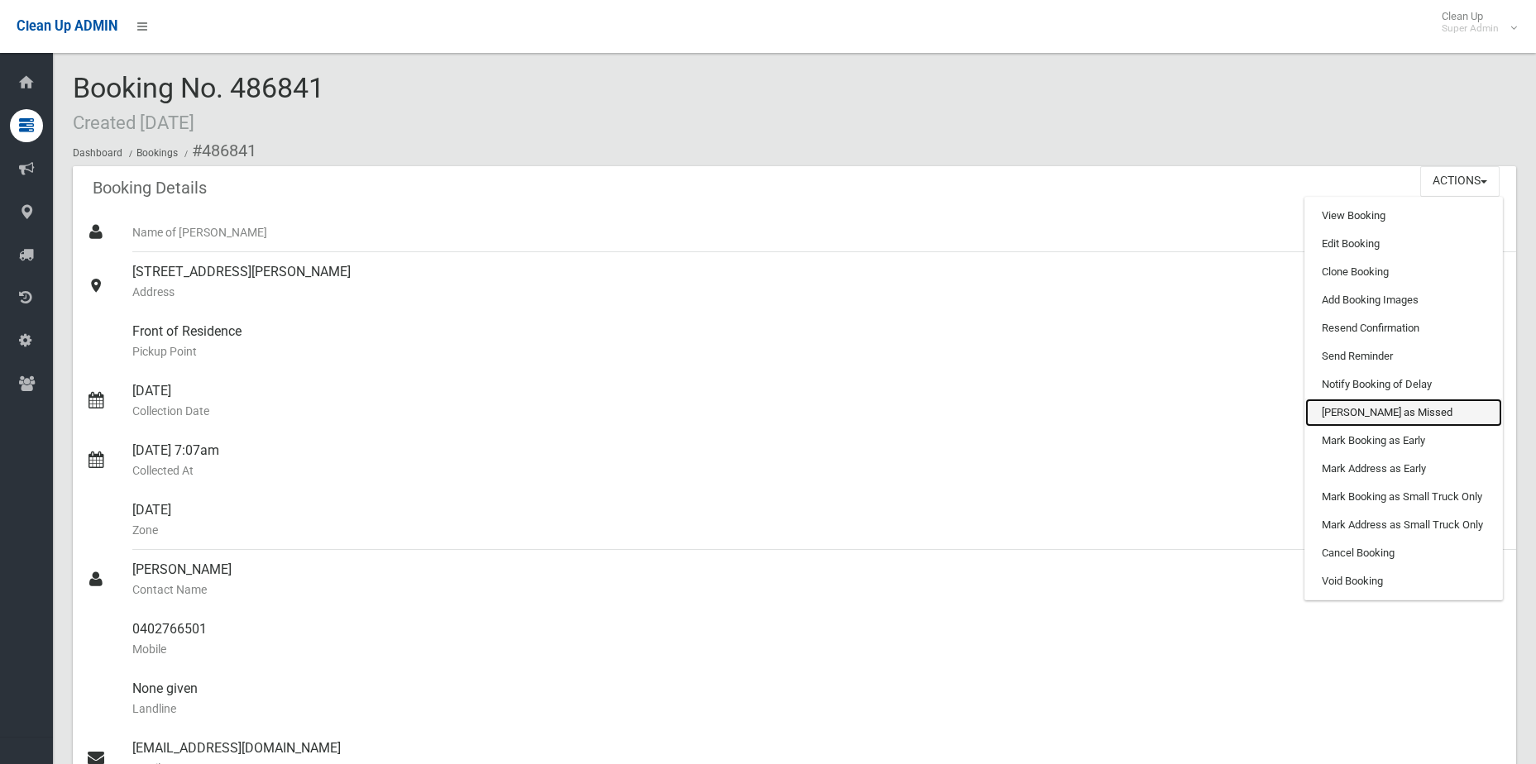
click at [1362, 412] on link "[PERSON_NAME] as Missed" at bounding box center [1403, 413] width 197 height 28
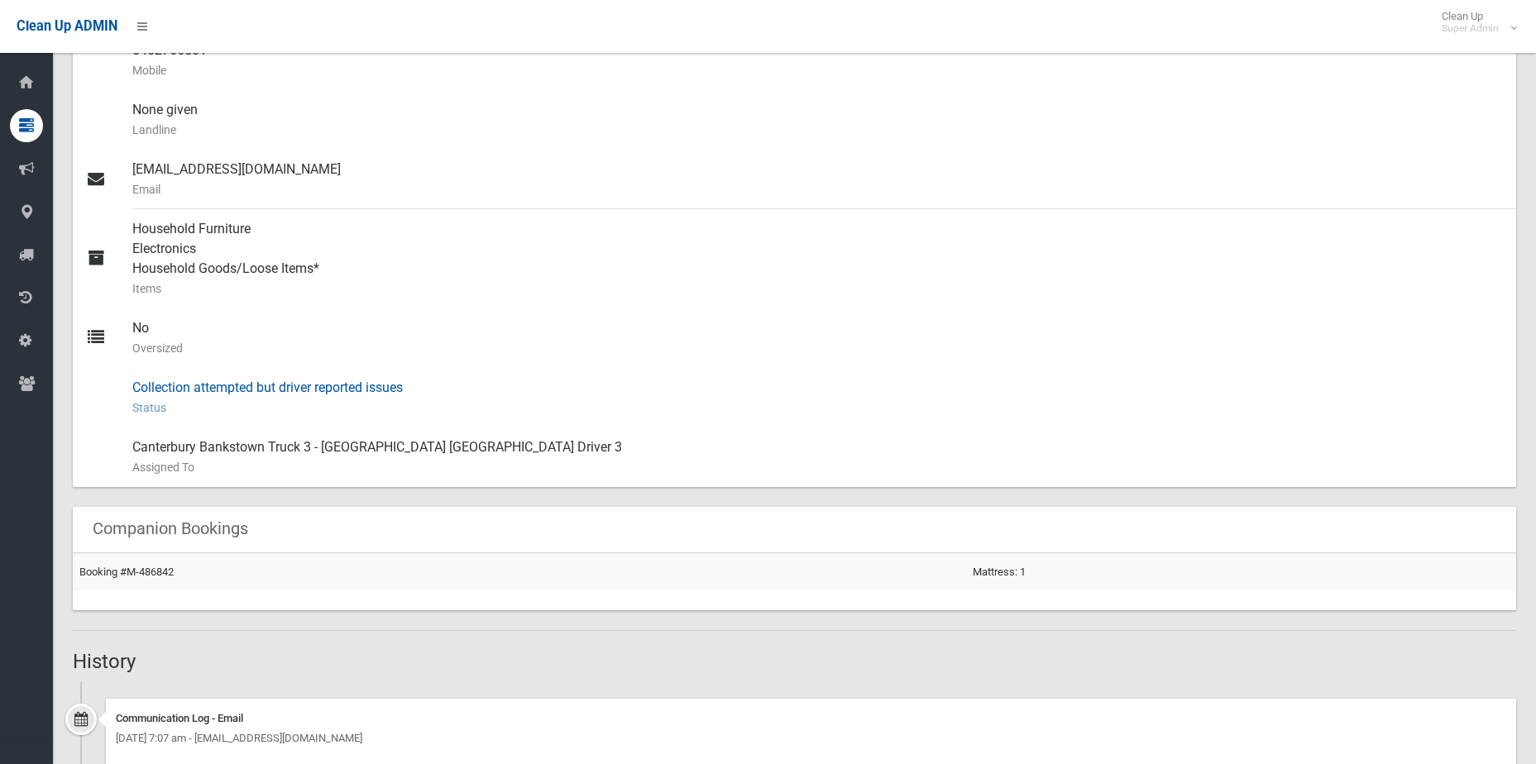
scroll to position [83, 0]
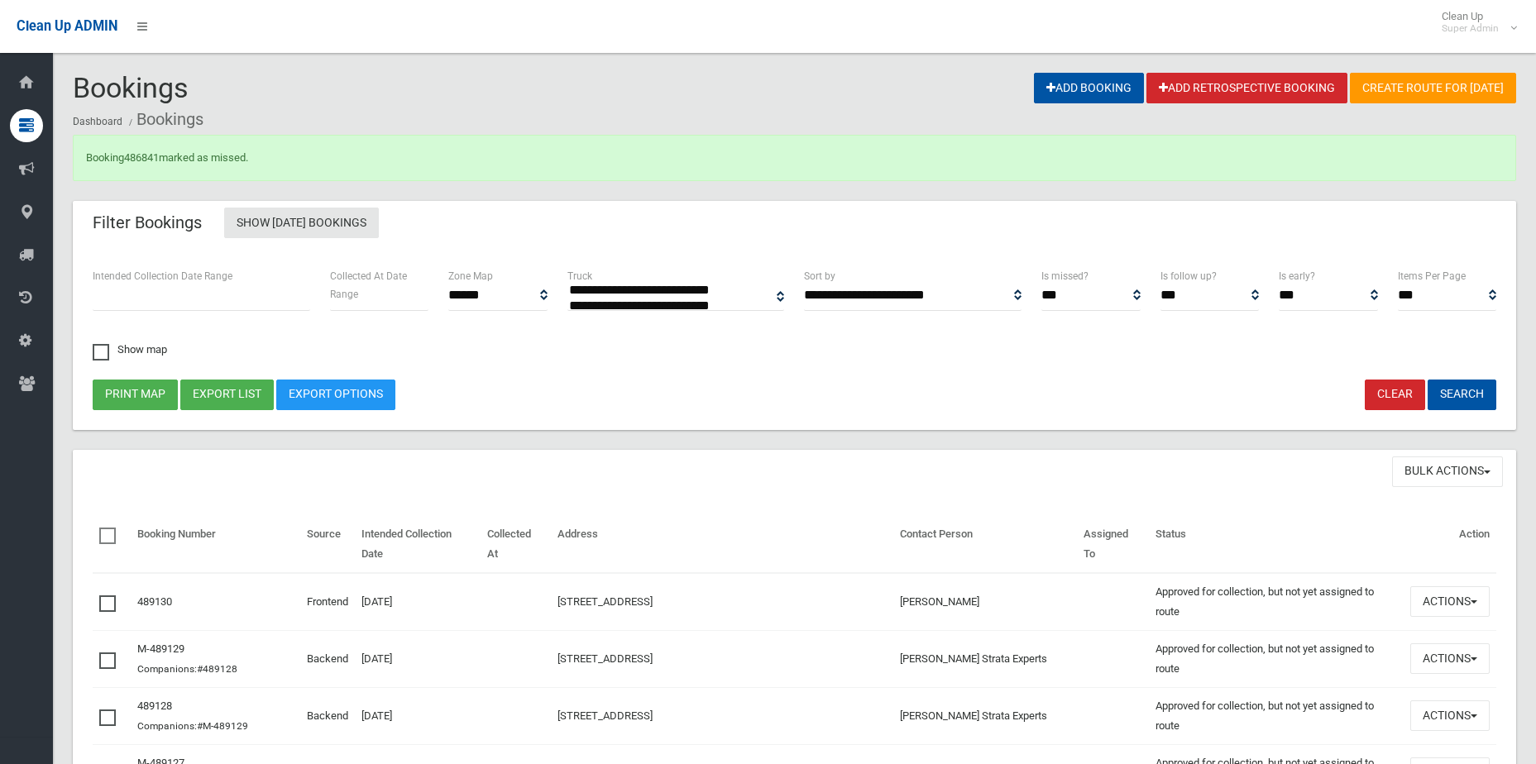
select select
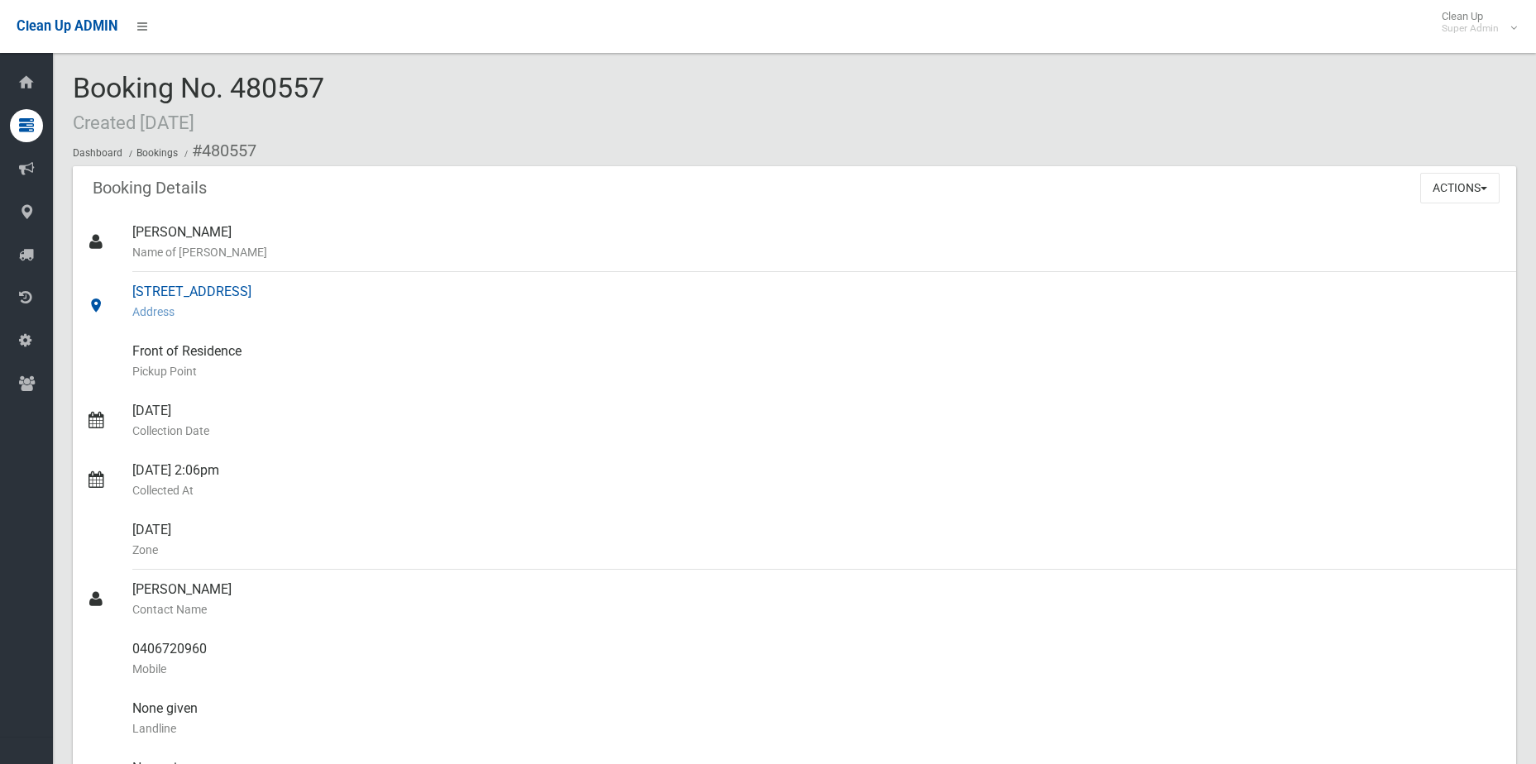
click at [840, 291] on div "[STREET_ADDRESS] Address" at bounding box center [817, 302] width 1371 height 60
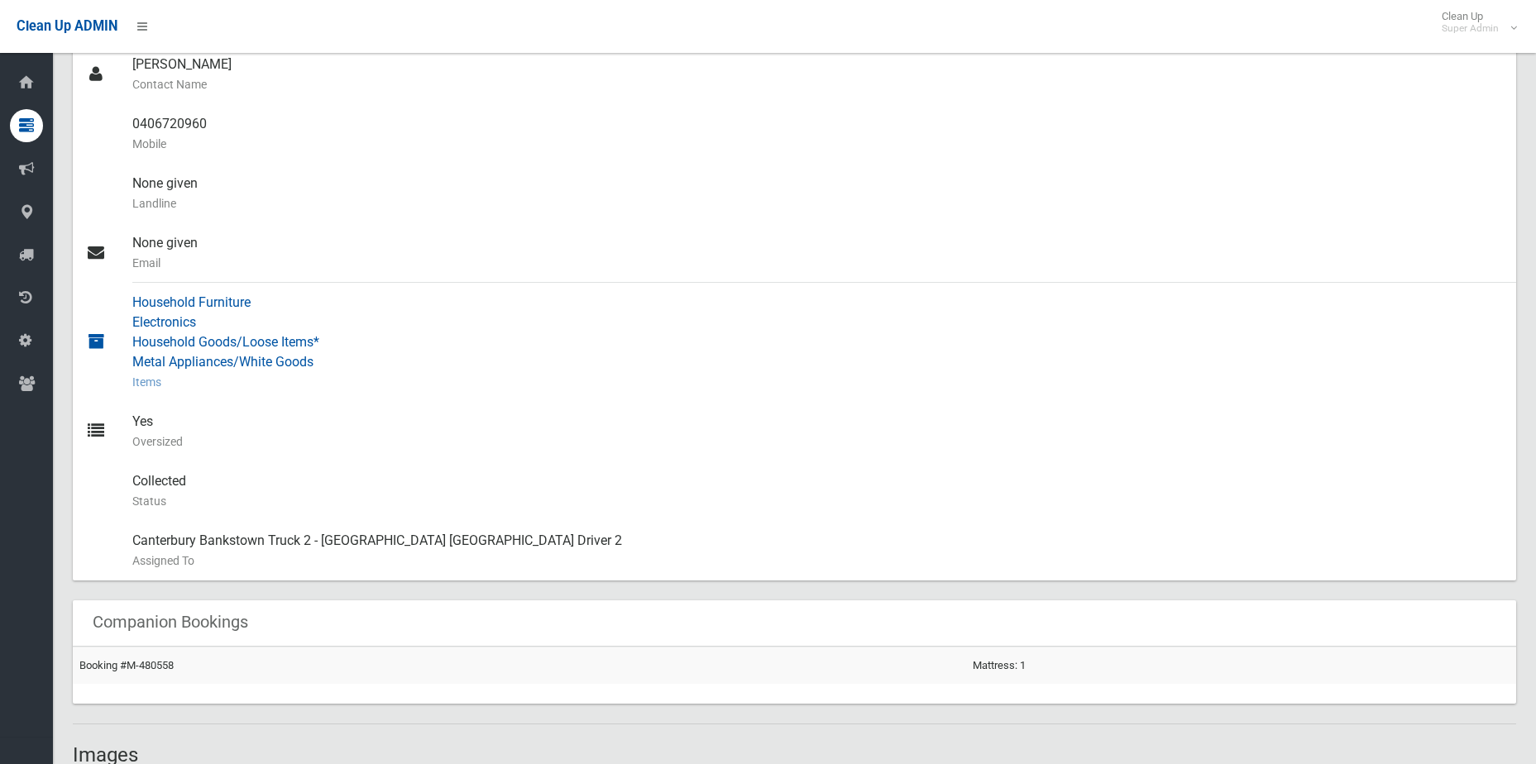
scroll to position [579, 0]
